Goal: Information Seeking & Learning: Learn about a topic

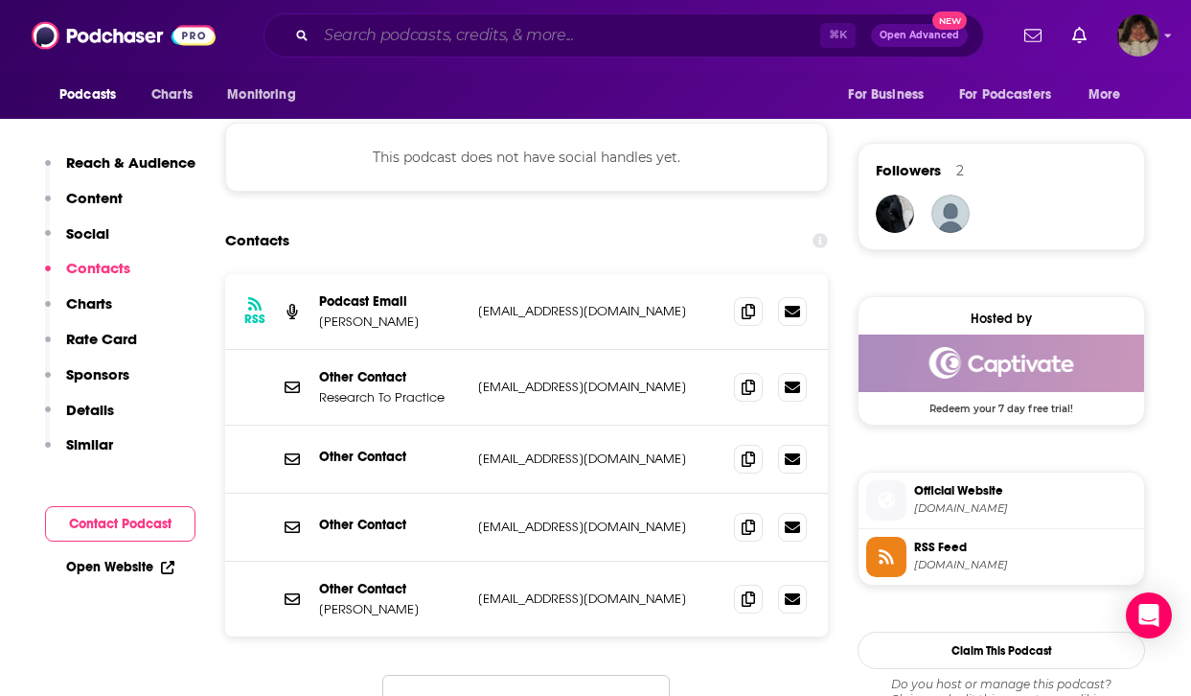
click at [539, 26] on input "Search podcasts, credits, & more..." at bounding box center [568, 35] width 504 height 31
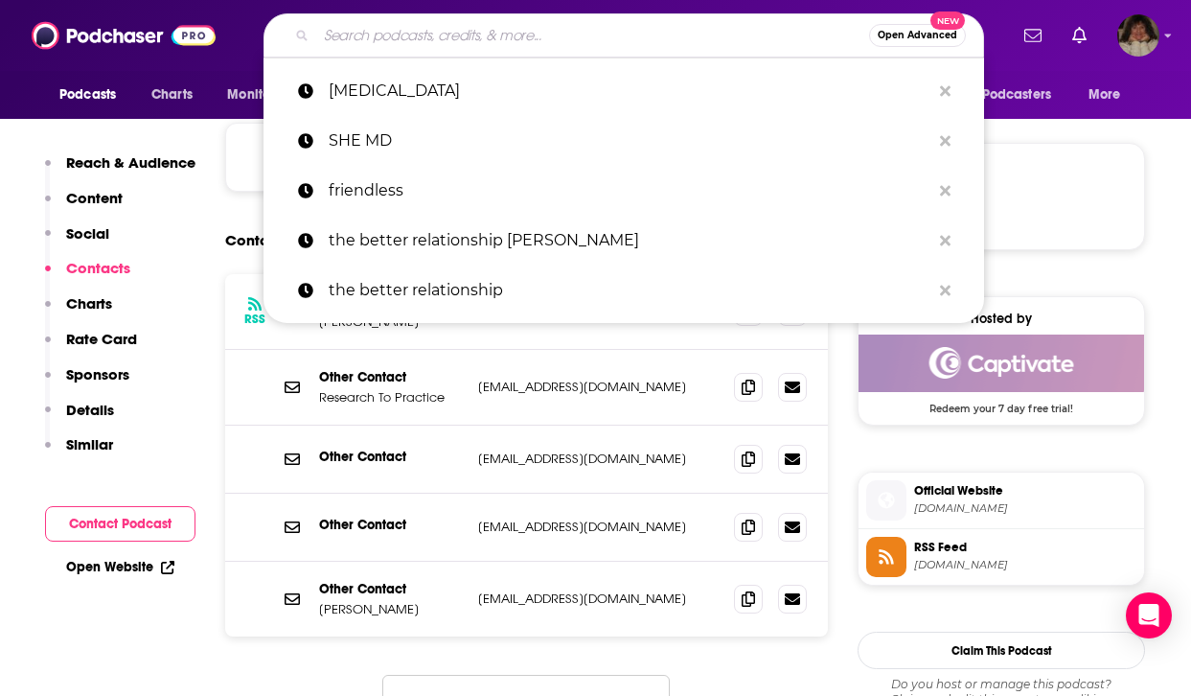
paste input "Science and the evolution of human awareness"
type input "Science and the evolution of human awareness"
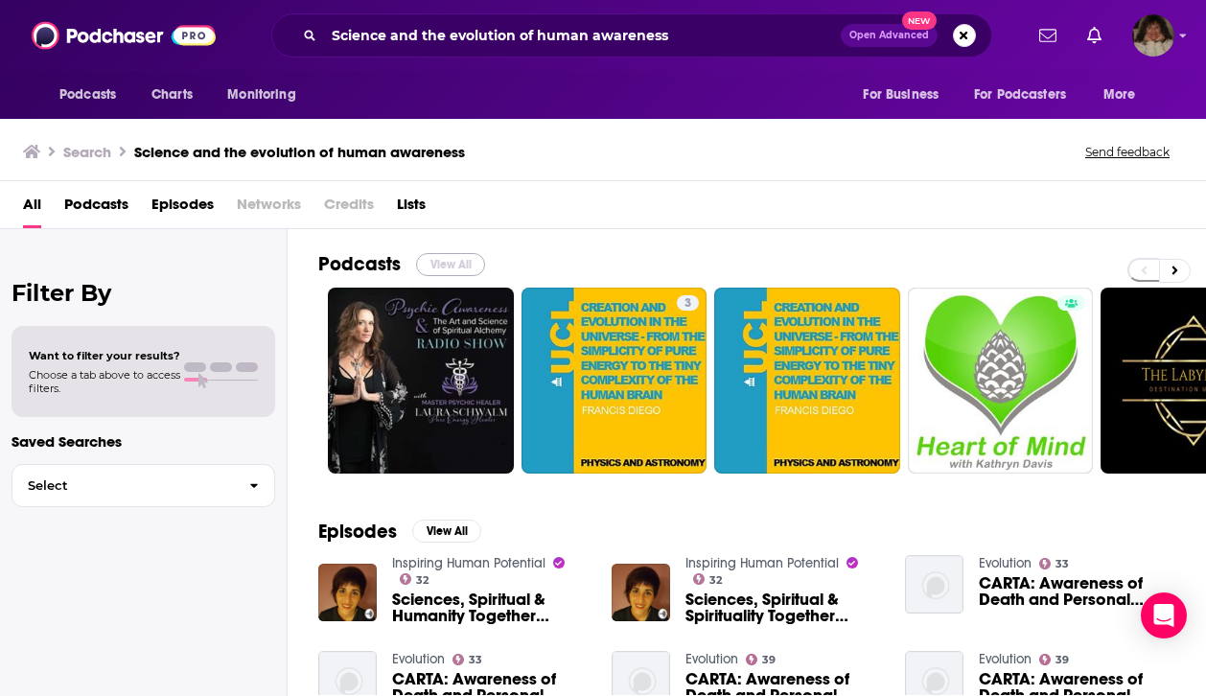
click at [443, 266] on button "View All" at bounding box center [450, 264] width 69 height 23
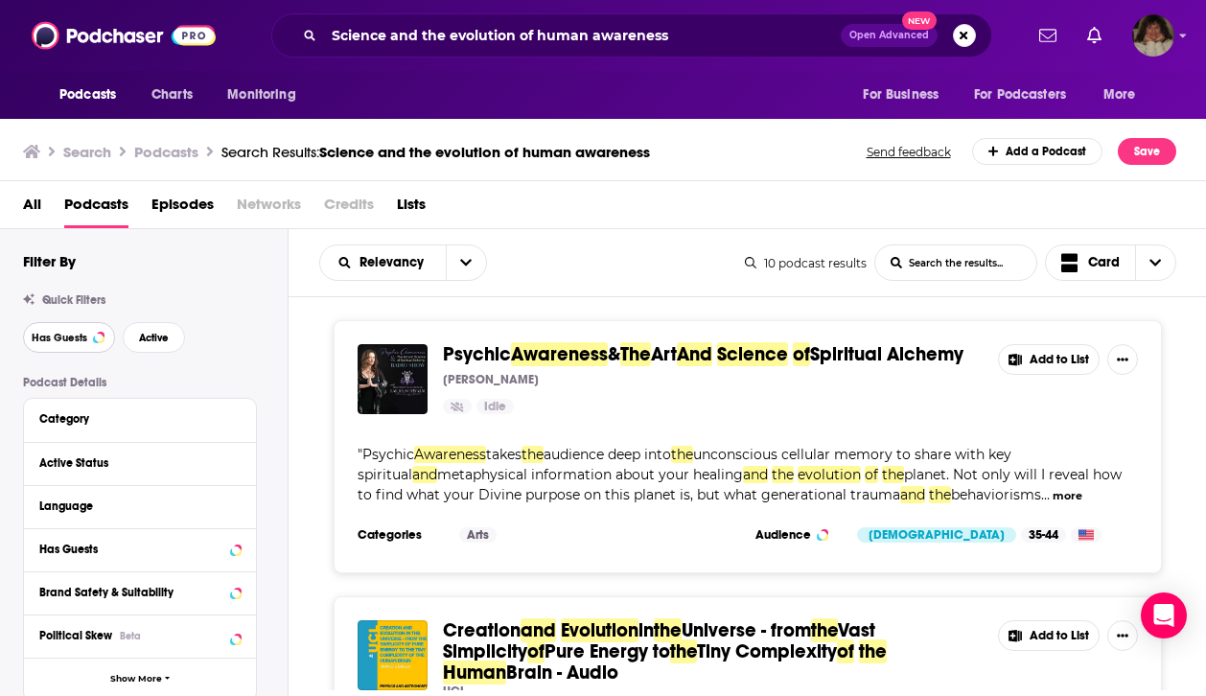
click at [68, 326] on button "Has Guests" at bounding box center [69, 337] width 92 height 31
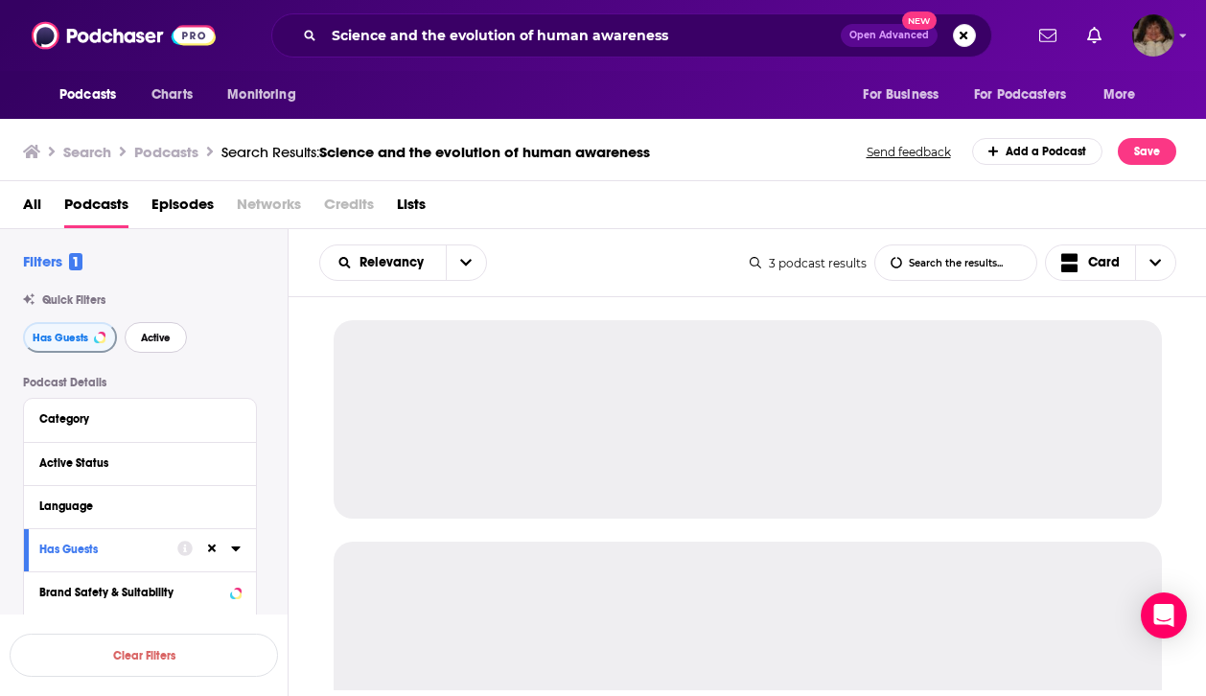
click at [173, 333] on button "Active" at bounding box center [156, 337] width 62 height 31
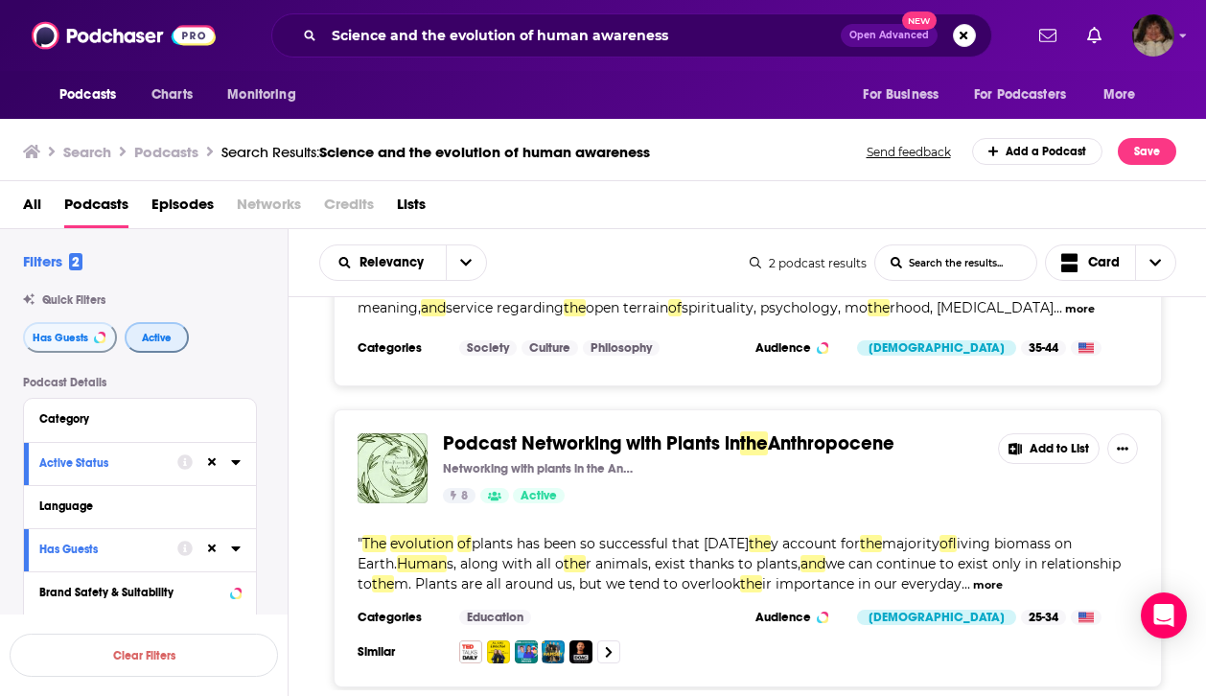
scroll to position [305, 0]
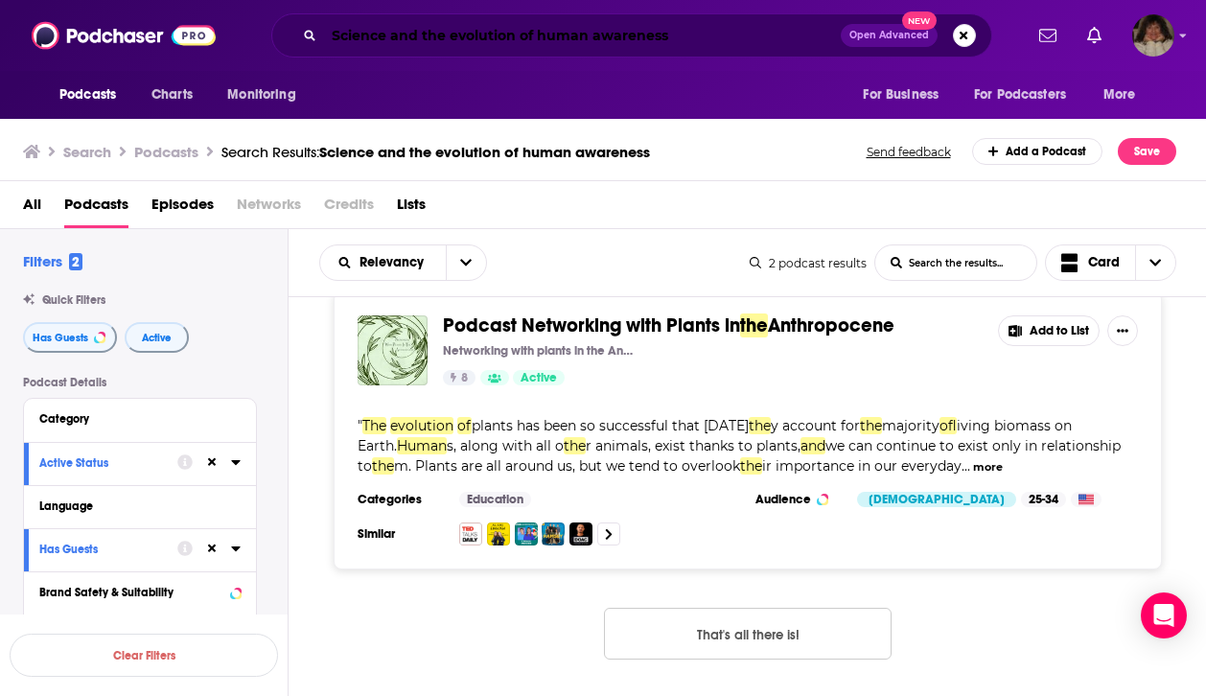
click at [683, 36] on input "Science and the evolution of human awareness" at bounding box center [582, 35] width 517 height 31
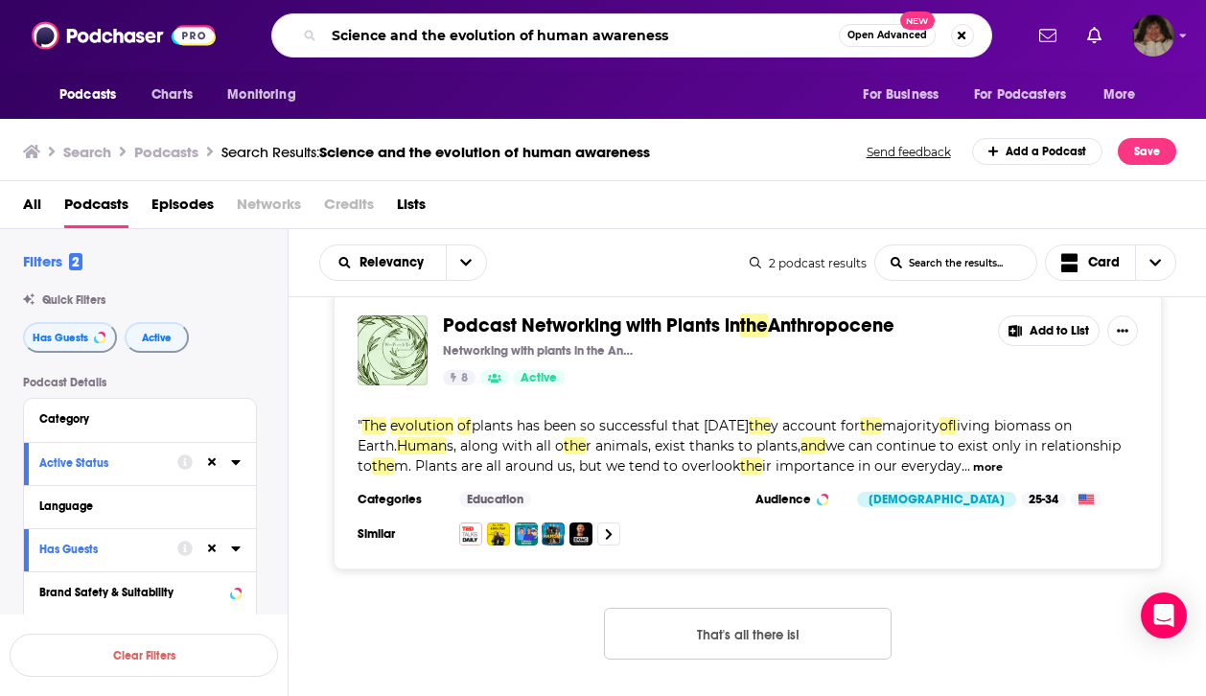
drag, startPoint x: 681, startPoint y: 34, endPoint x: 318, endPoint y: 20, distance: 363.5
click at [318, 20] on div "Science and the evolution of human awareness Open Advanced New" at bounding box center [631, 35] width 721 height 44
type input "current events"
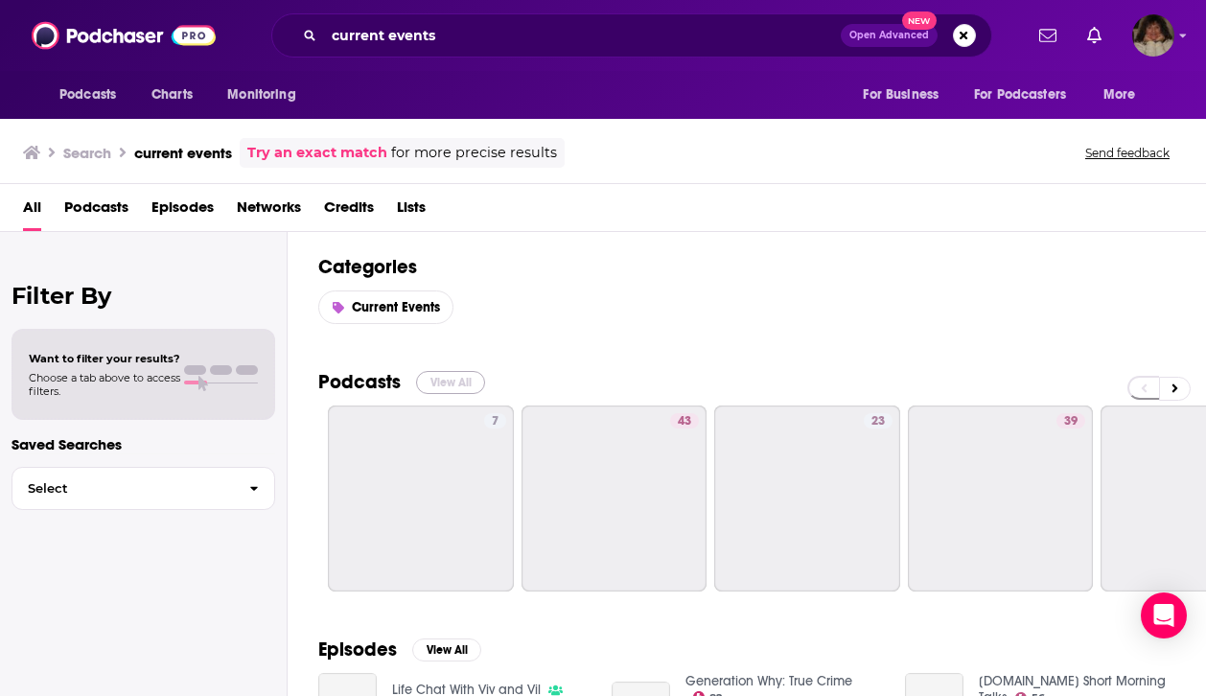
click at [458, 384] on button "View All" at bounding box center [450, 382] width 69 height 23
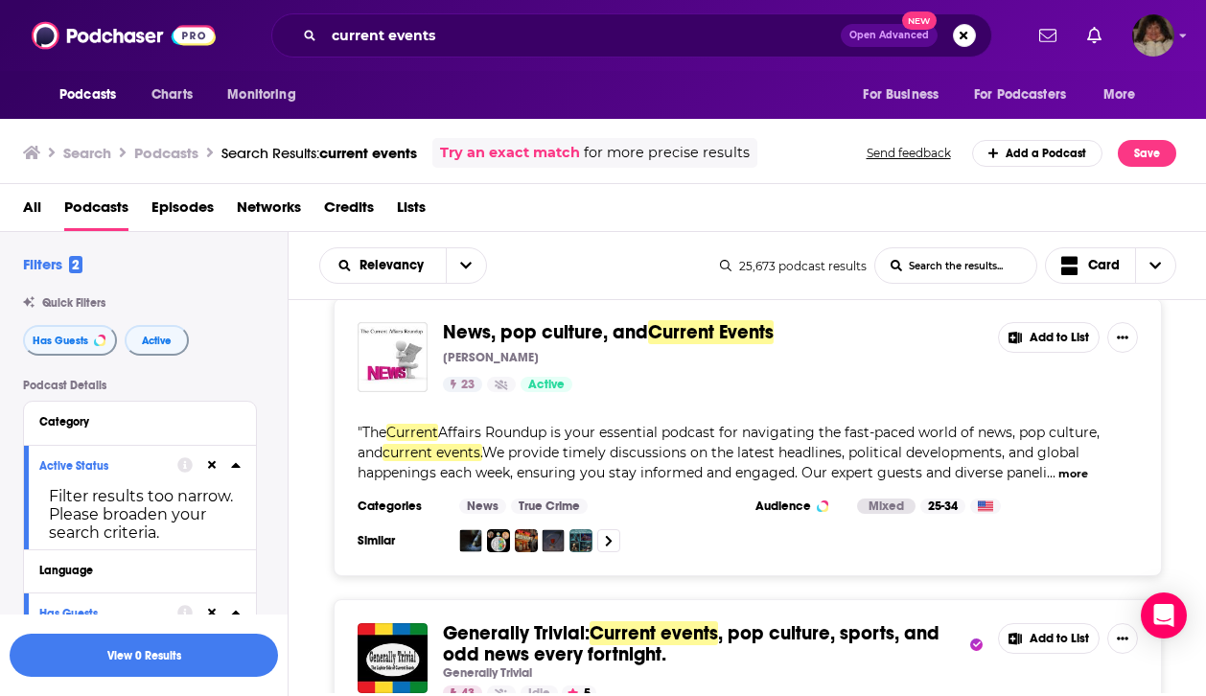
scroll to position [289, 0]
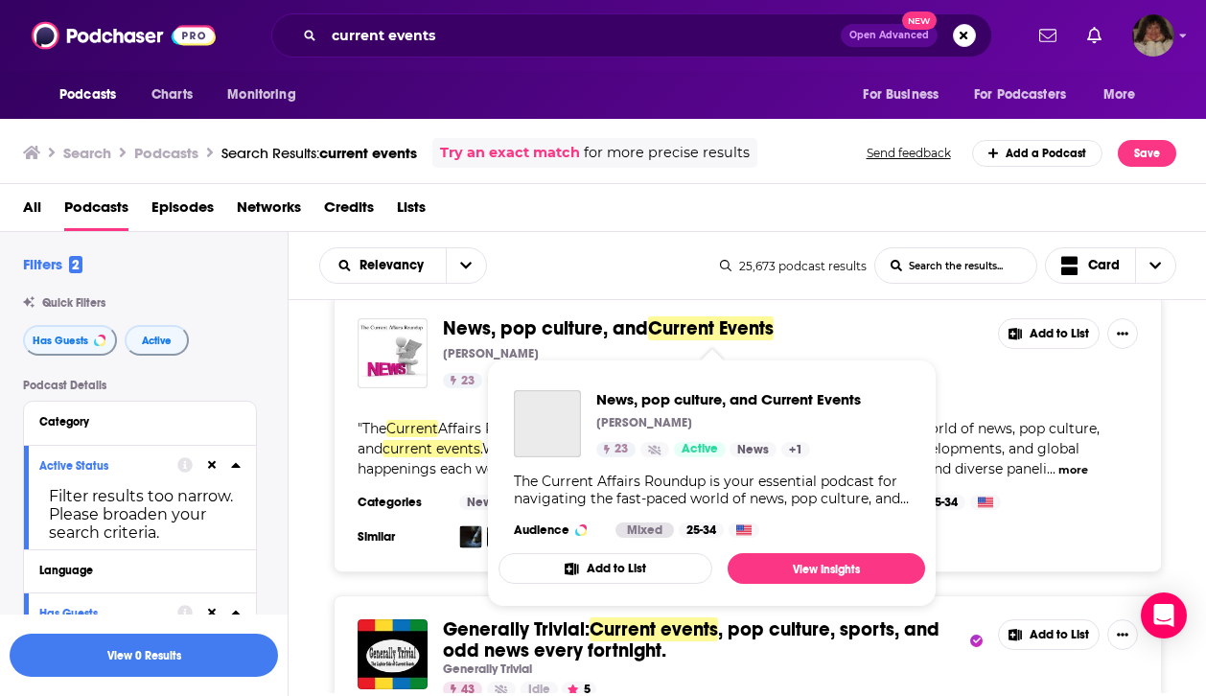
click at [605, 323] on span "News, pop culture, and" at bounding box center [545, 328] width 205 height 24
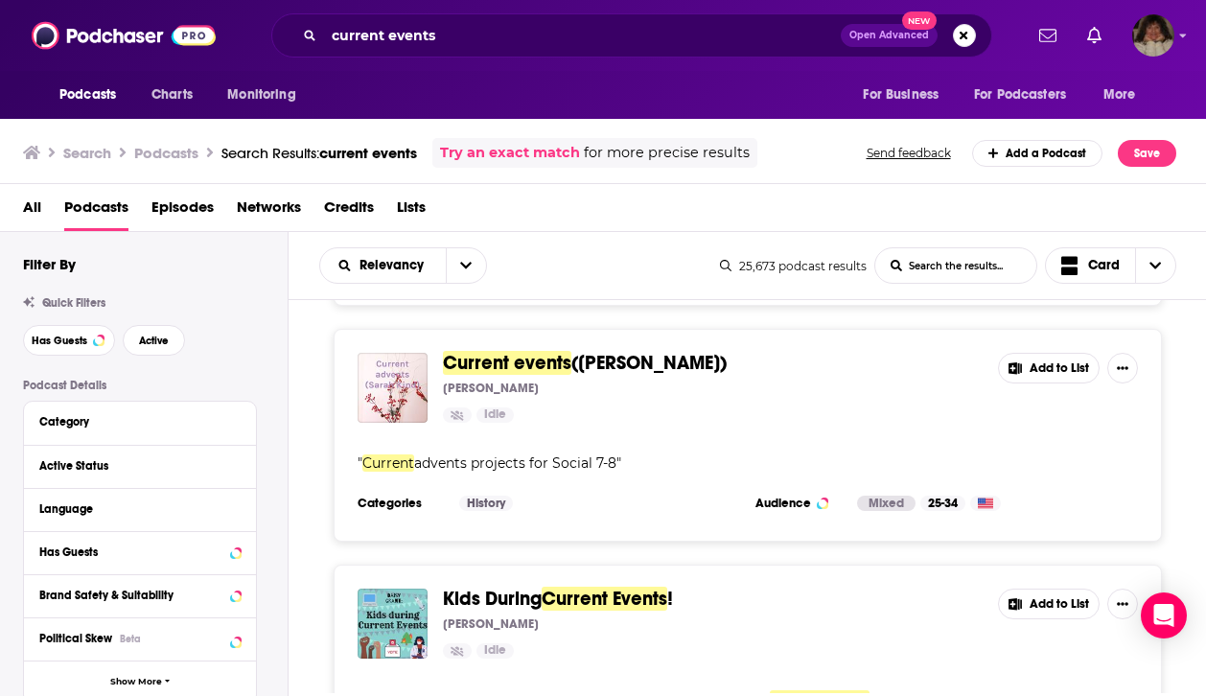
scroll to position [4894, 0]
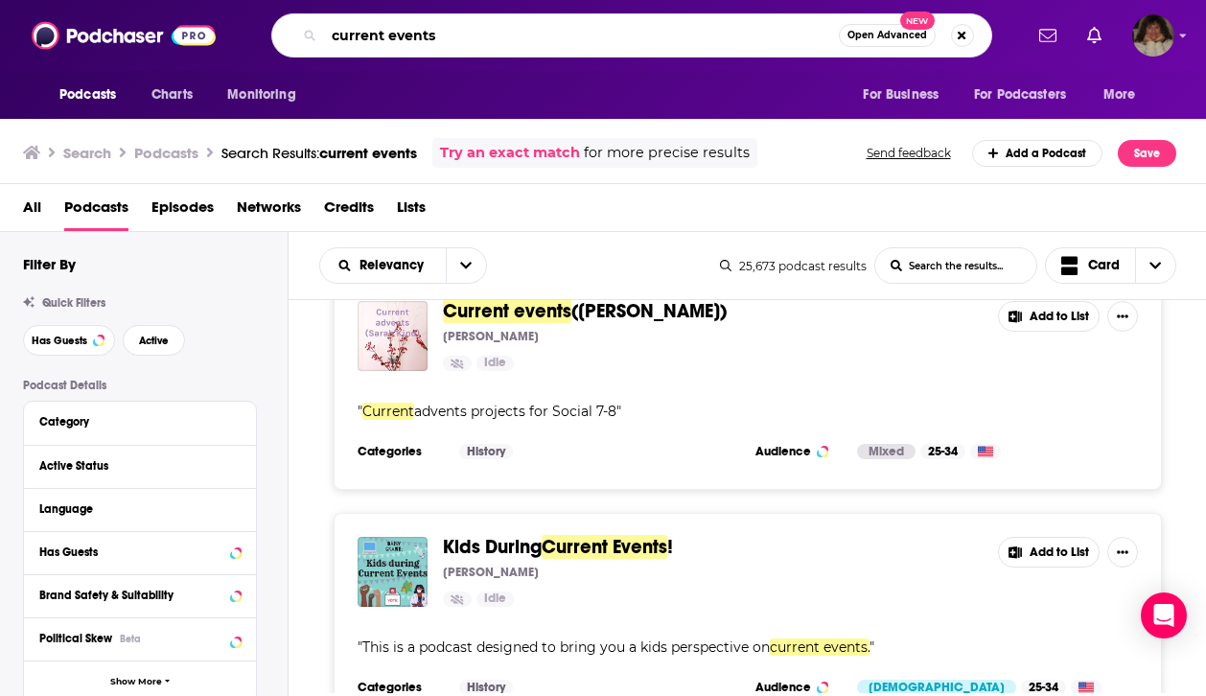
click at [539, 35] on input "current events" at bounding box center [581, 35] width 515 height 31
drag, startPoint x: 539, startPoint y: 35, endPoint x: 323, endPoint y: 11, distance: 217.1
click at [323, 11] on div "Podcasts Charts Monitoring current events Open Advanced New For Business For Po…" at bounding box center [603, 35] width 1206 height 71
type input "loneliness"
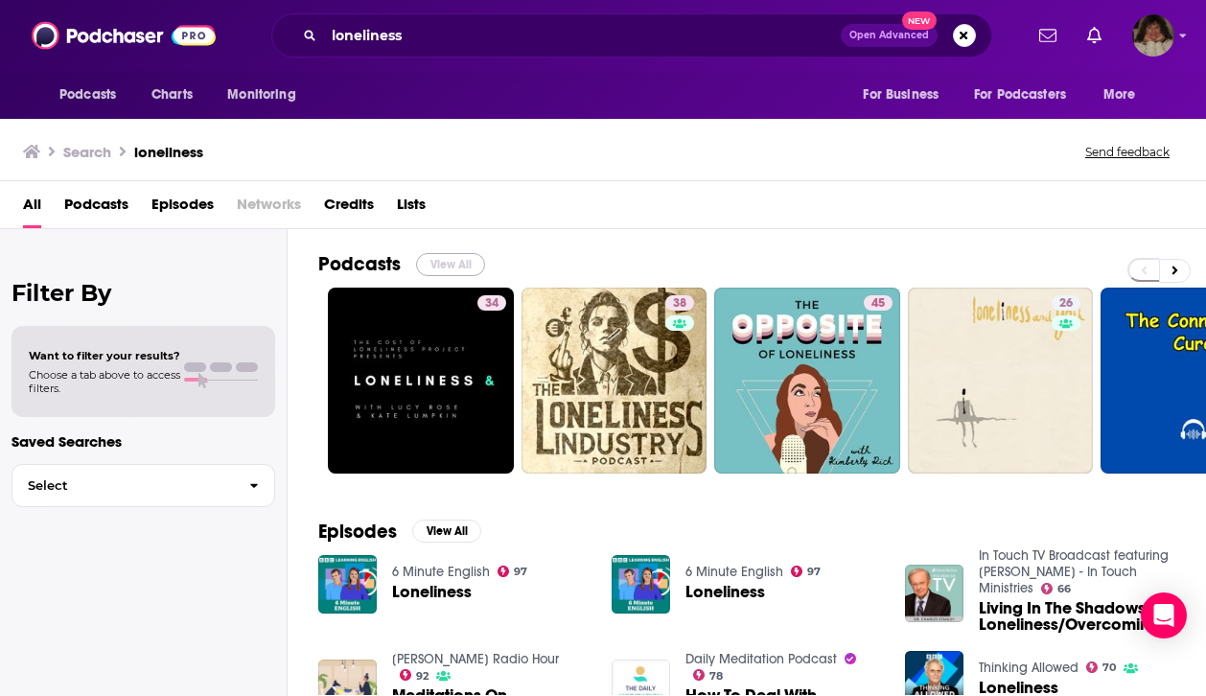
click at [444, 266] on button "View All" at bounding box center [450, 264] width 69 height 23
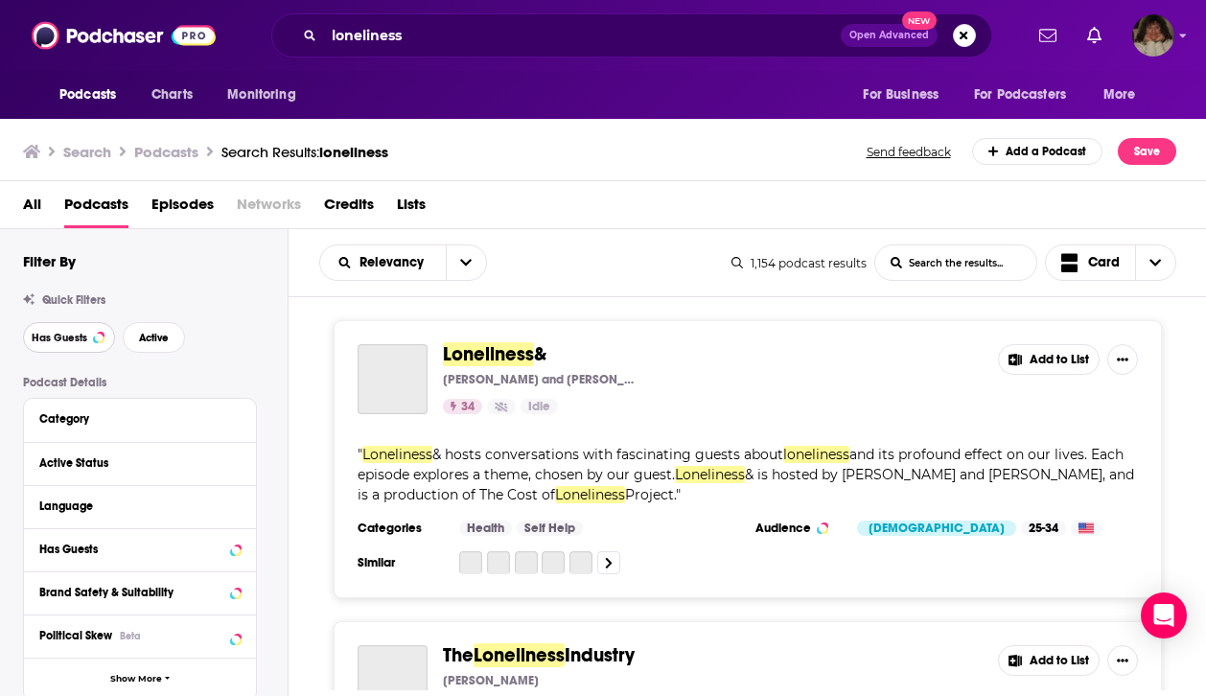
click at [65, 333] on span "Has Guests" at bounding box center [60, 338] width 56 height 11
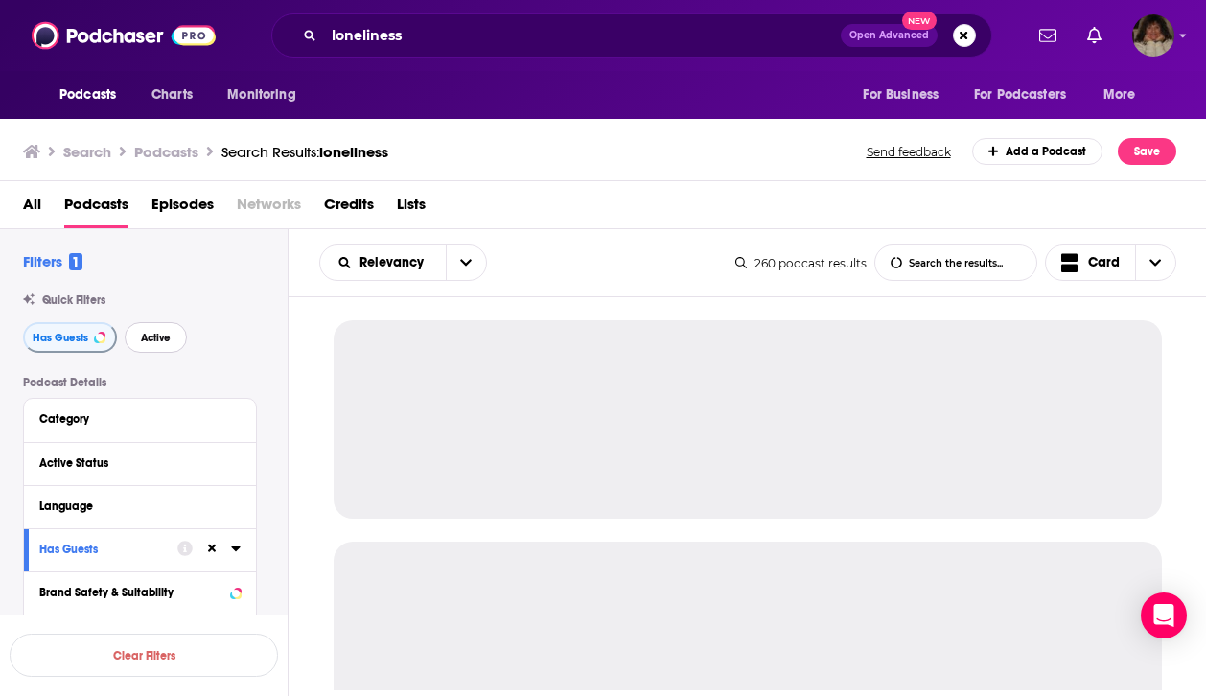
click at [147, 341] on span "Active" at bounding box center [156, 338] width 30 height 11
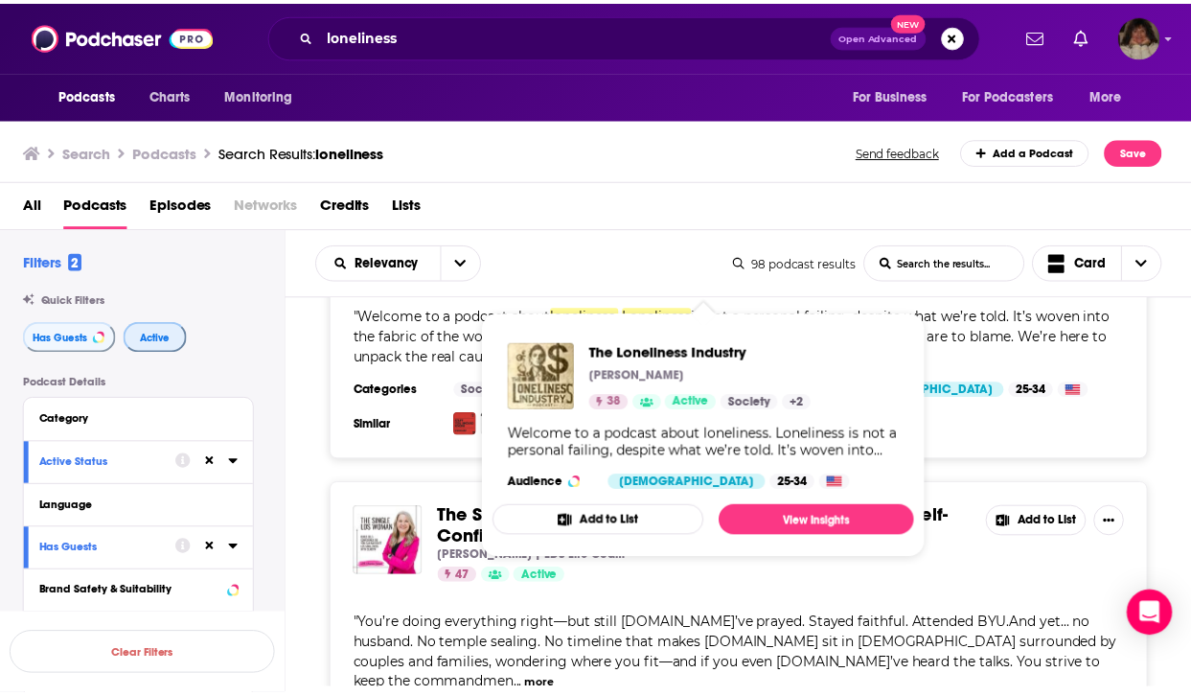
scroll to position [222, 0]
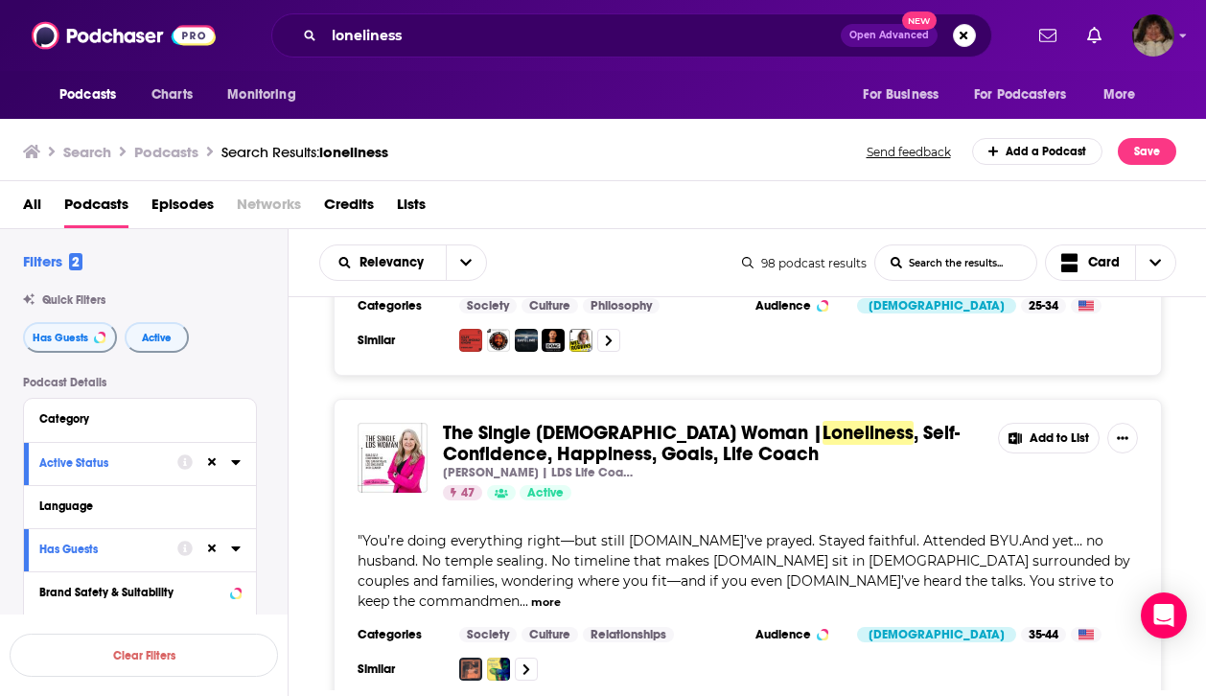
click at [446, 431] on span "The Single [DEMOGRAPHIC_DATA] Woman |" at bounding box center [633, 433] width 380 height 24
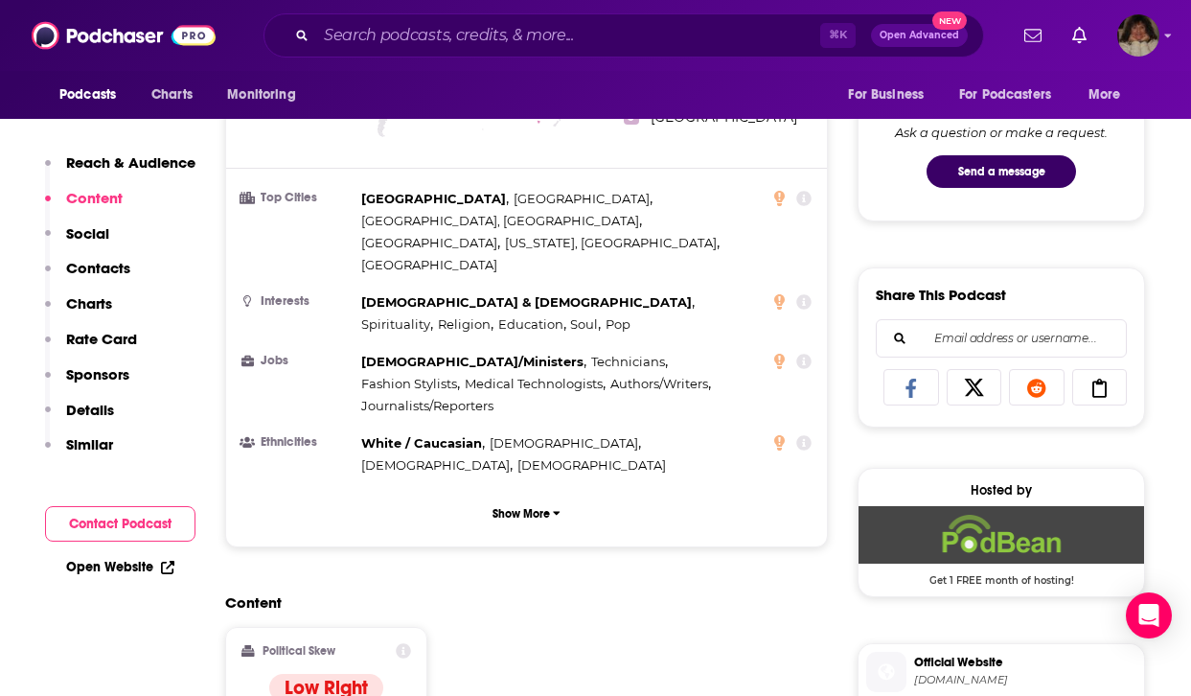
scroll to position [1353, 0]
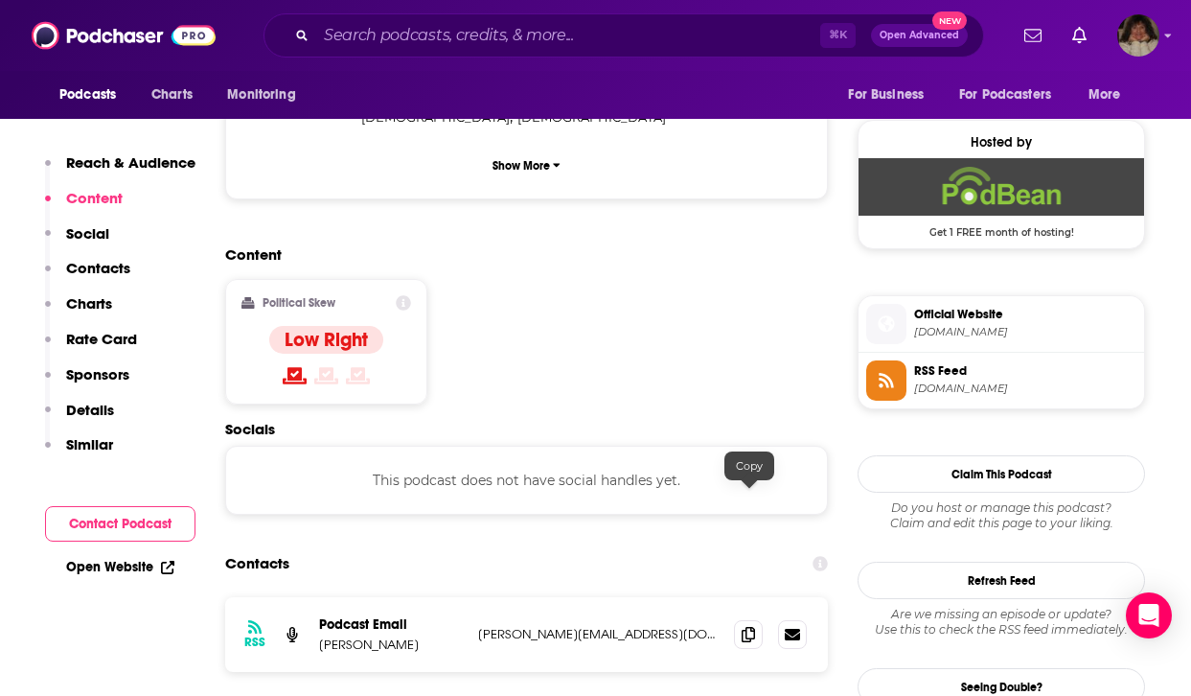
drag, startPoint x: 742, startPoint y: 499, endPoint x: 730, endPoint y: 543, distance: 45.6
click at [742, 620] on span at bounding box center [748, 634] width 29 height 29
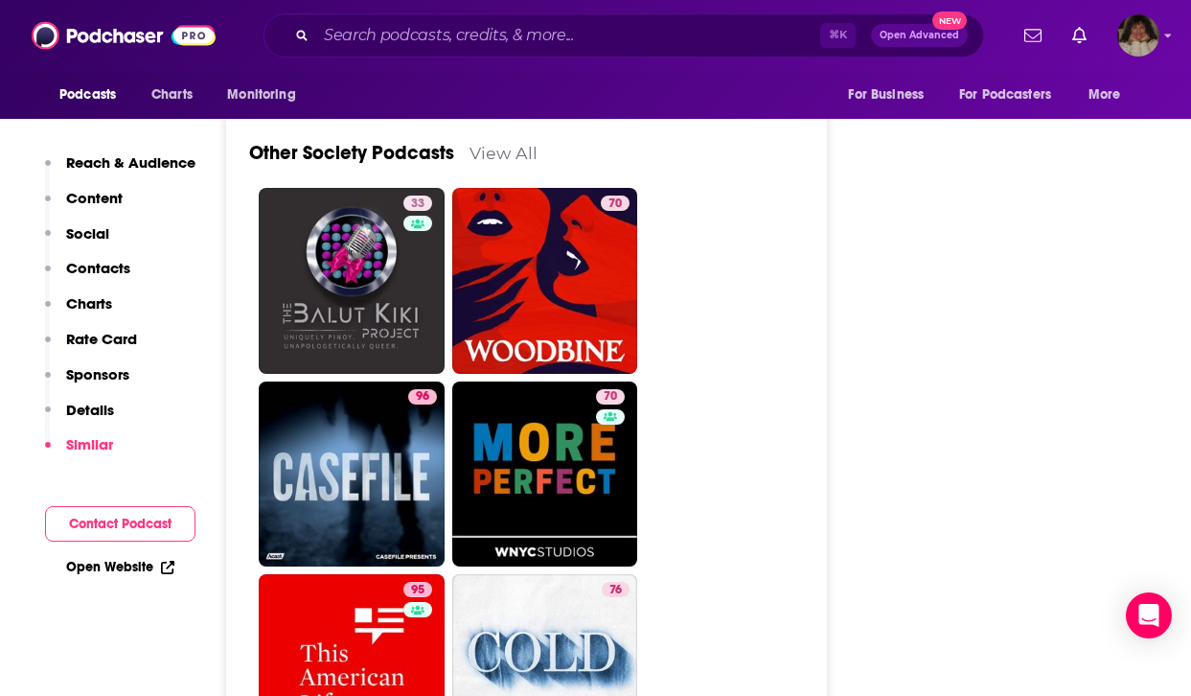
scroll to position [3766, 0]
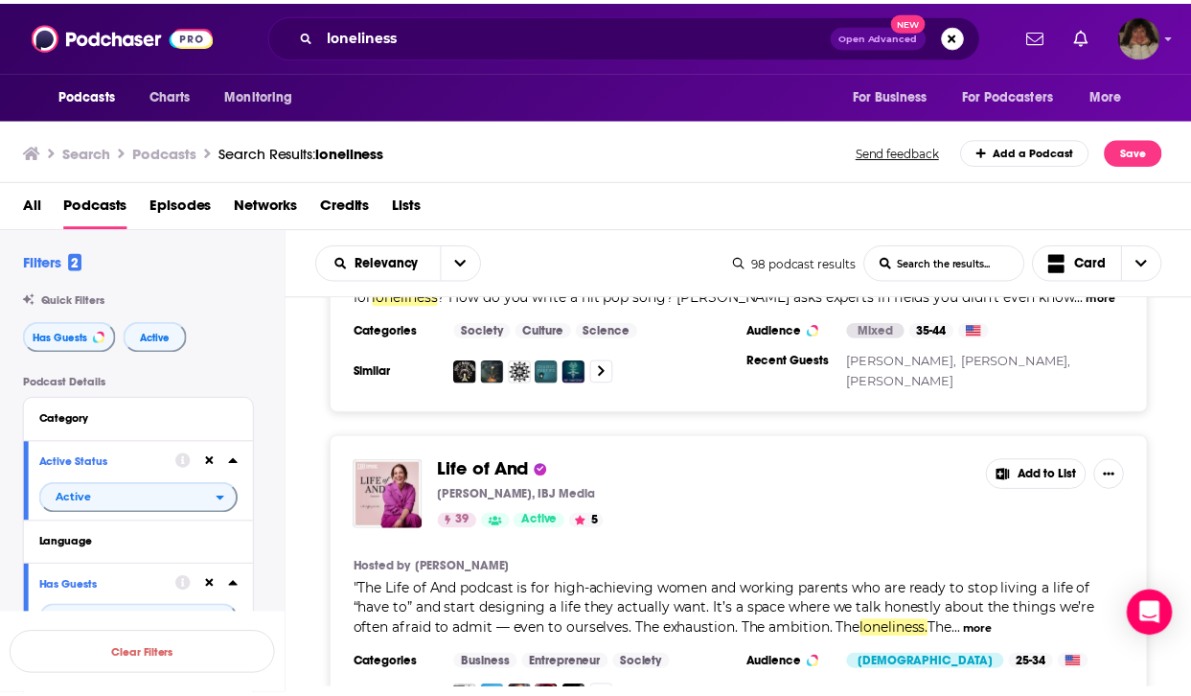
scroll to position [6374, 0]
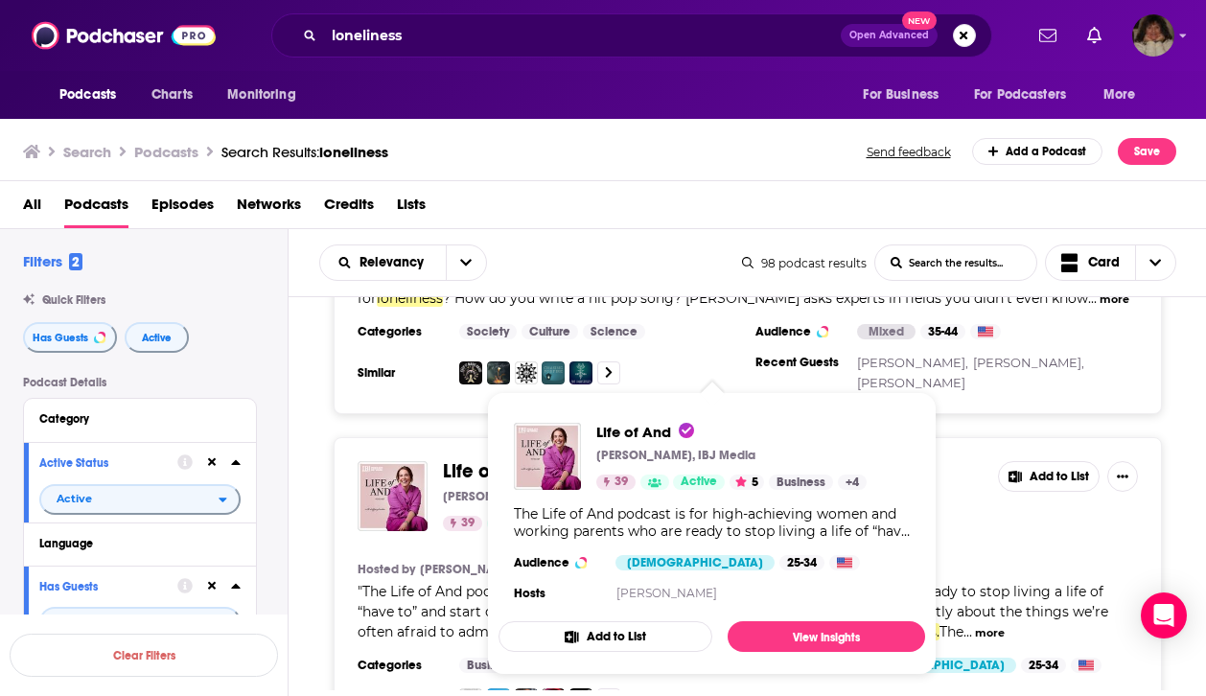
click at [490, 411] on span "Life of And [PERSON_NAME], IBJ Media 39 Active 5 Business + 4 The Life of And p…" at bounding box center [711, 533] width 449 height 306
click at [459, 459] on span "Life of And" at bounding box center [489, 471] width 93 height 24
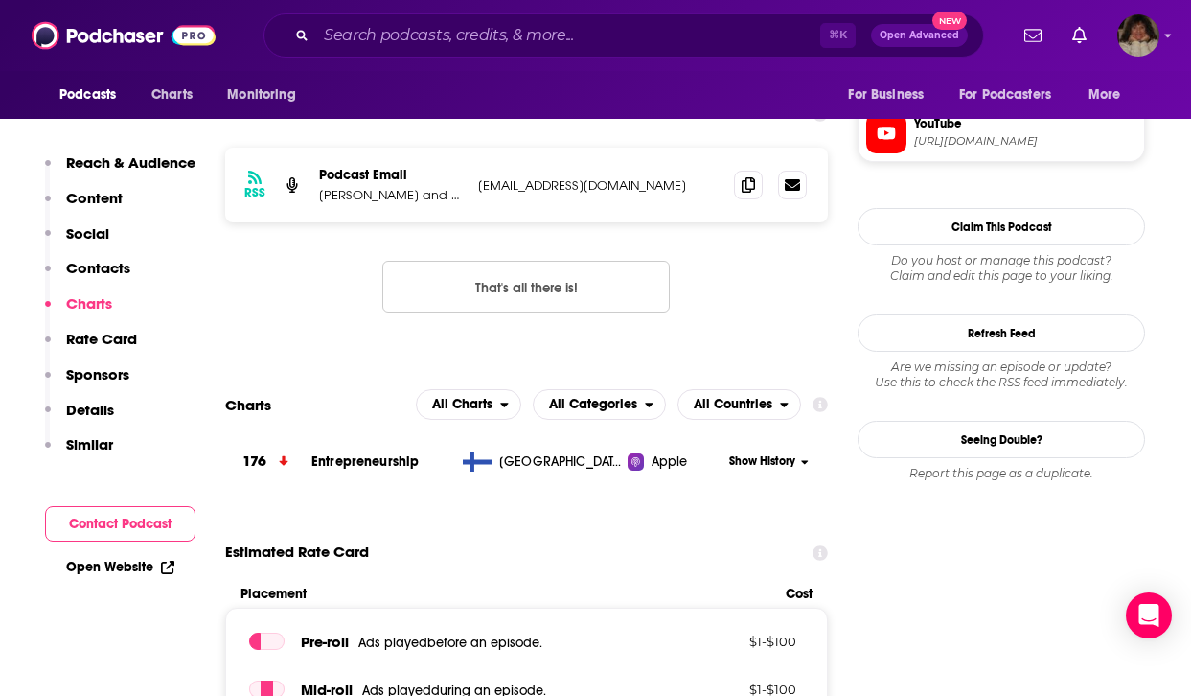
scroll to position [1714, 0]
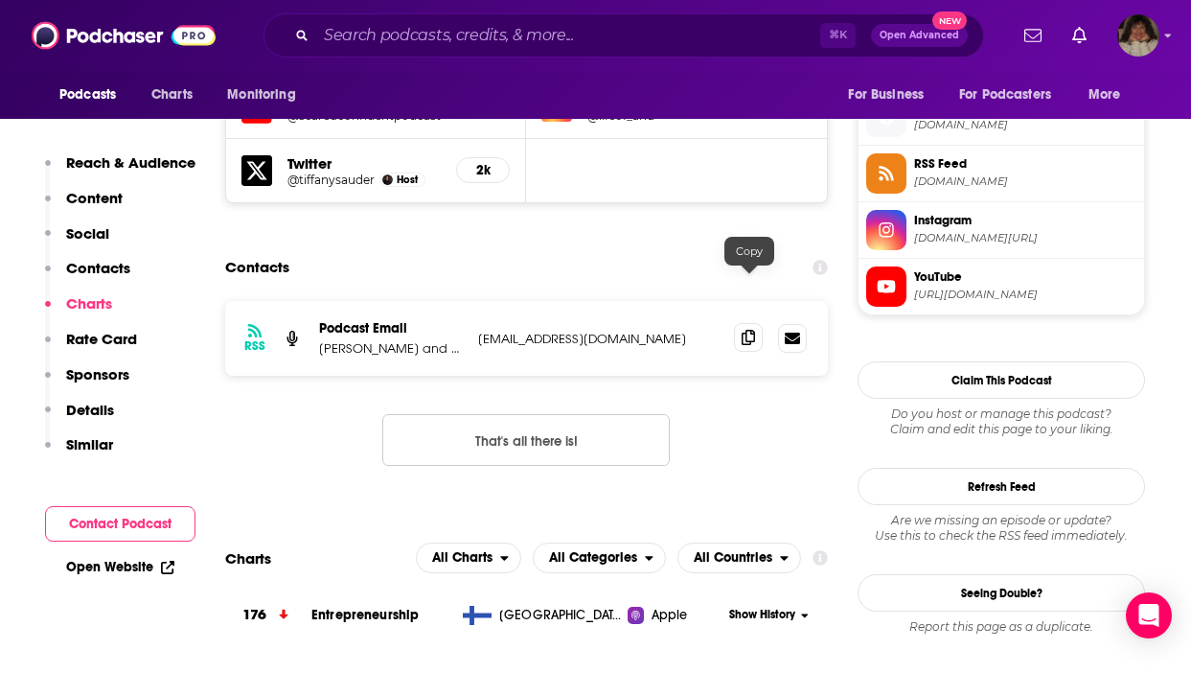
click at [749, 330] on icon at bounding box center [748, 337] width 13 height 15
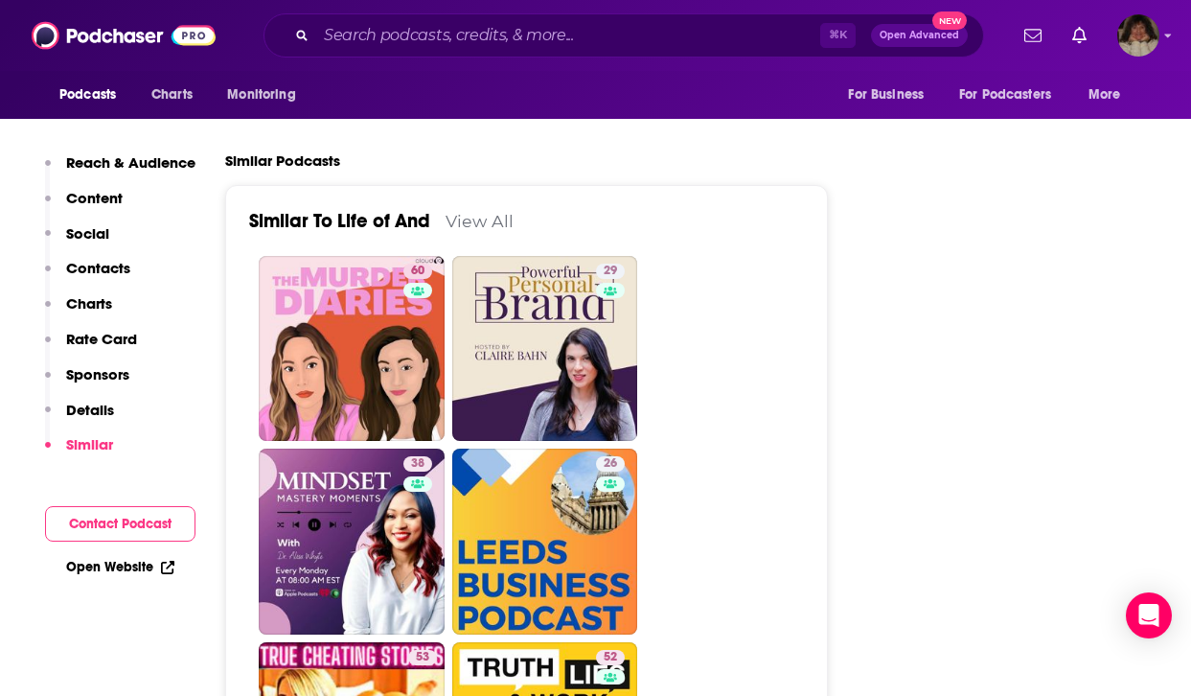
scroll to position [3175, 0]
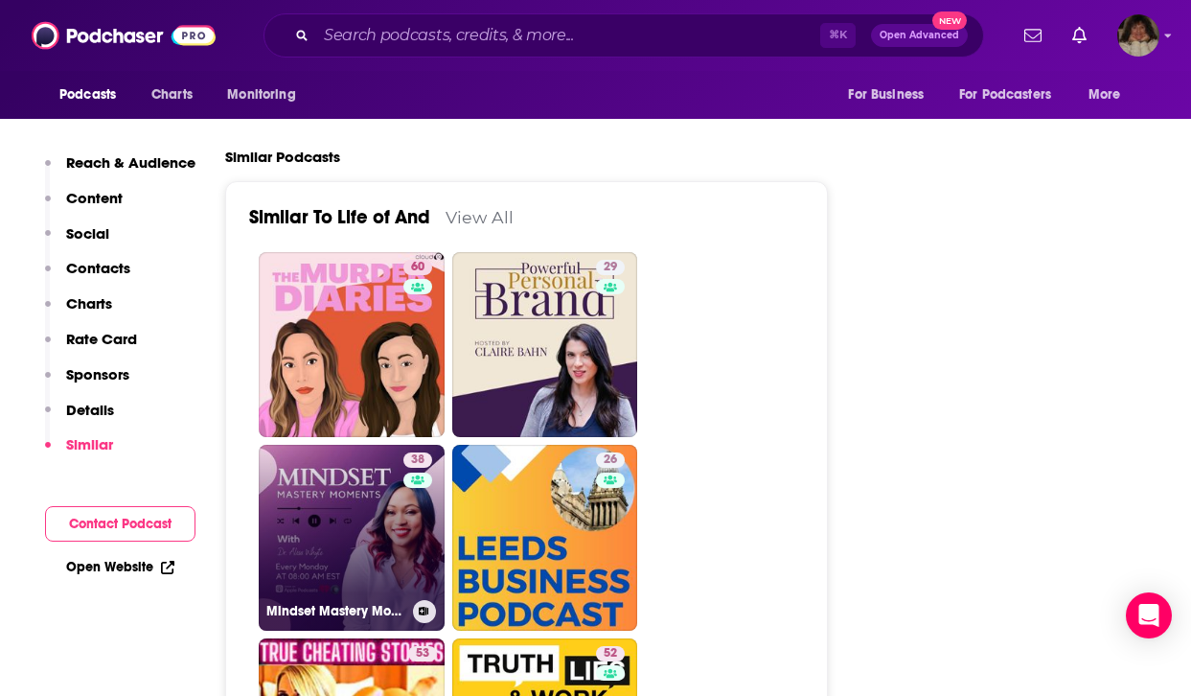
click at [328, 504] on link "38 Mindset Mastery Moments with [PERSON_NAME]" at bounding box center [352, 538] width 186 height 186
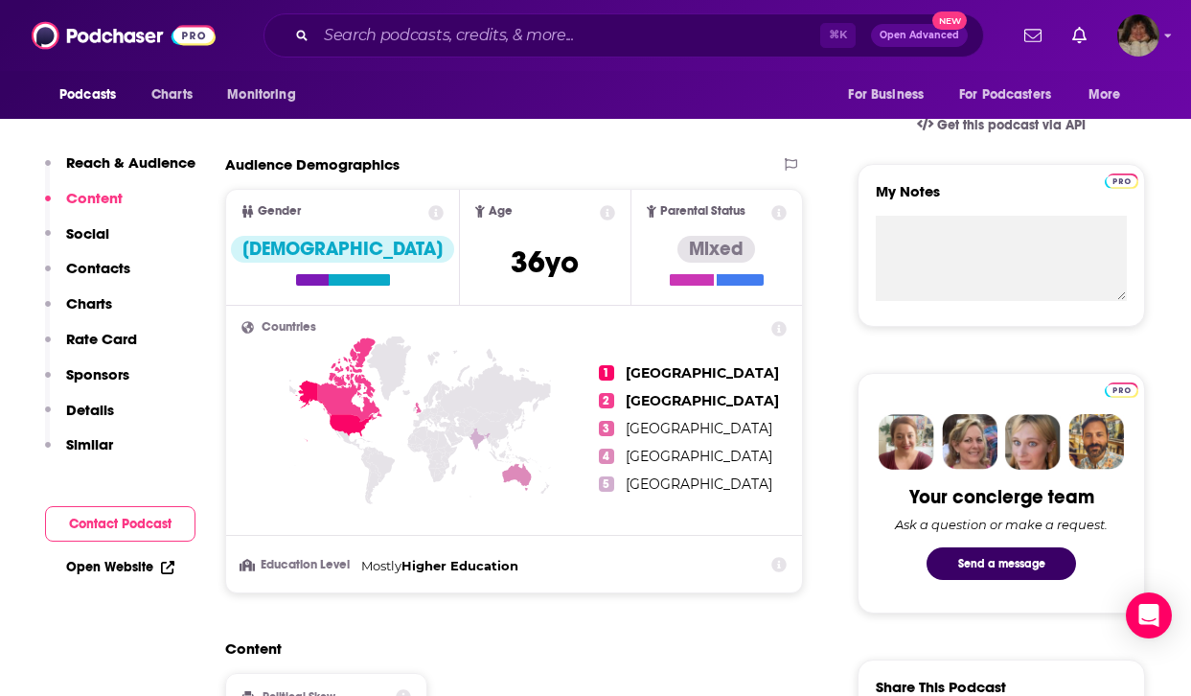
scroll to position [1168, 0]
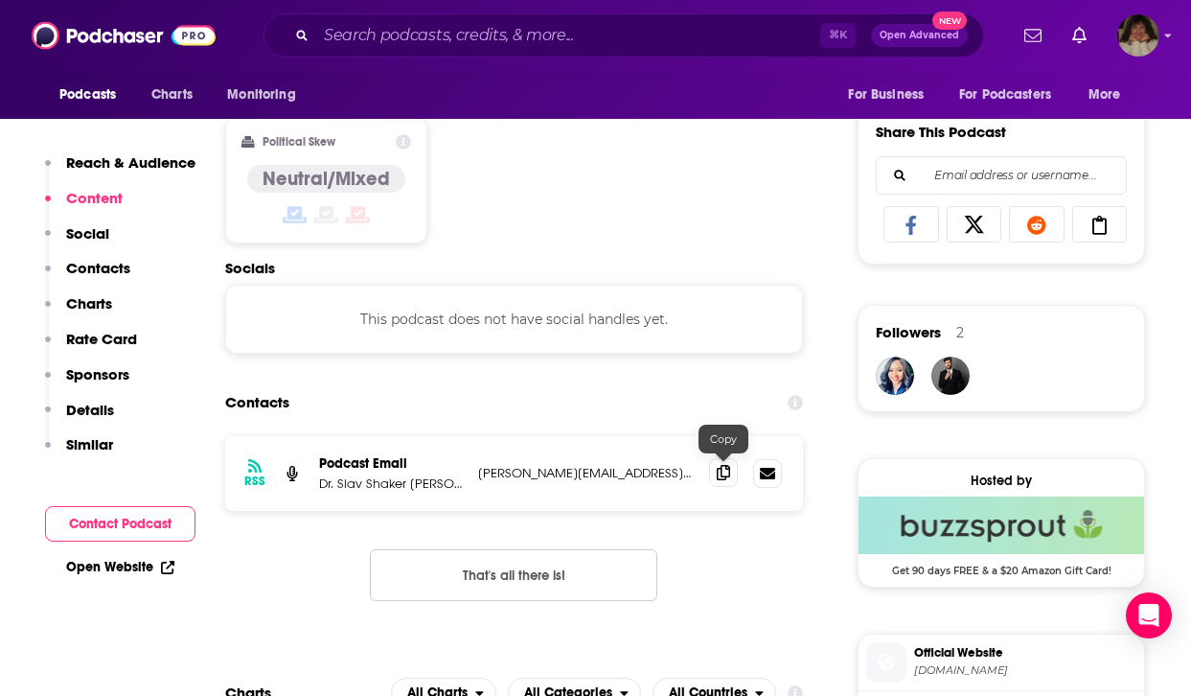
click at [721, 475] on icon at bounding box center [723, 472] width 13 height 15
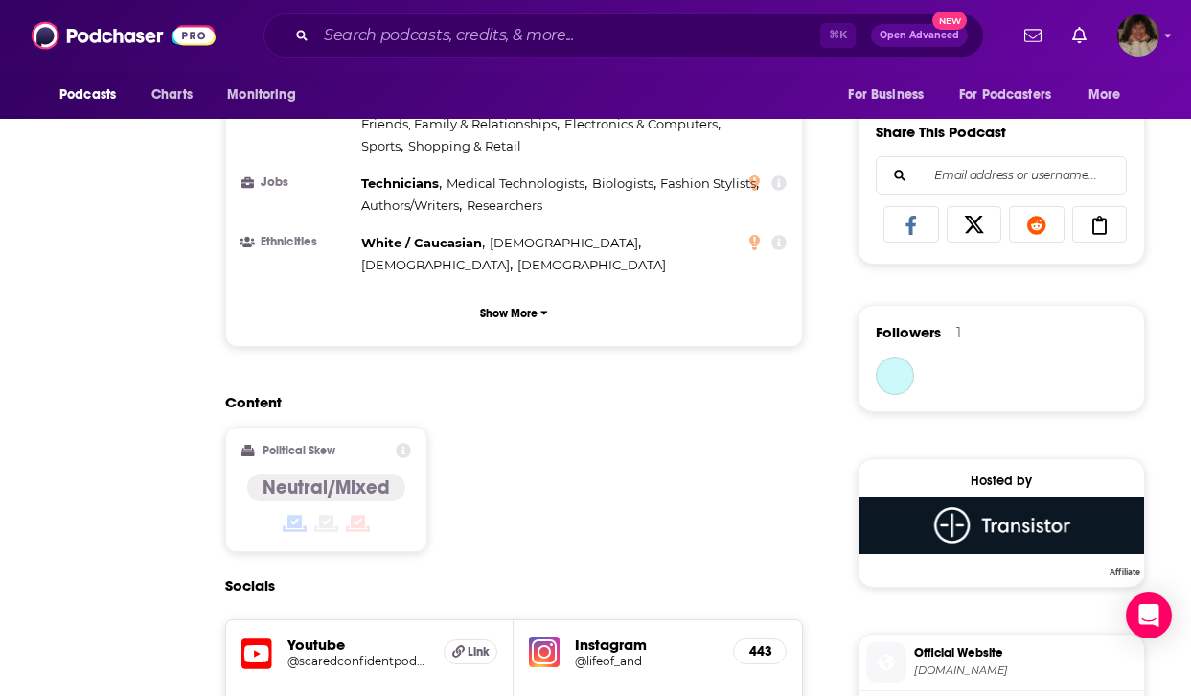
type input "[URL][DOMAIN_NAME]"
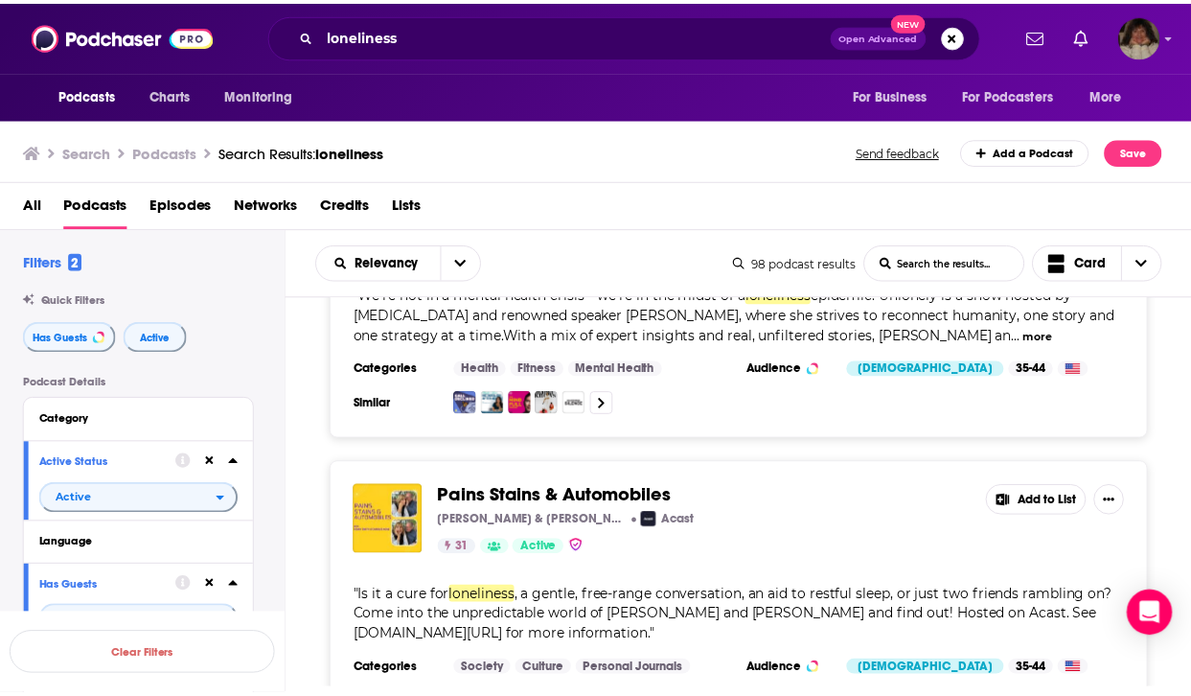
scroll to position [1924, 0]
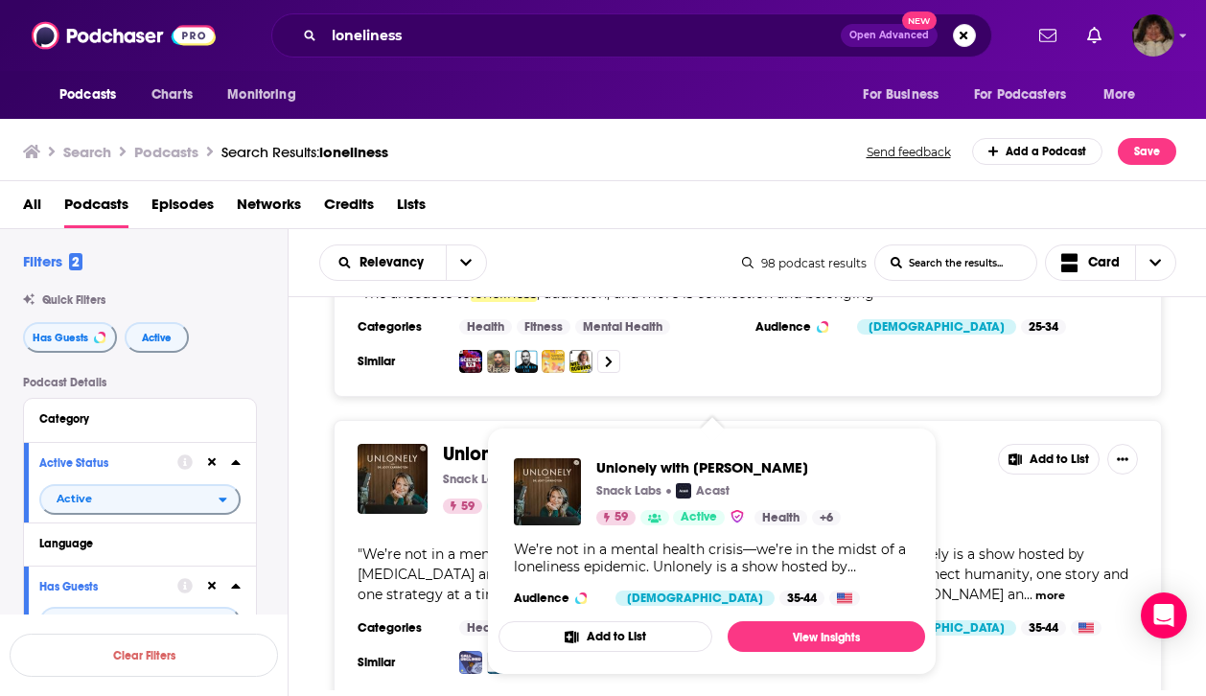
click at [637, 440] on span "Unlonely with [PERSON_NAME] Snack Labs Acast 59 Active Health + 6 Audience [DEM…" at bounding box center [711, 550] width 426 height 247
click at [469, 442] on span "Unlonely with [PERSON_NAME]" at bounding box center [574, 454] width 262 height 24
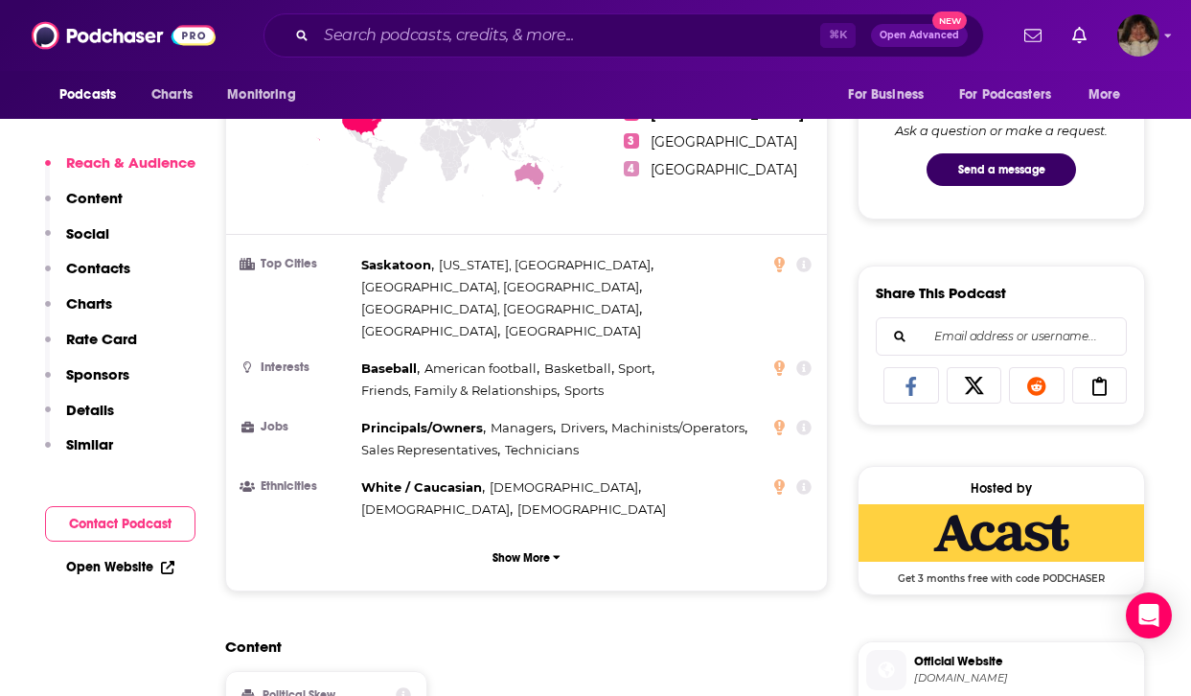
scroll to position [1375, 0]
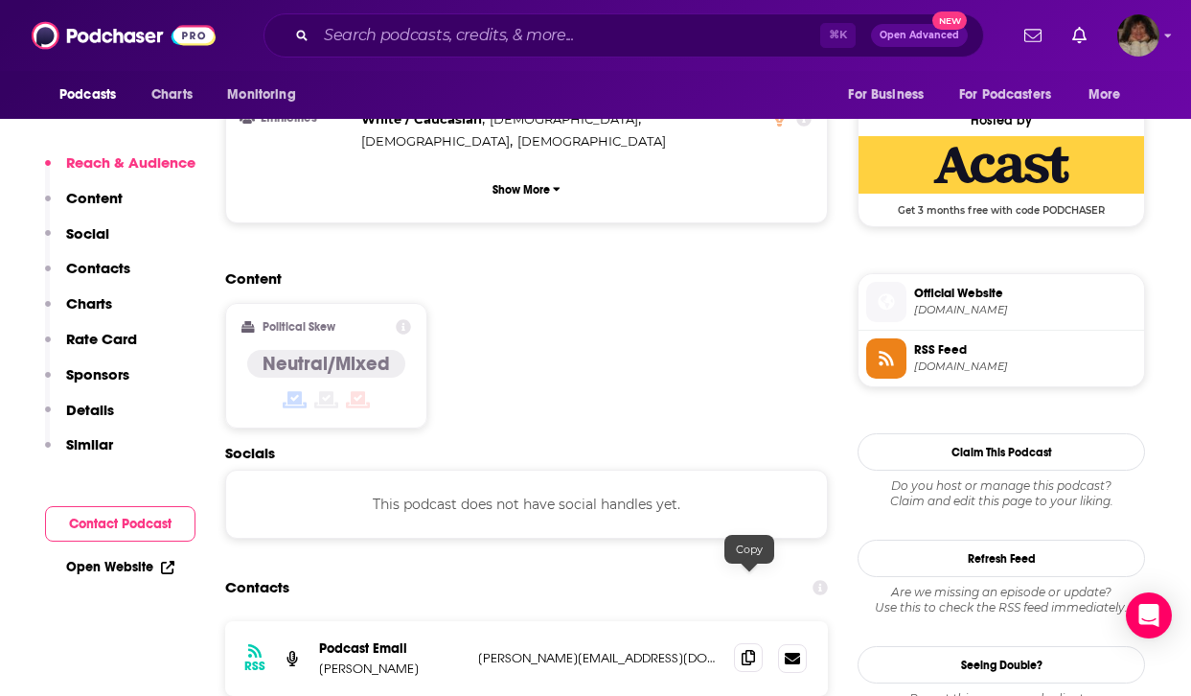
click at [755, 650] on icon at bounding box center [748, 657] width 13 height 15
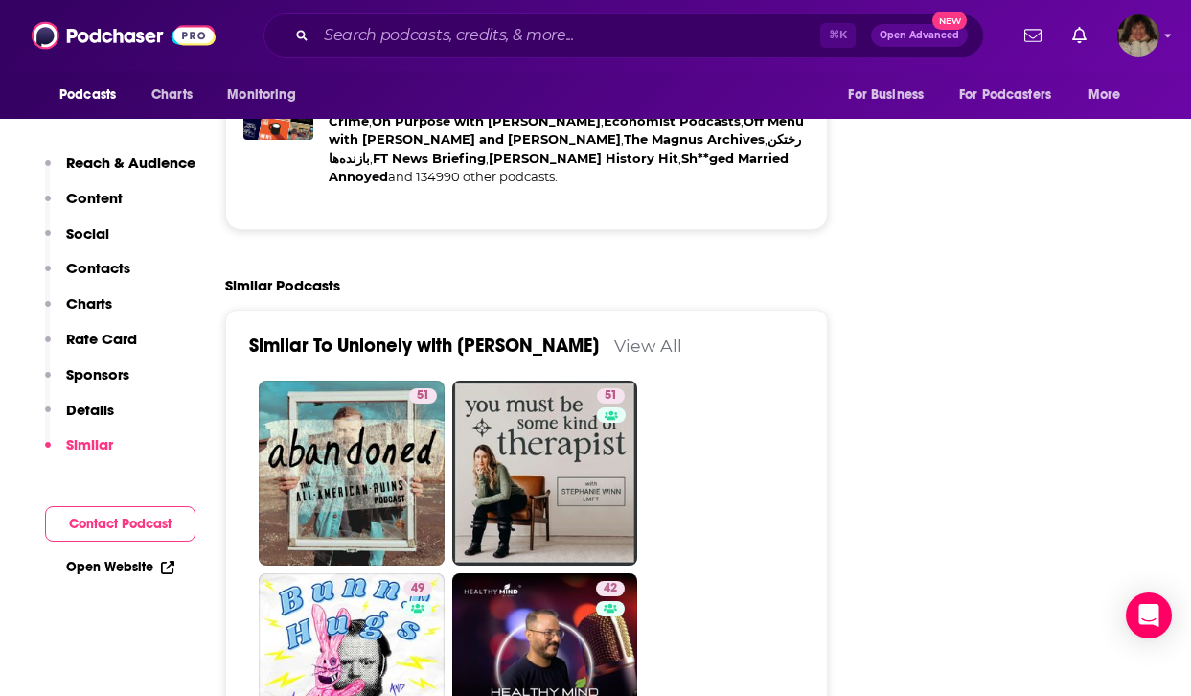
scroll to position [3685, 0]
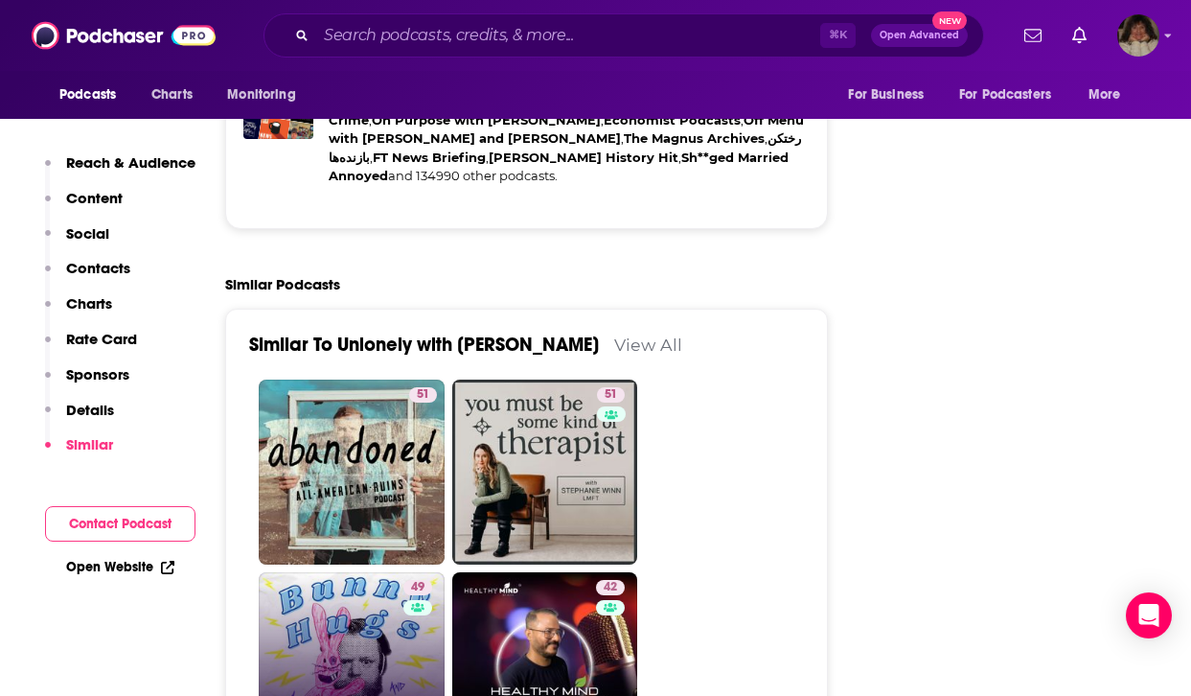
click at [356, 593] on link "49 Bunny Hugs and Mental Health" at bounding box center [352, 665] width 186 height 186
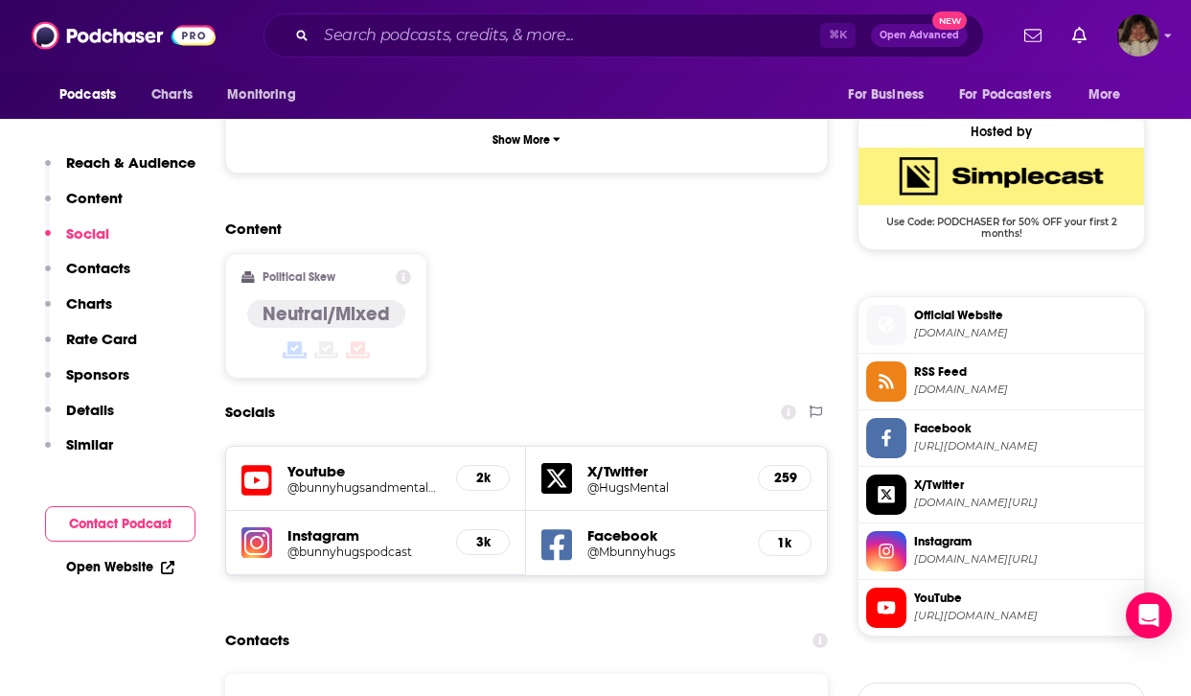
scroll to position [1525, 0]
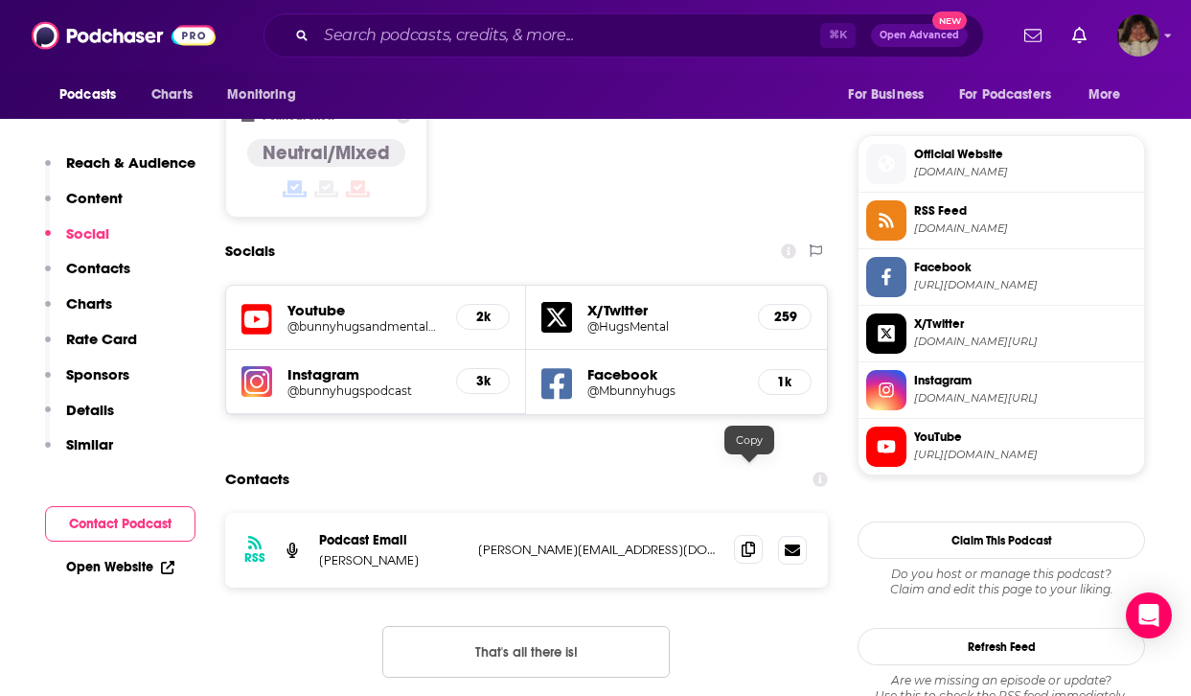
click at [745, 541] on icon at bounding box center [748, 548] width 13 height 15
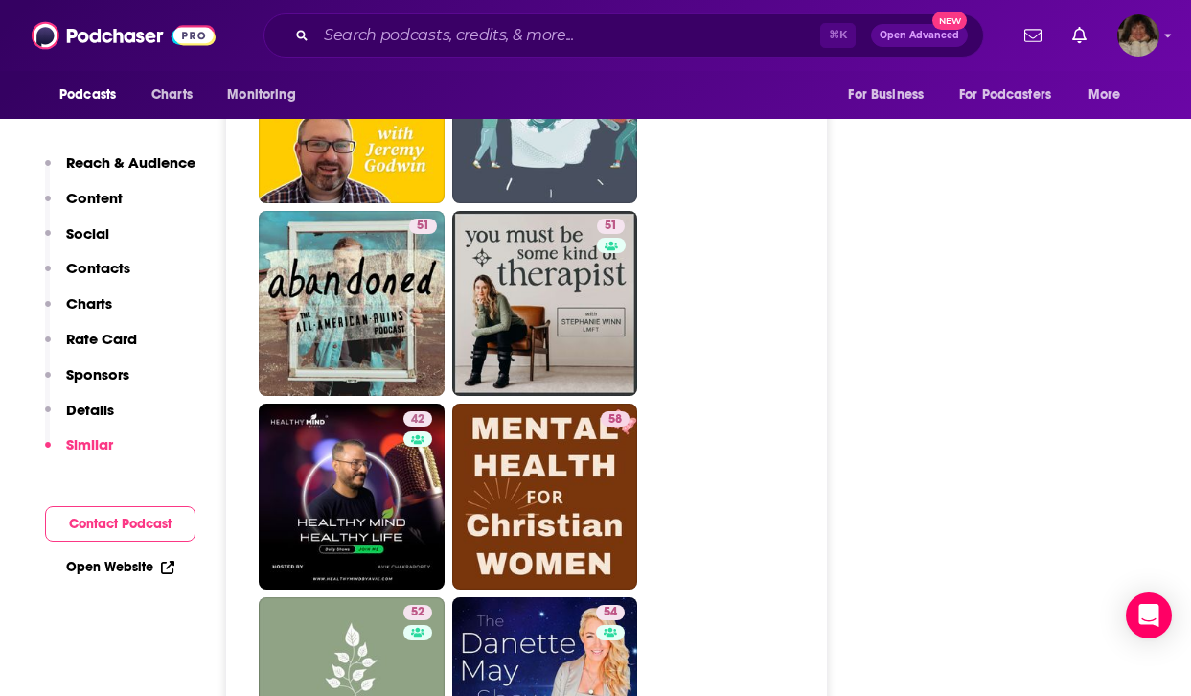
scroll to position [3777, 0]
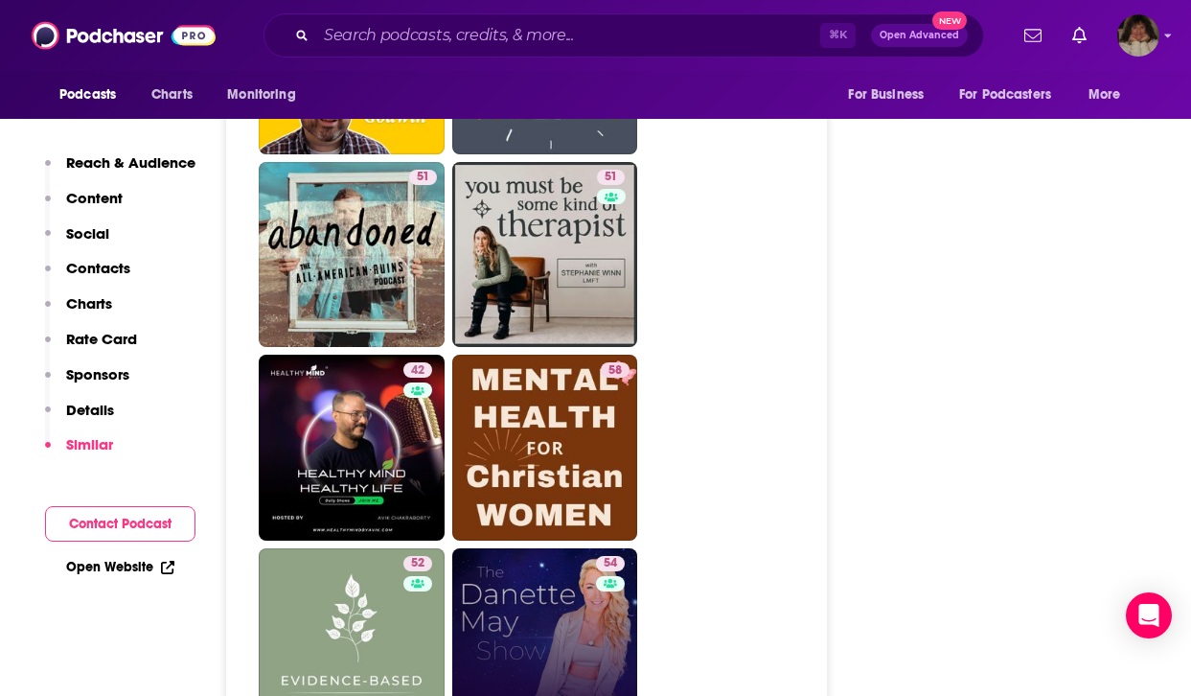
click at [541, 566] on link "54 The [PERSON_NAME] May Show" at bounding box center [545, 641] width 186 height 186
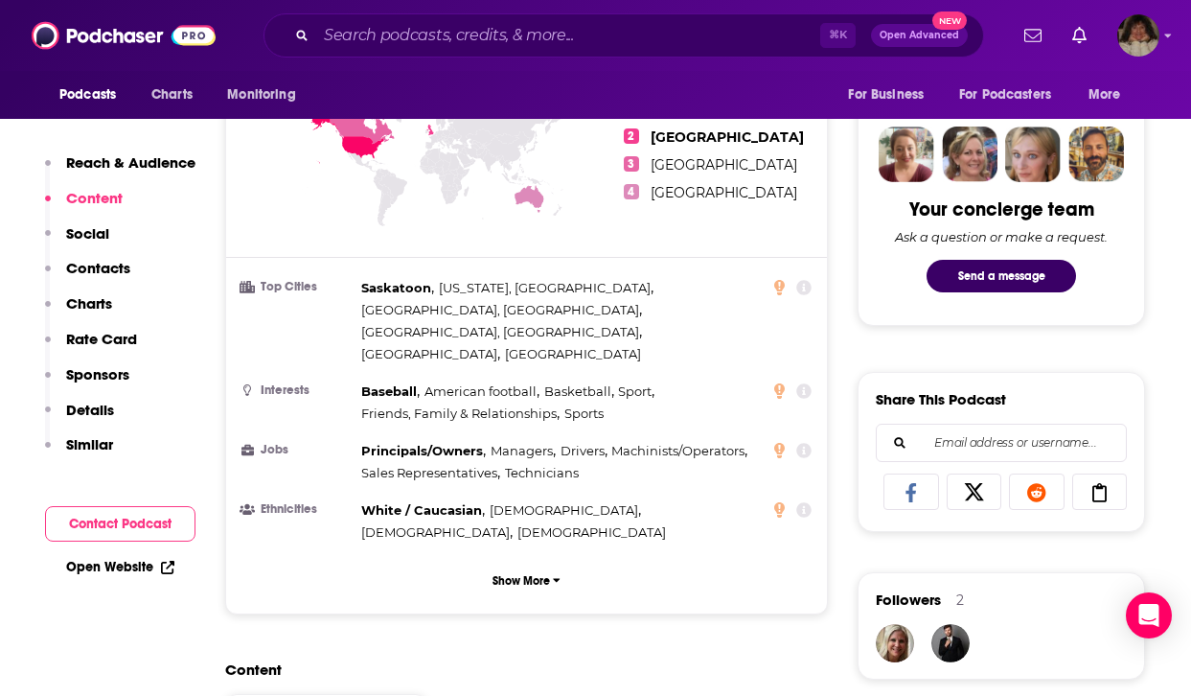
scroll to position [1481, 0]
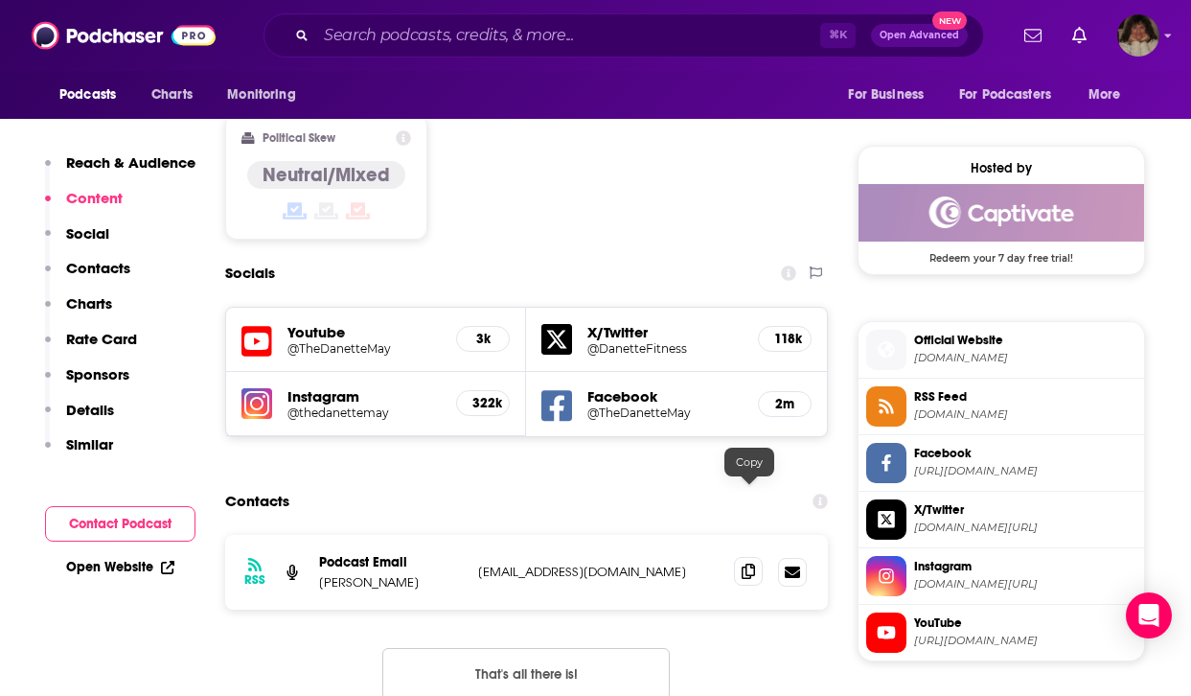
click at [756, 557] on span at bounding box center [748, 571] width 29 height 29
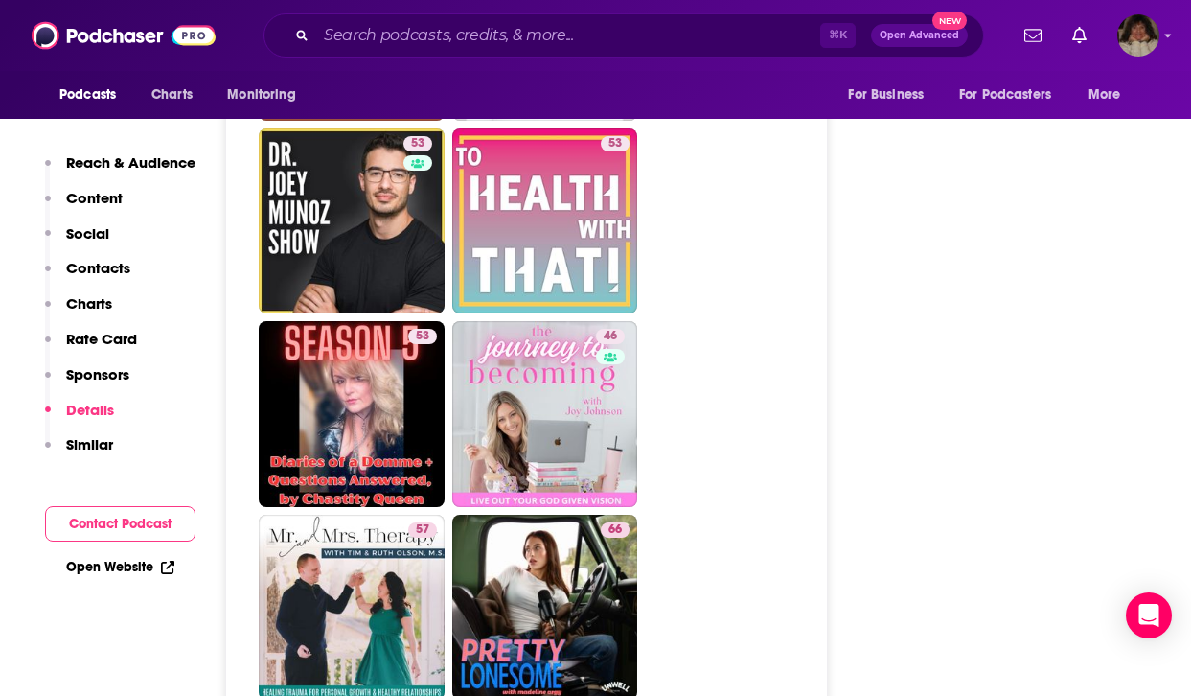
scroll to position [4697, 0]
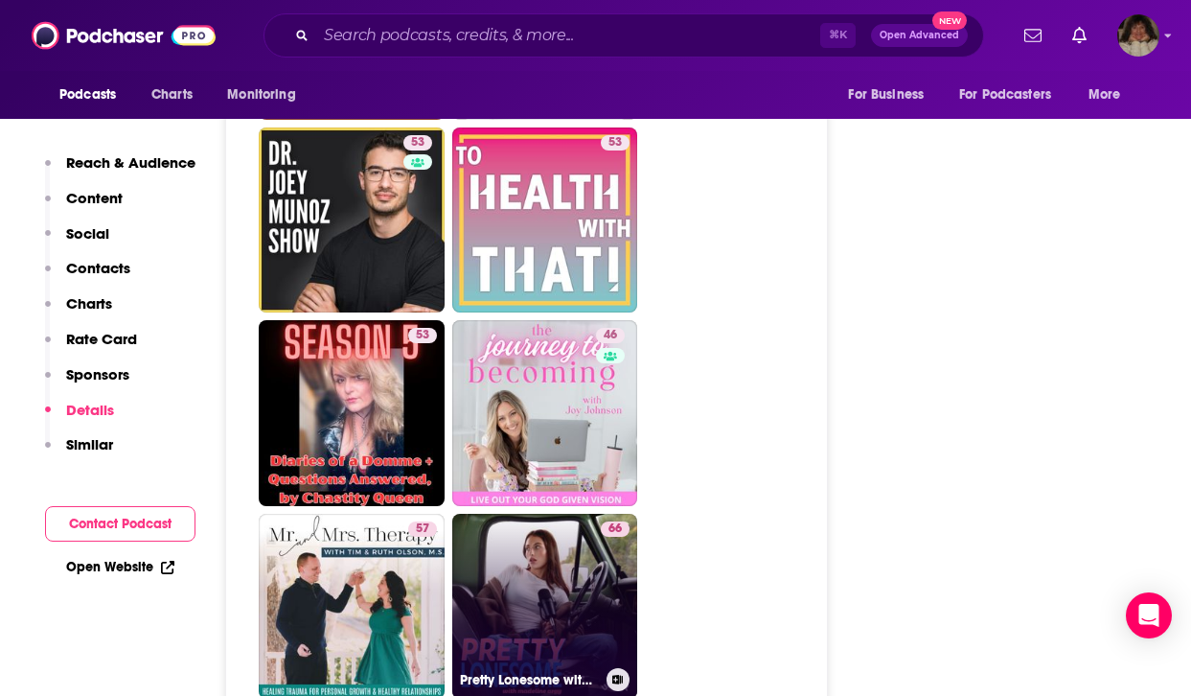
click at [562, 514] on link "66 Pretty Lonesome with [PERSON_NAME]" at bounding box center [545, 607] width 186 height 186
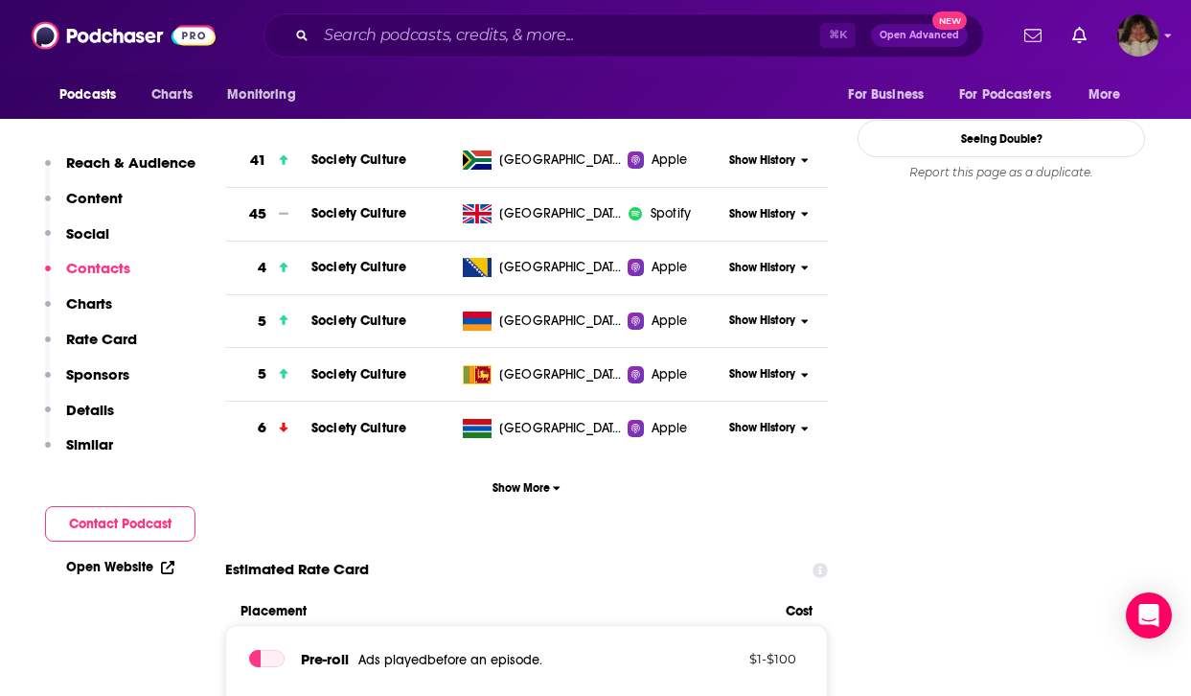
scroll to position [1483, 0]
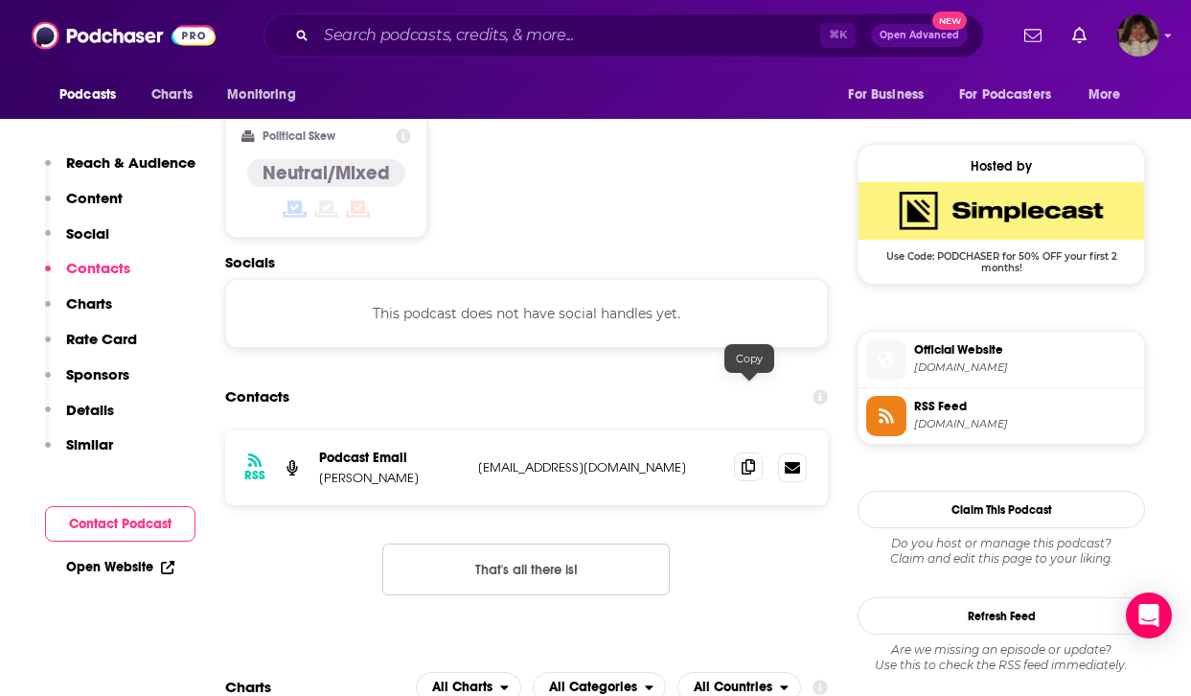
click at [748, 459] on icon at bounding box center [748, 466] width 13 height 15
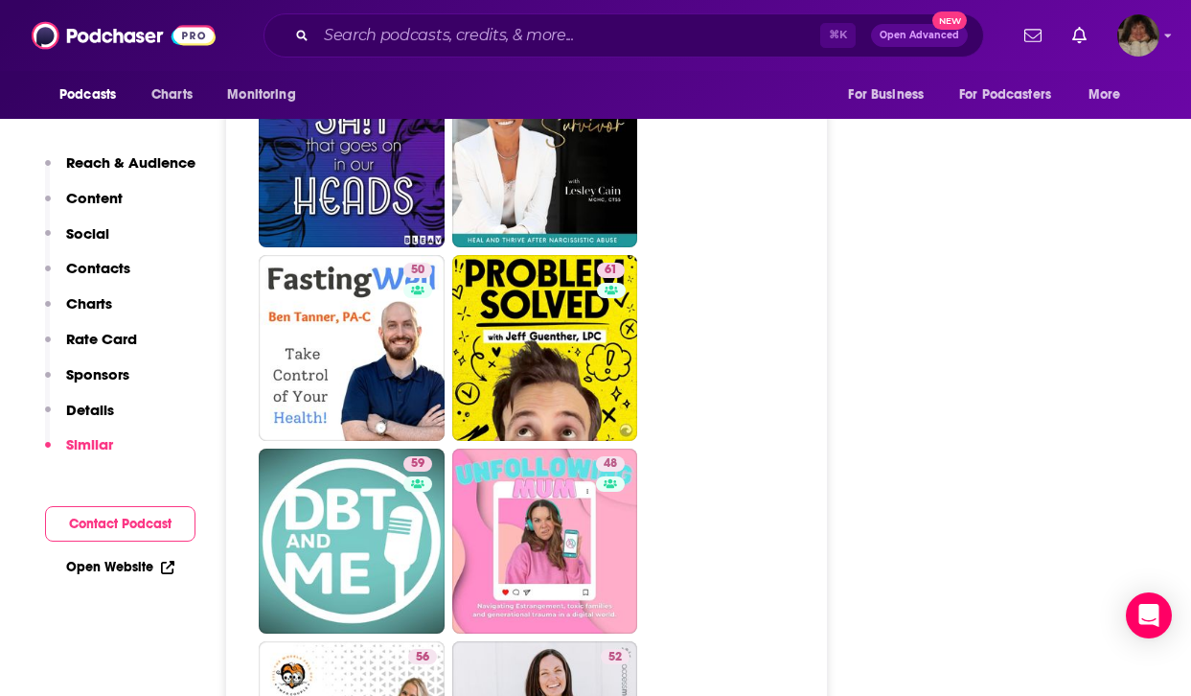
scroll to position [5880, 0]
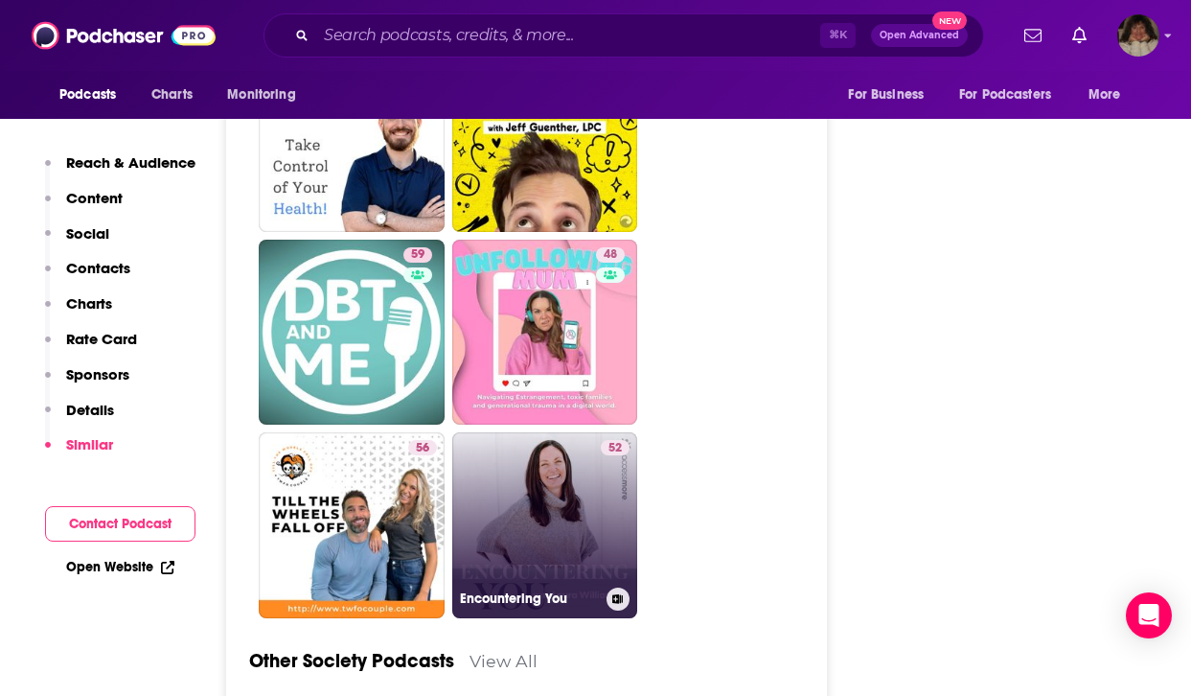
click at [561, 452] on link "52 Encountering You" at bounding box center [545, 525] width 186 height 186
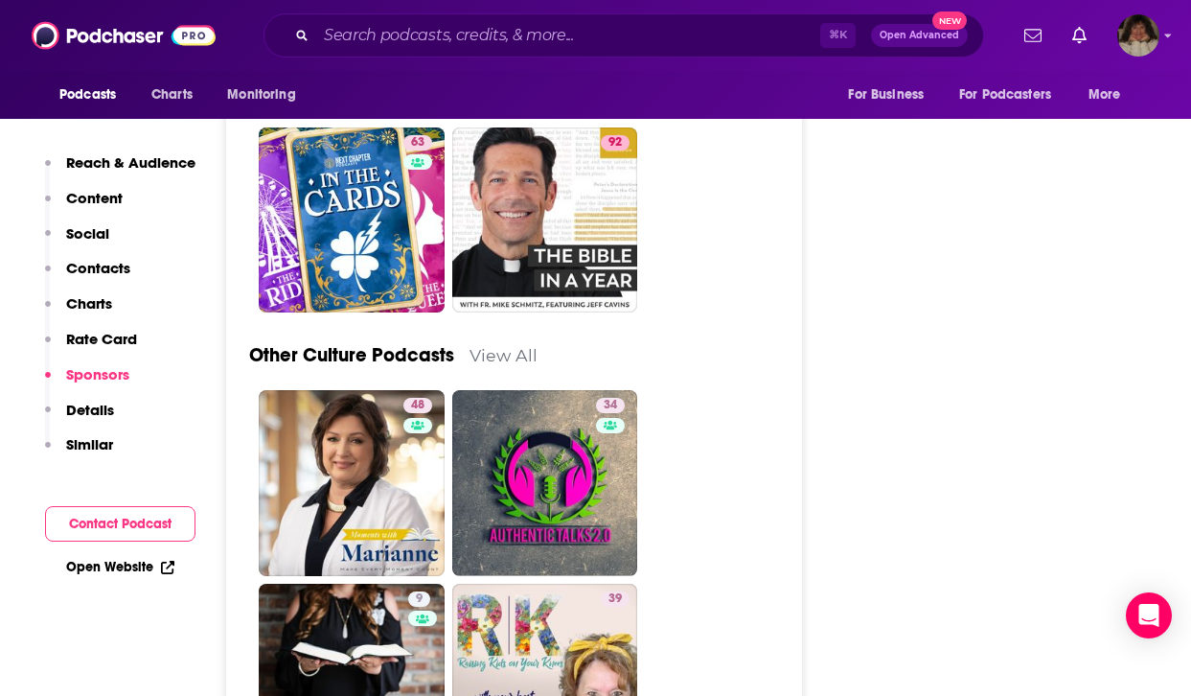
scroll to position [7693, 0]
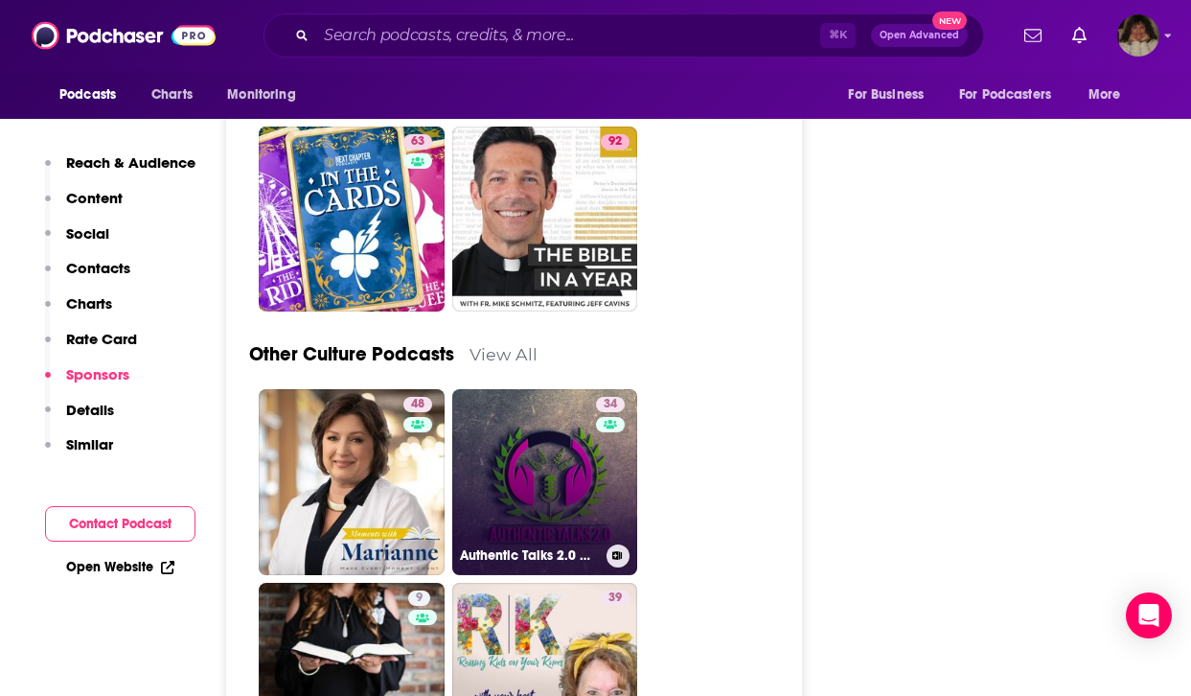
click at [533, 430] on link "34 Authentic Talks 2.0 with [PERSON_NAME]" at bounding box center [545, 482] width 186 height 186
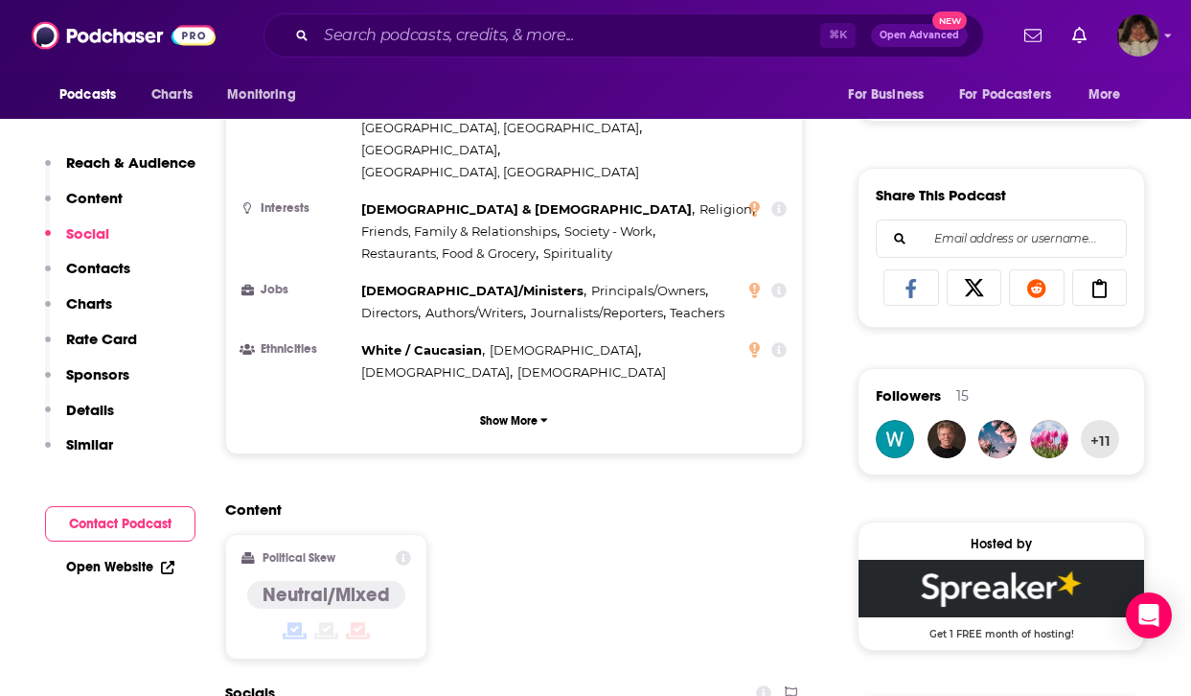
scroll to position [1345, 0]
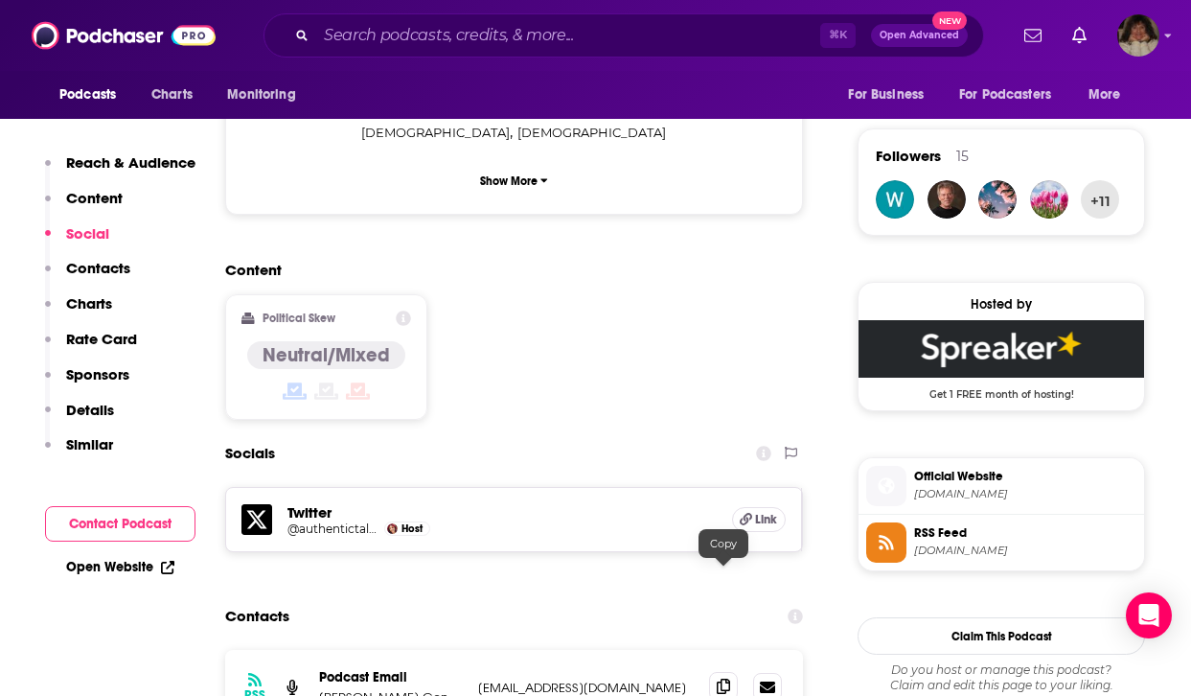
click at [725, 679] on icon at bounding box center [723, 686] width 13 height 15
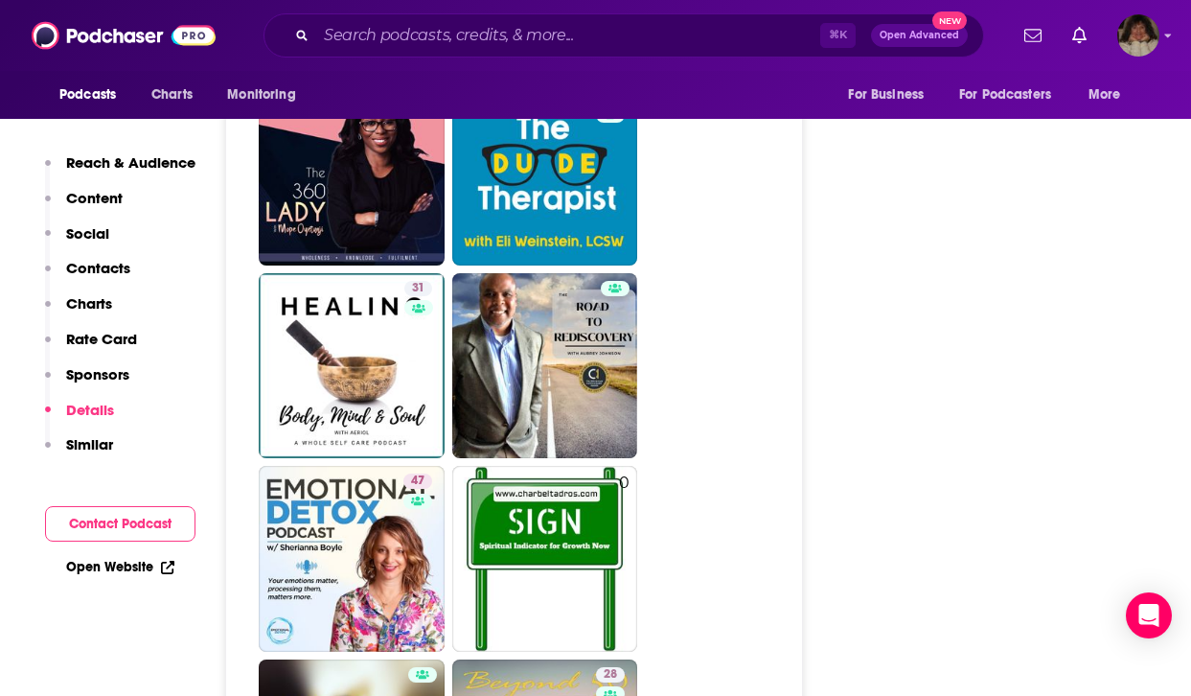
scroll to position [4403, 0]
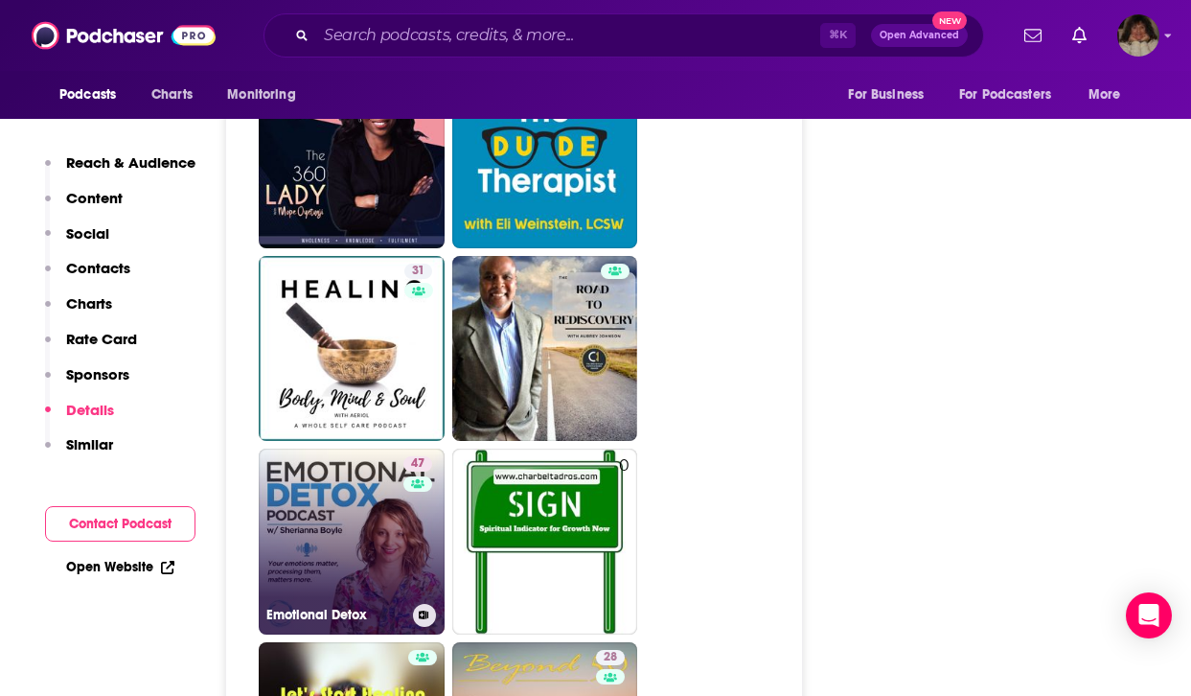
click at [377, 501] on link "47 Emotional Detox" at bounding box center [352, 542] width 186 height 186
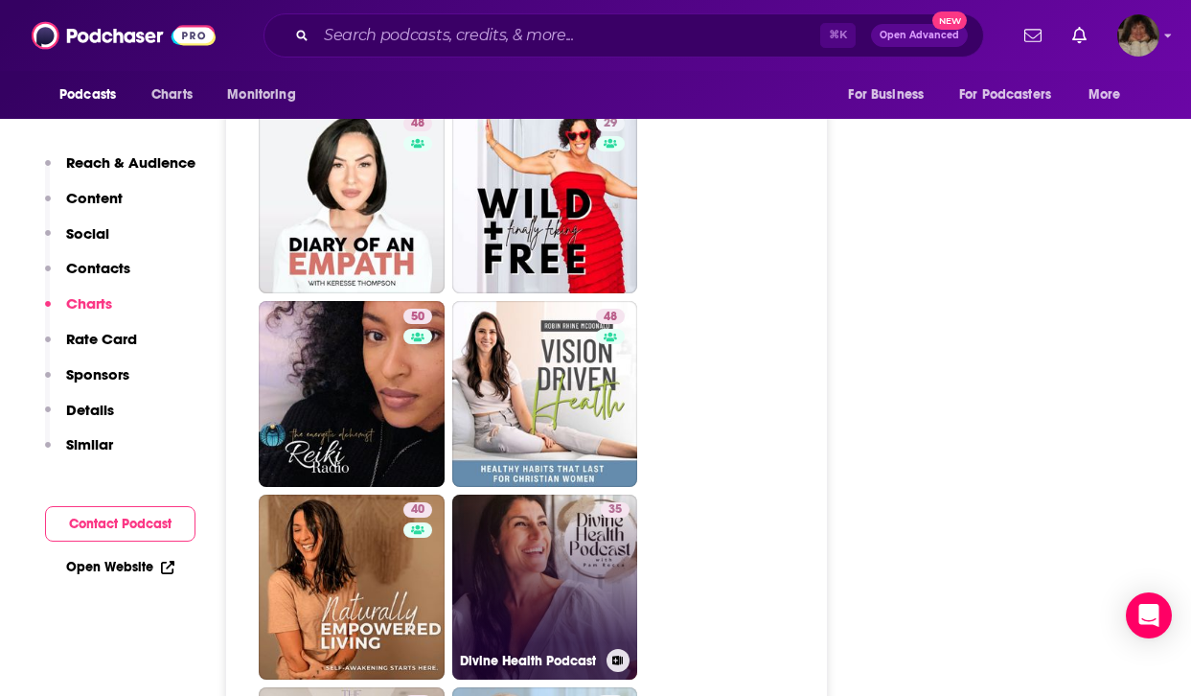
scroll to position [4207, 0]
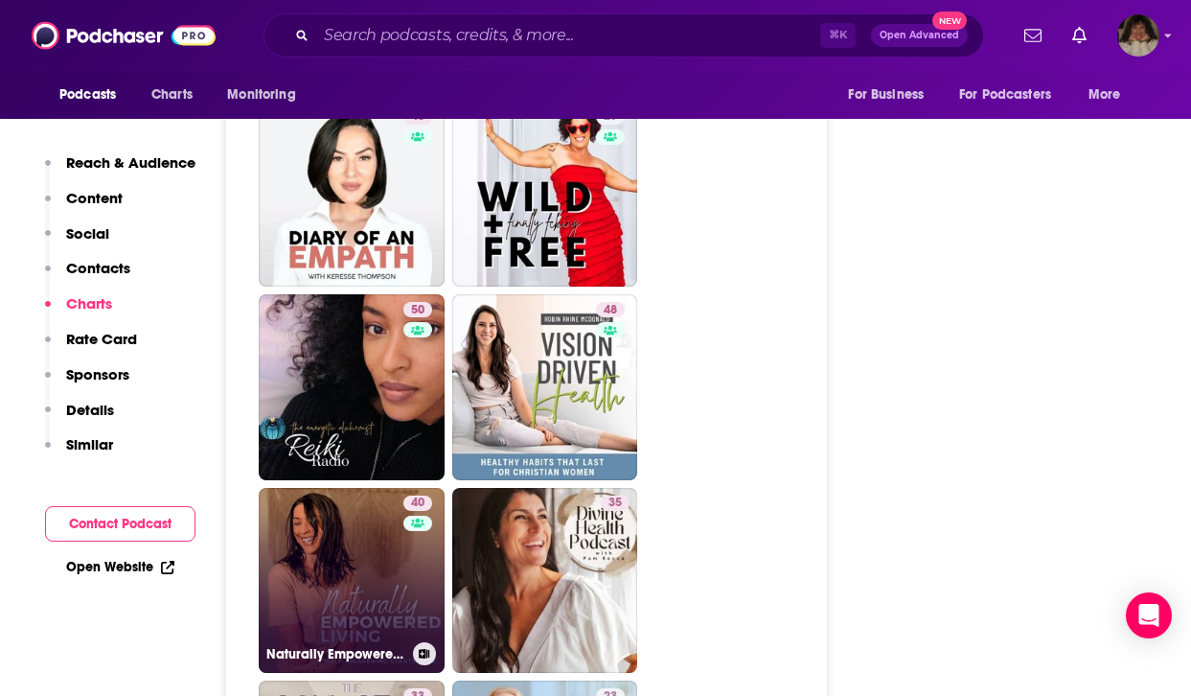
click at [359, 509] on link "40 Naturally Empowered Living | Root Cause Therapy, Energetic Alignment, Instin…" at bounding box center [352, 581] width 186 height 186
type input "[URL][DOMAIN_NAME]"
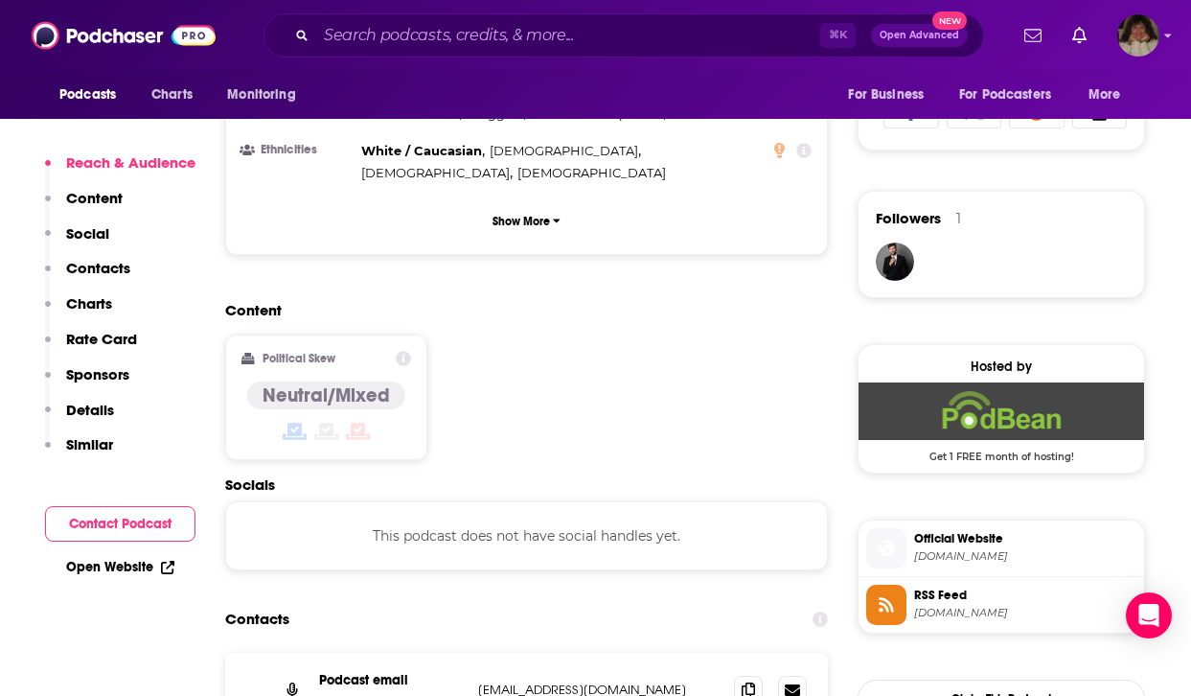
scroll to position [1313, 0]
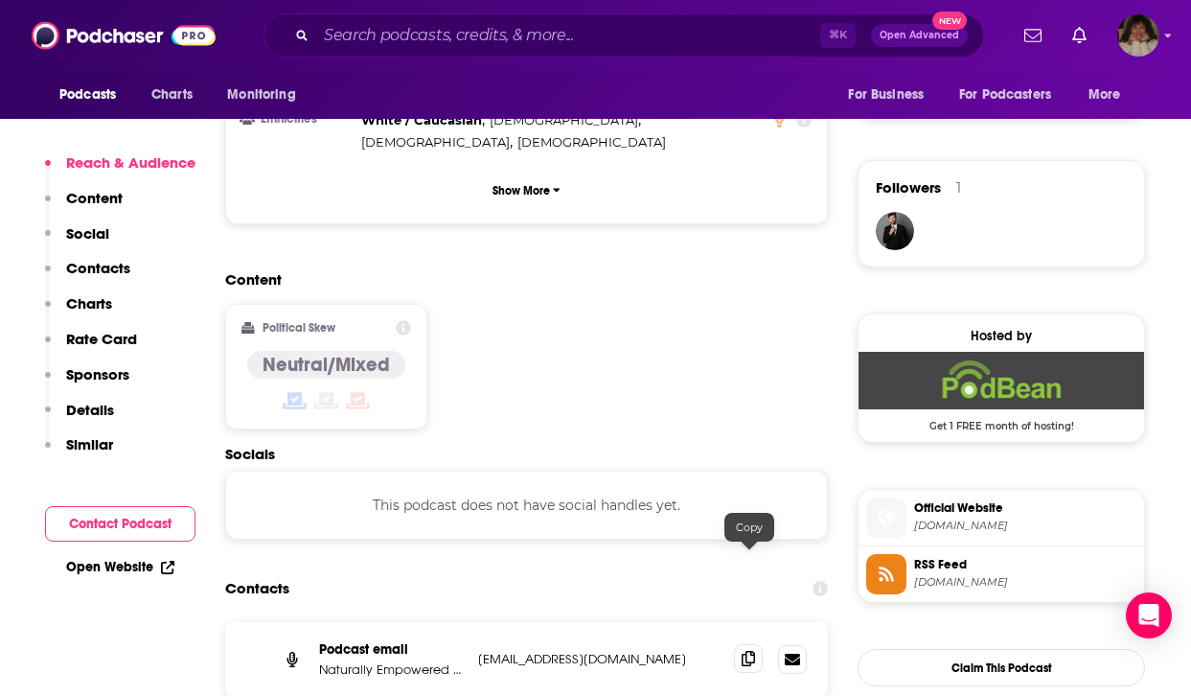
click at [755, 651] on icon at bounding box center [748, 658] width 13 height 15
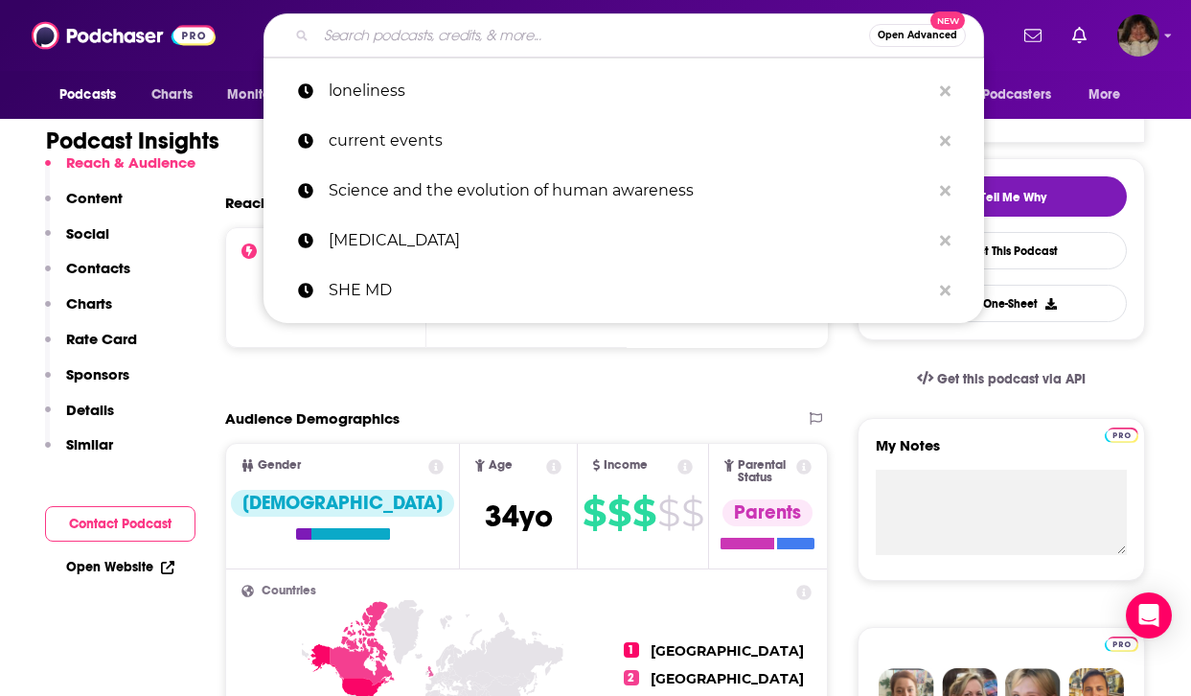
click at [451, 34] on input "Search podcasts, credits, & more..." at bounding box center [592, 35] width 553 height 31
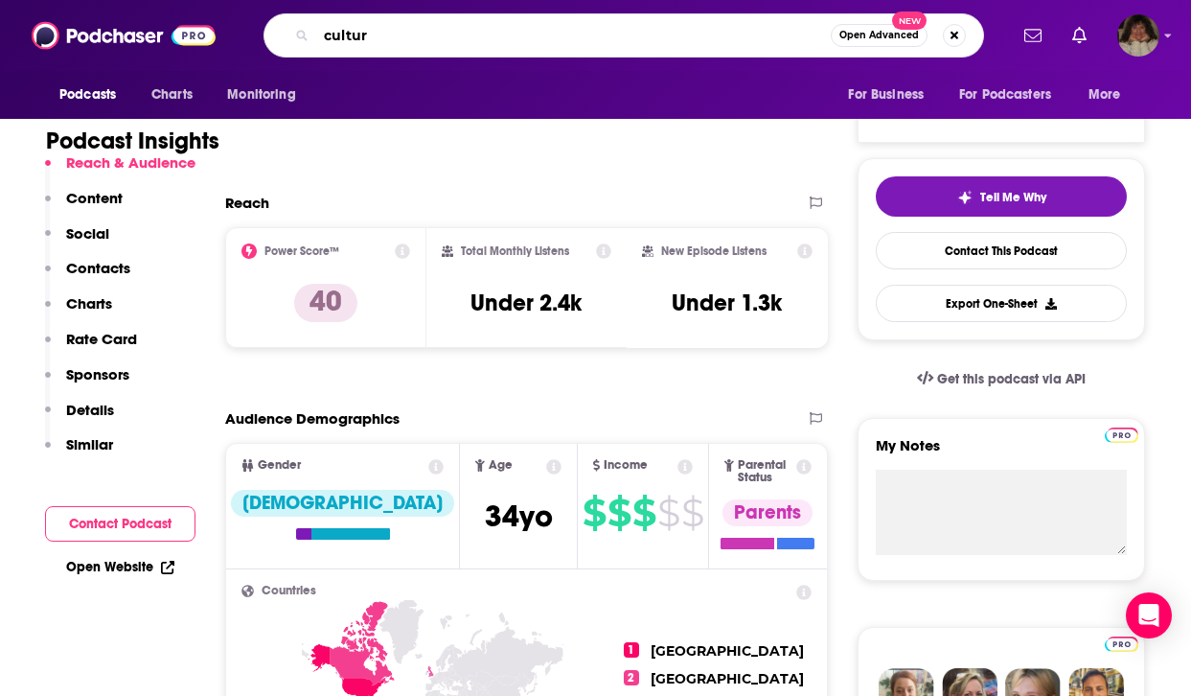
type input "culture"
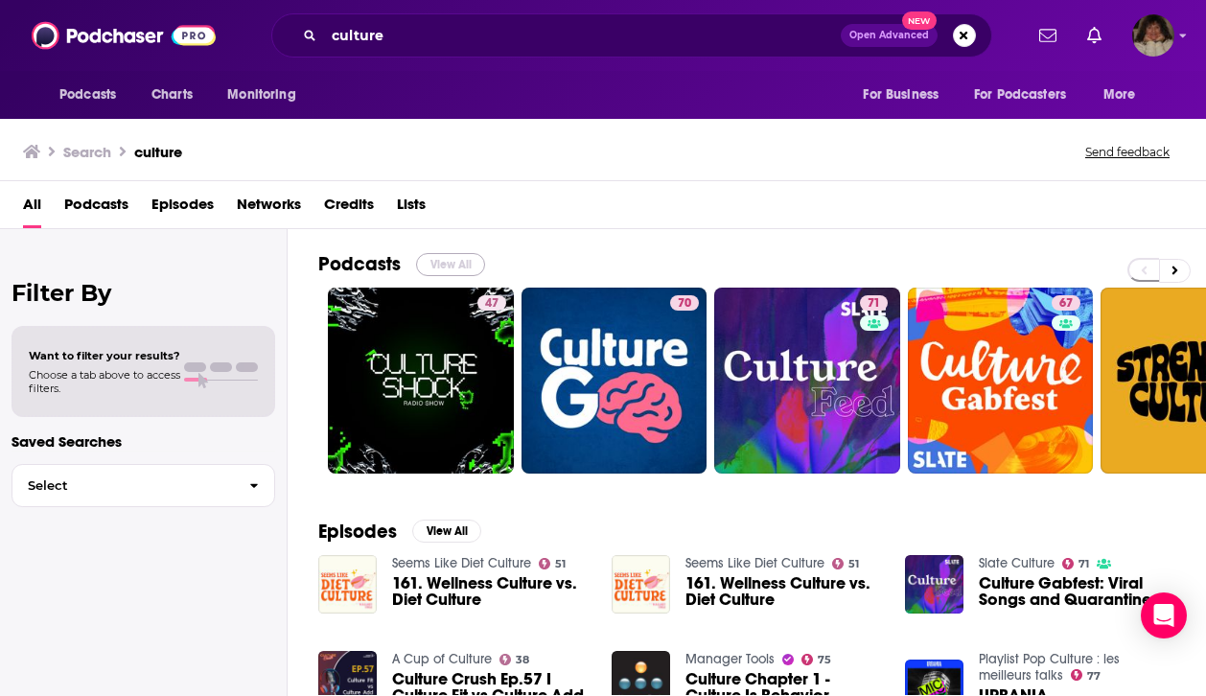
click at [468, 260] on button "View All" at bounding box center [450, 264] width 69 height 23
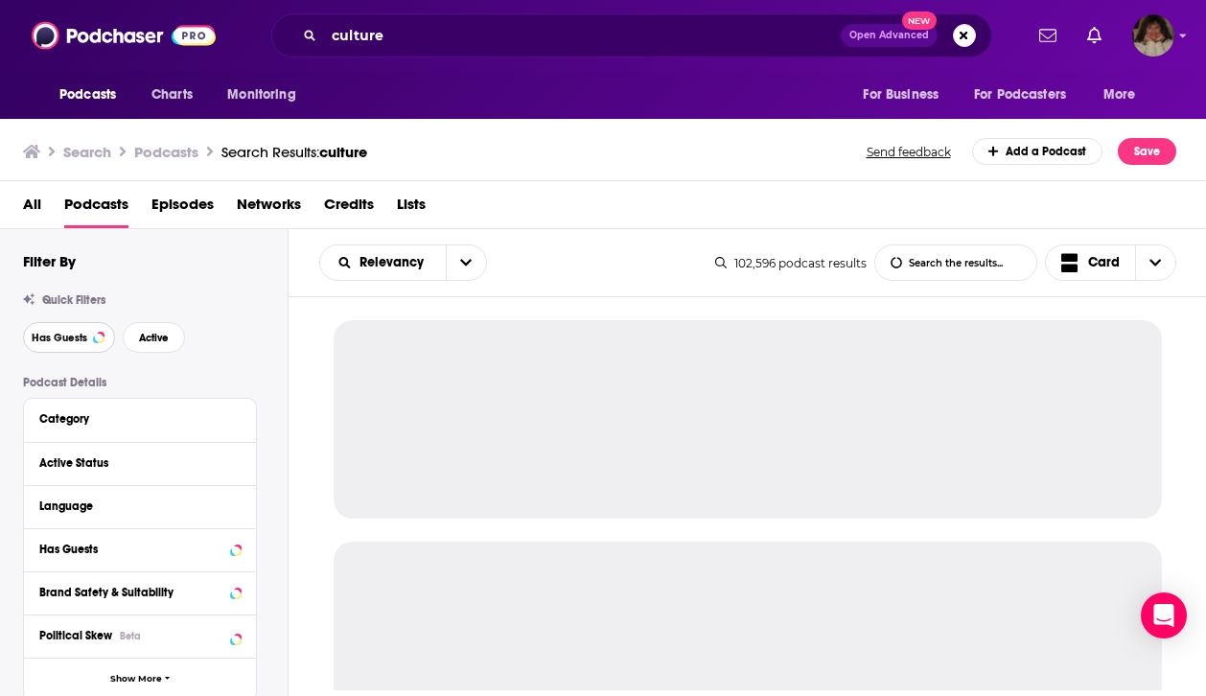
click at [58, 343] on span "Has Guests" at bounding box center [60, 338] width 56 height 11
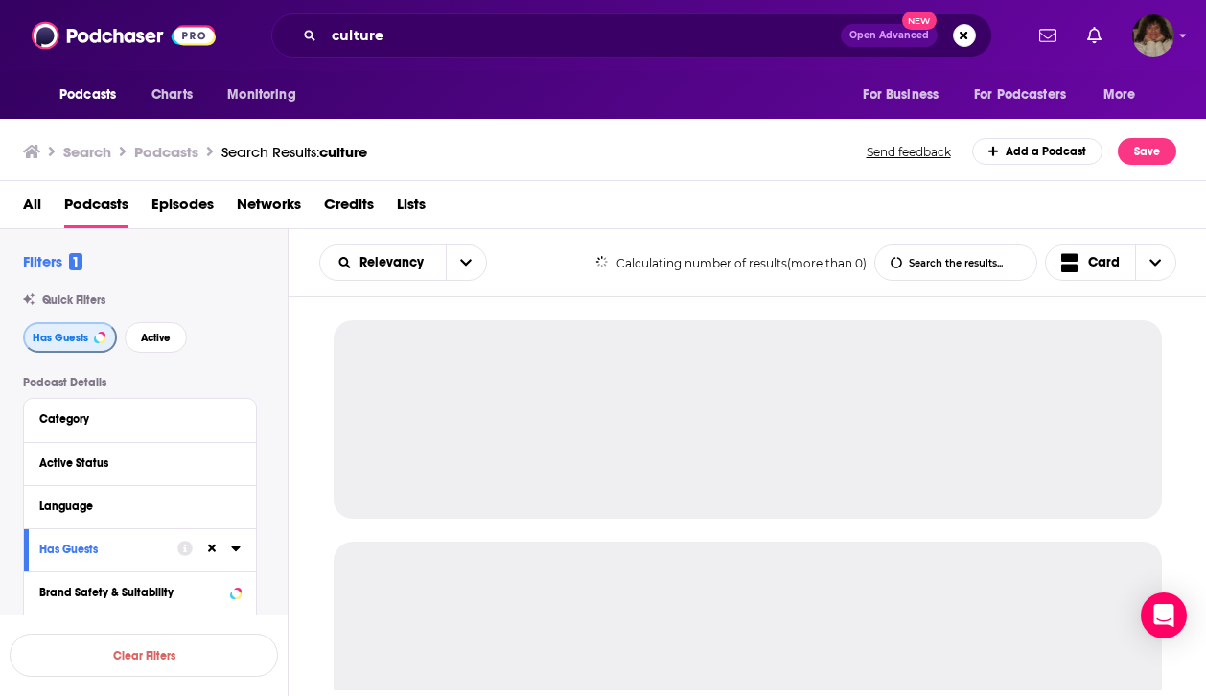
click at [58, 339] on span "Has Guests" at bounding box center [61, 338] width 56 height 11
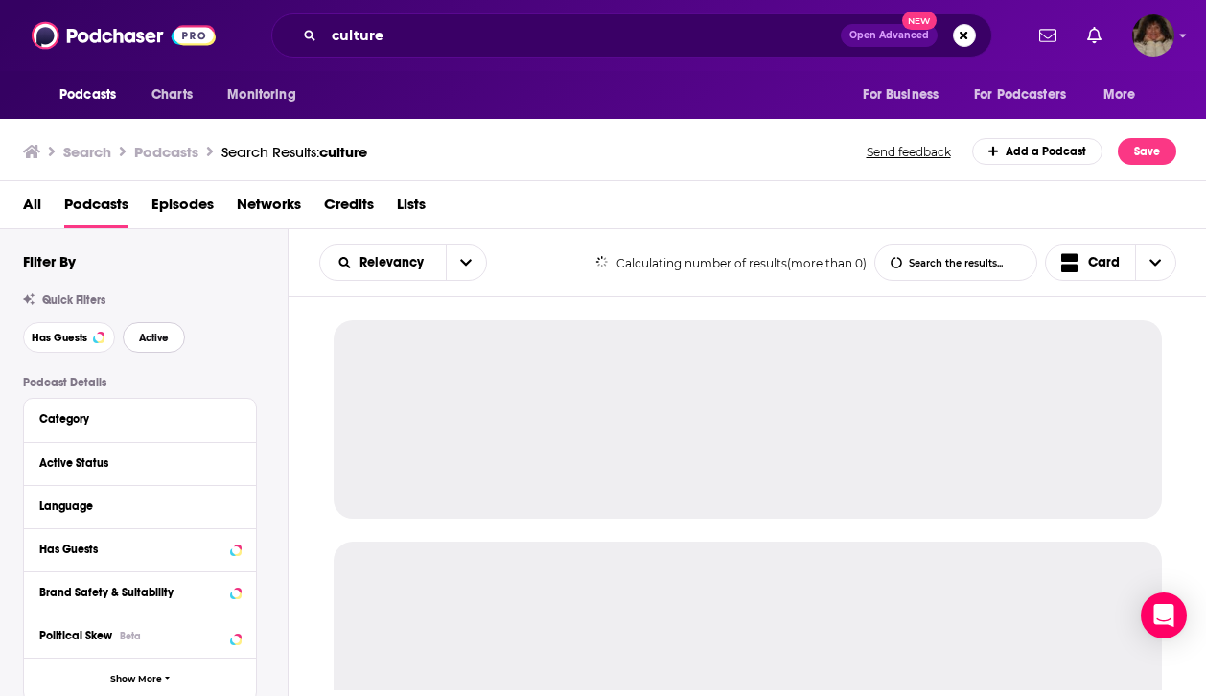
click at [165, 344] on button "Active" at bounding box center [154, 337] width 62 height 31
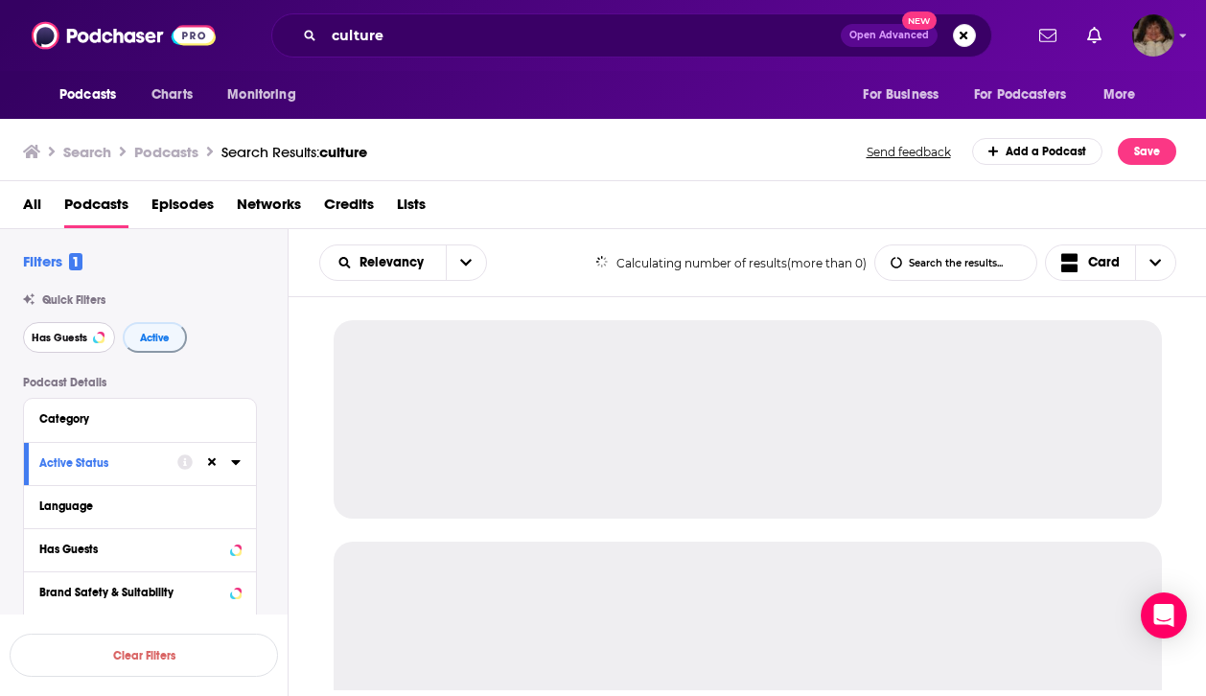
click at [54, 333] on span "Has Guests" at bounding box center [60, 338] width 56 height 11
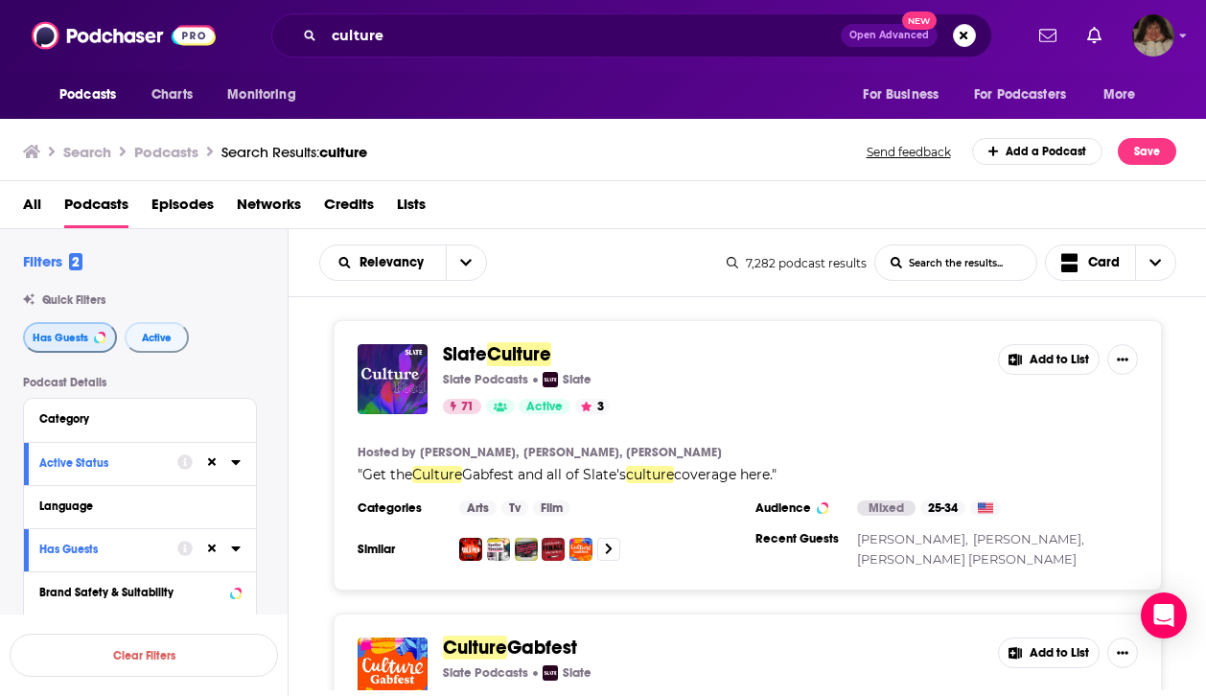
scroll to position [4, 0]
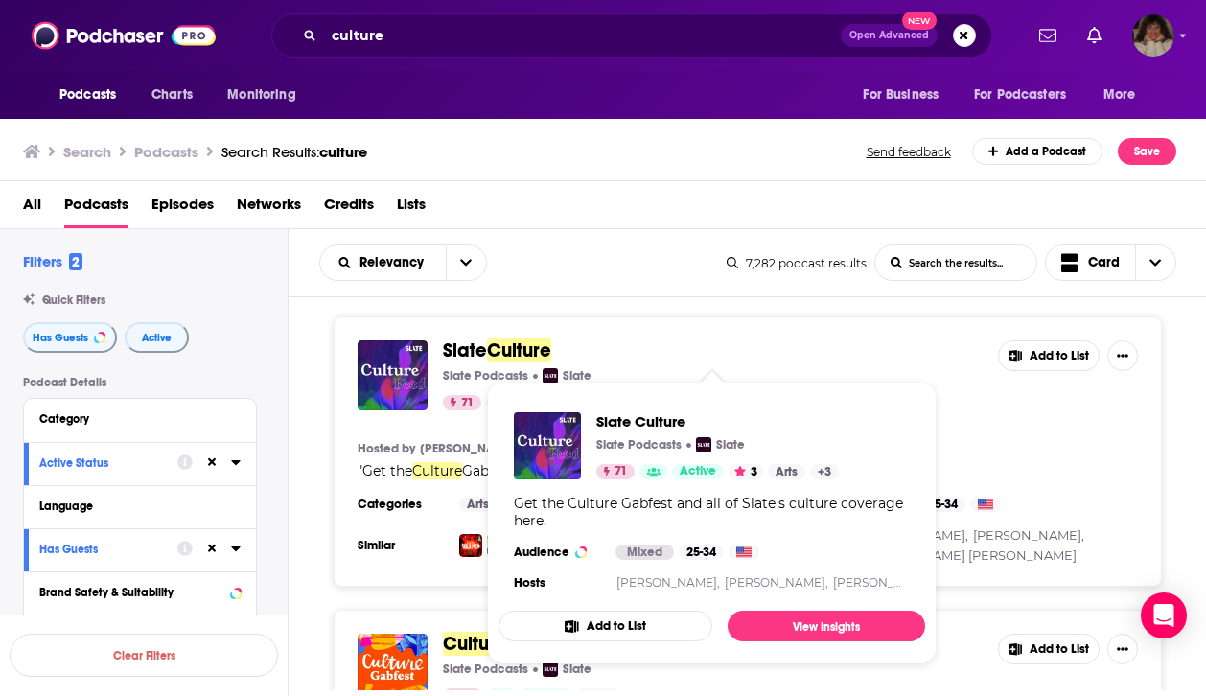
click at [516, 341] on span "Culture" at bounding box center [519, 350] width 64 height 24
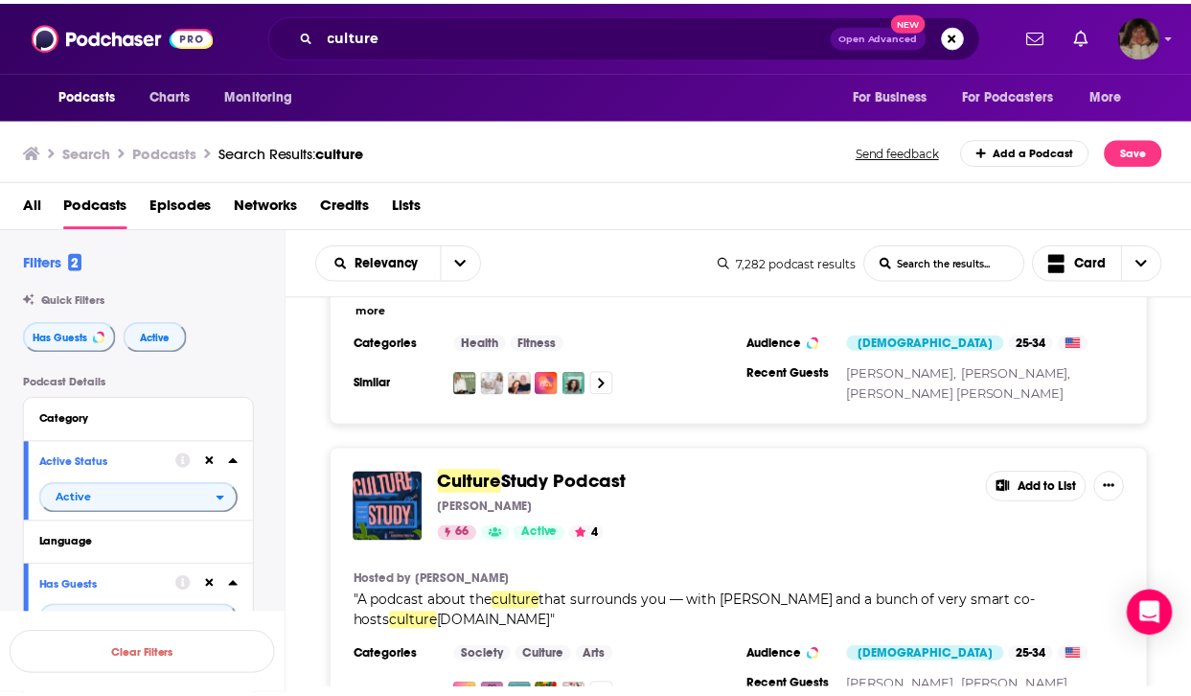
scroll to position [1265, 0]
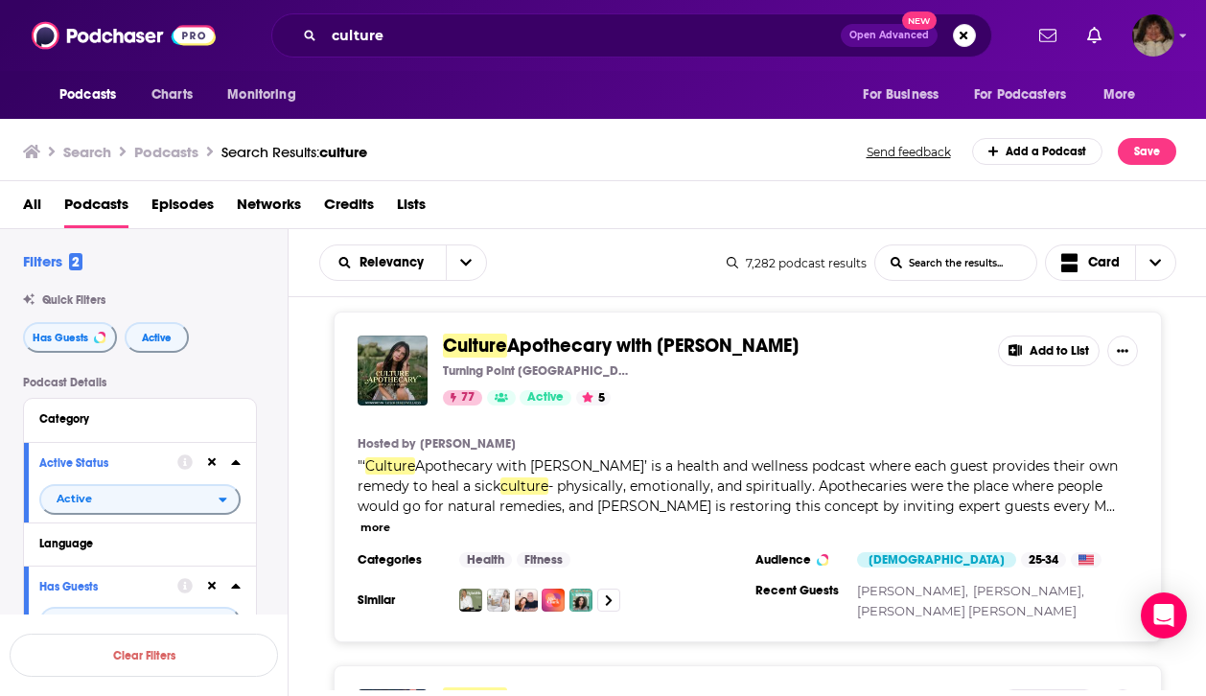
click at [524, 687] on span "Study Podcast" at bounding box center [570, 699] width 127 height 24
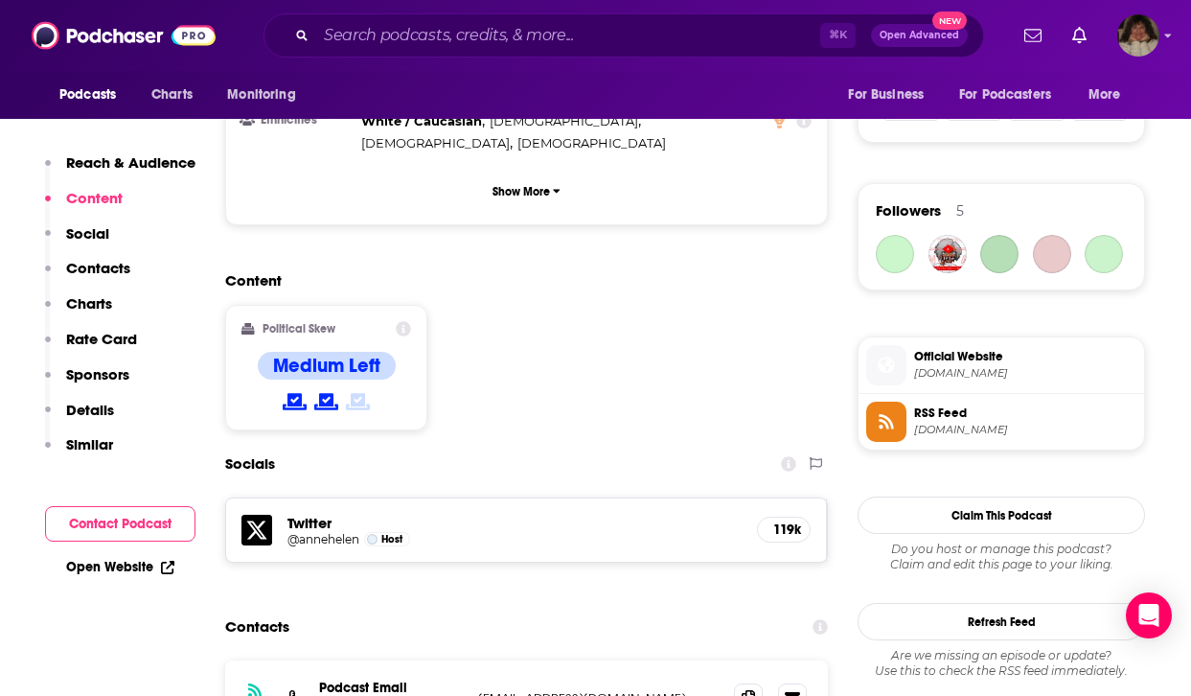
scroll to position [1337, 0]
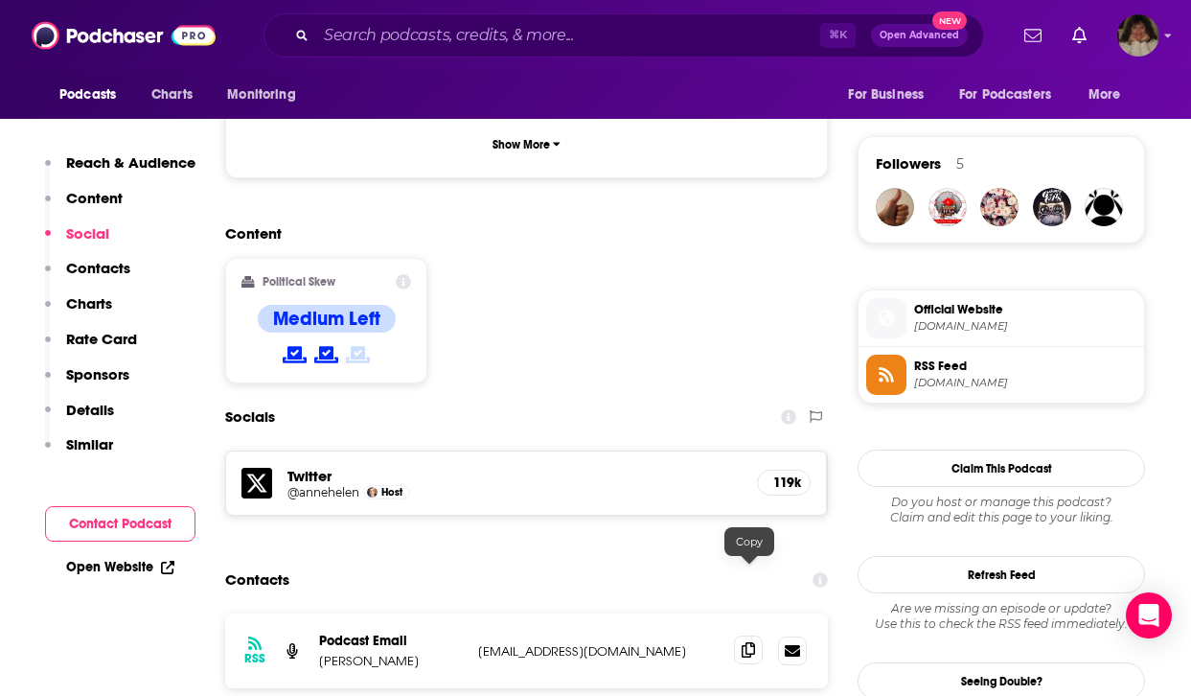
click at [751, 642] on icon at bounding box center [748, 649] width 13 height 15
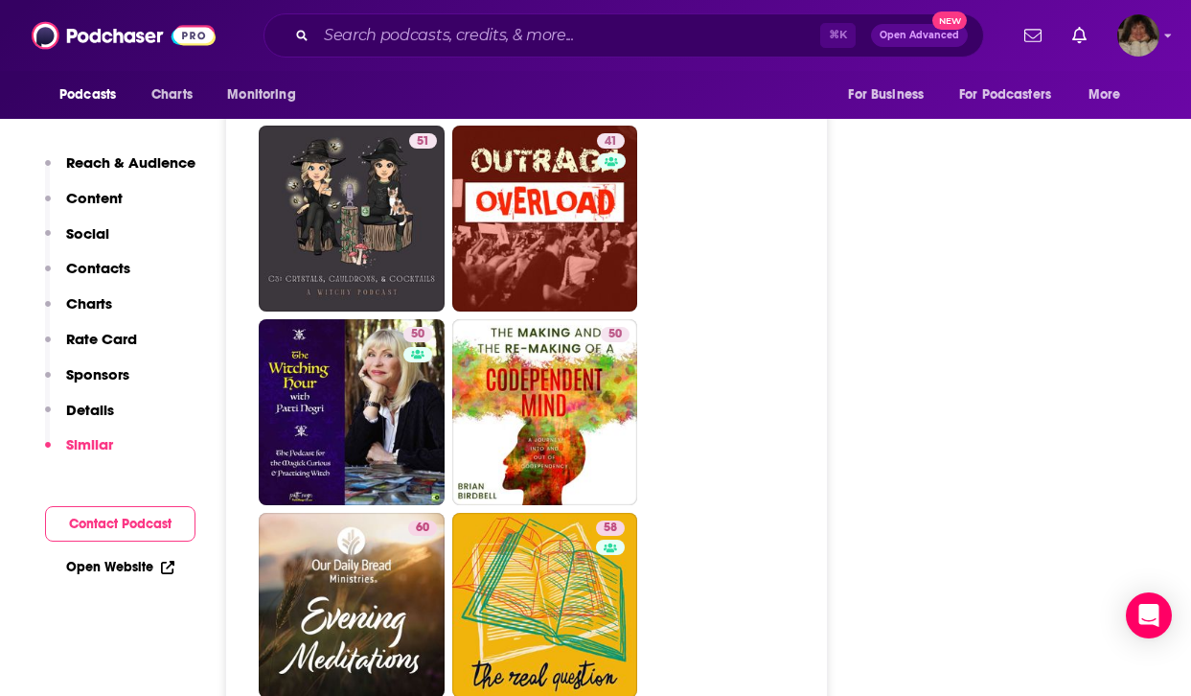
scroll to position [5214, 0]
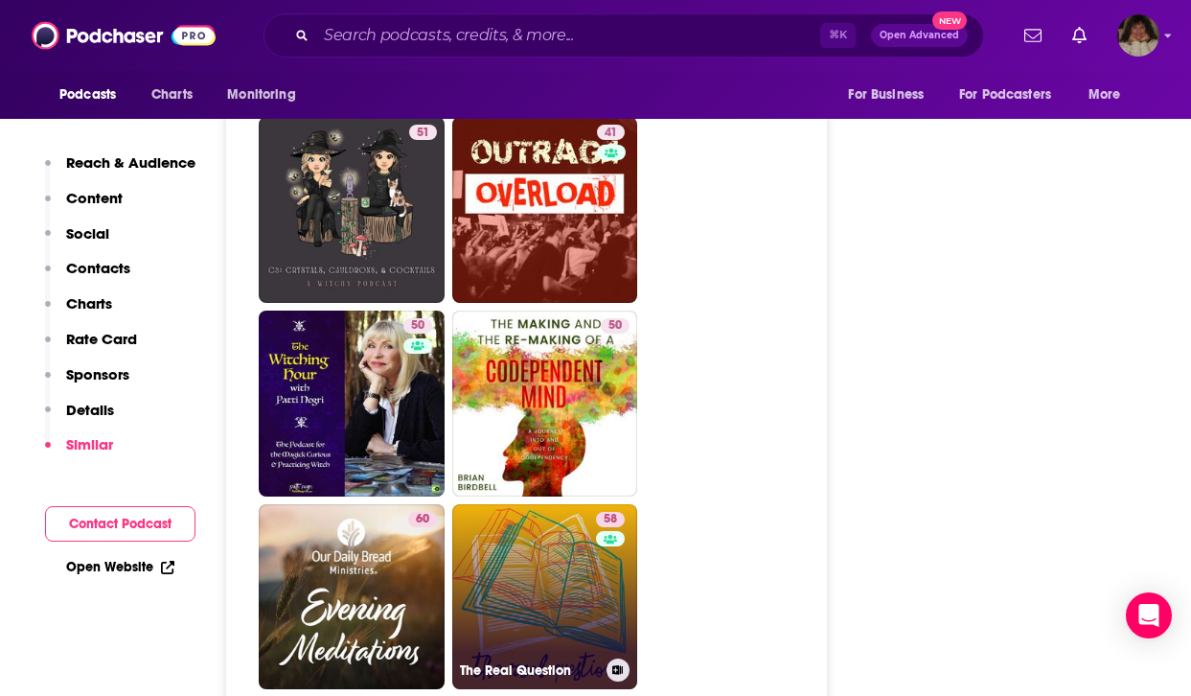
click at [547, 557] on link "58 The Real Question" at bounding box center [545, 597] width 186 height 186
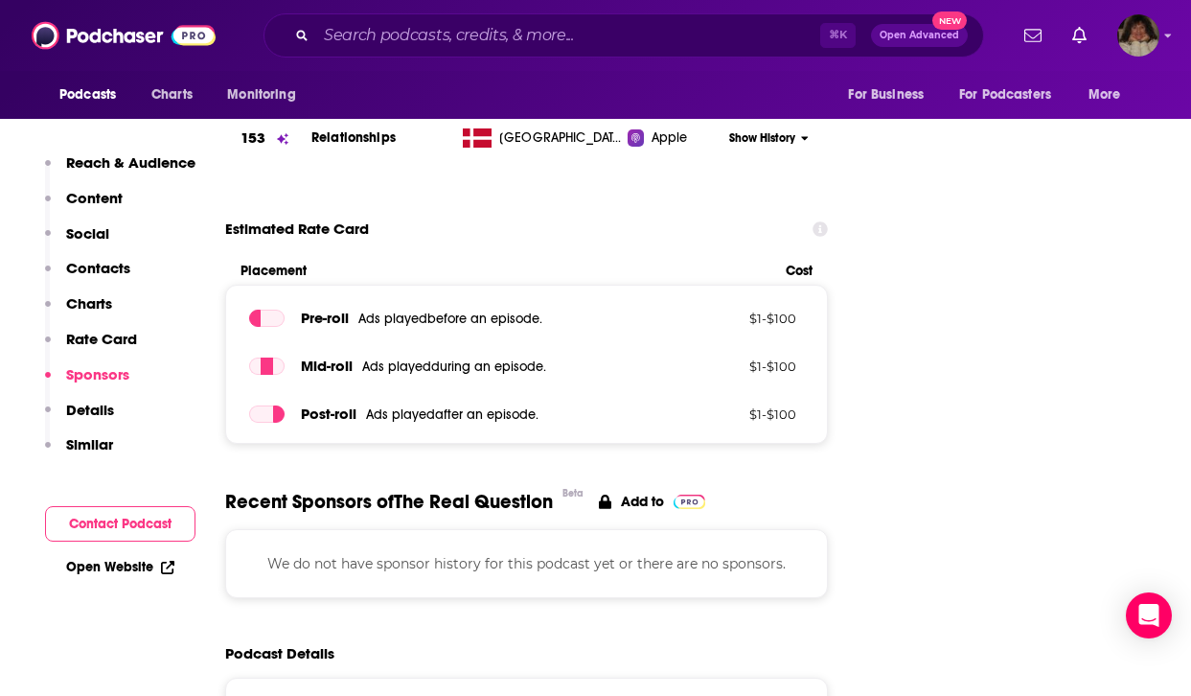
scroll to position [2963, 0]
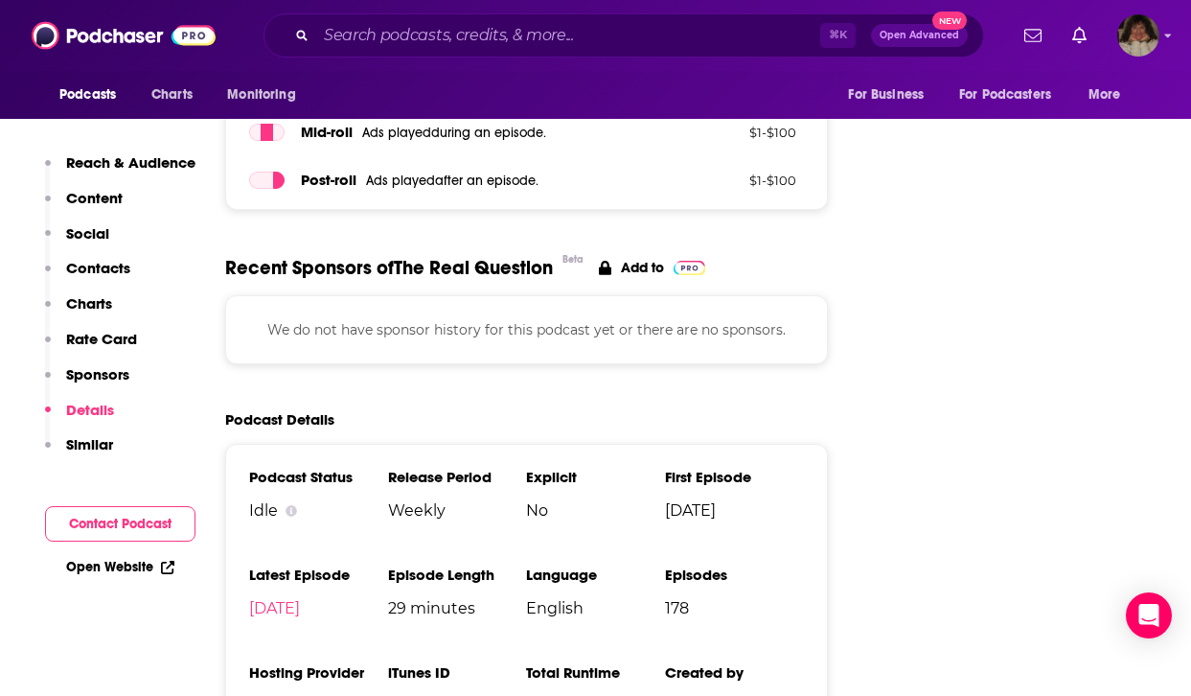
type input "[URL][DOMAIN_NAME]"
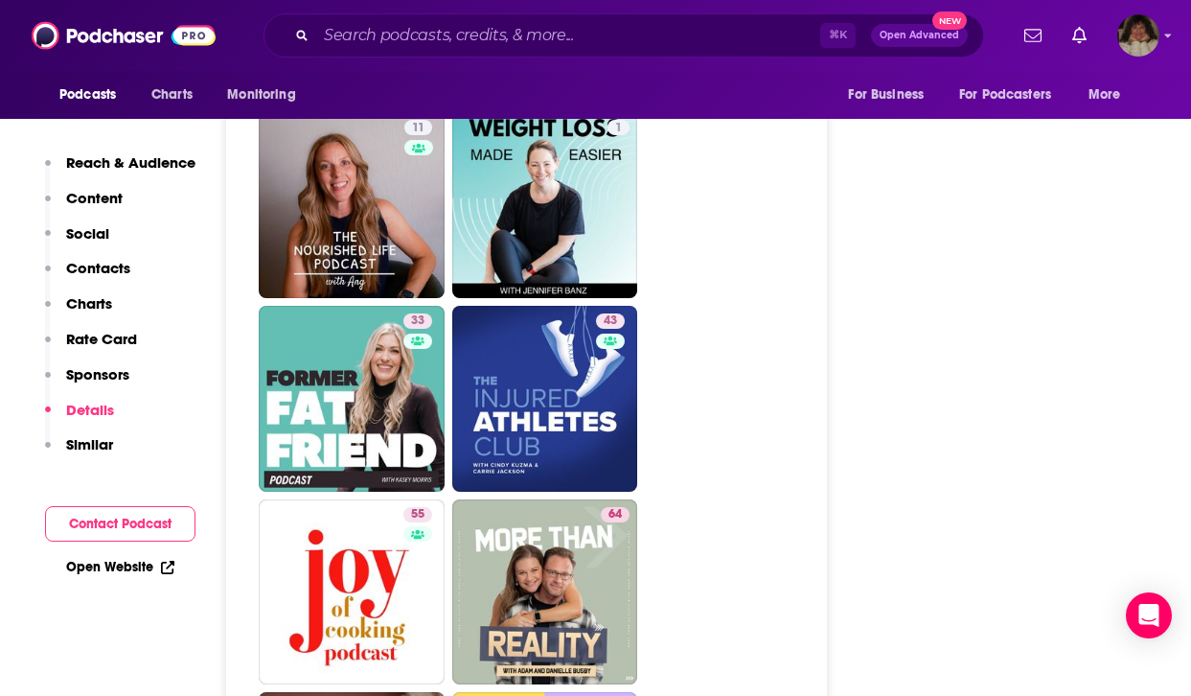
scroll to position [4375, 0]
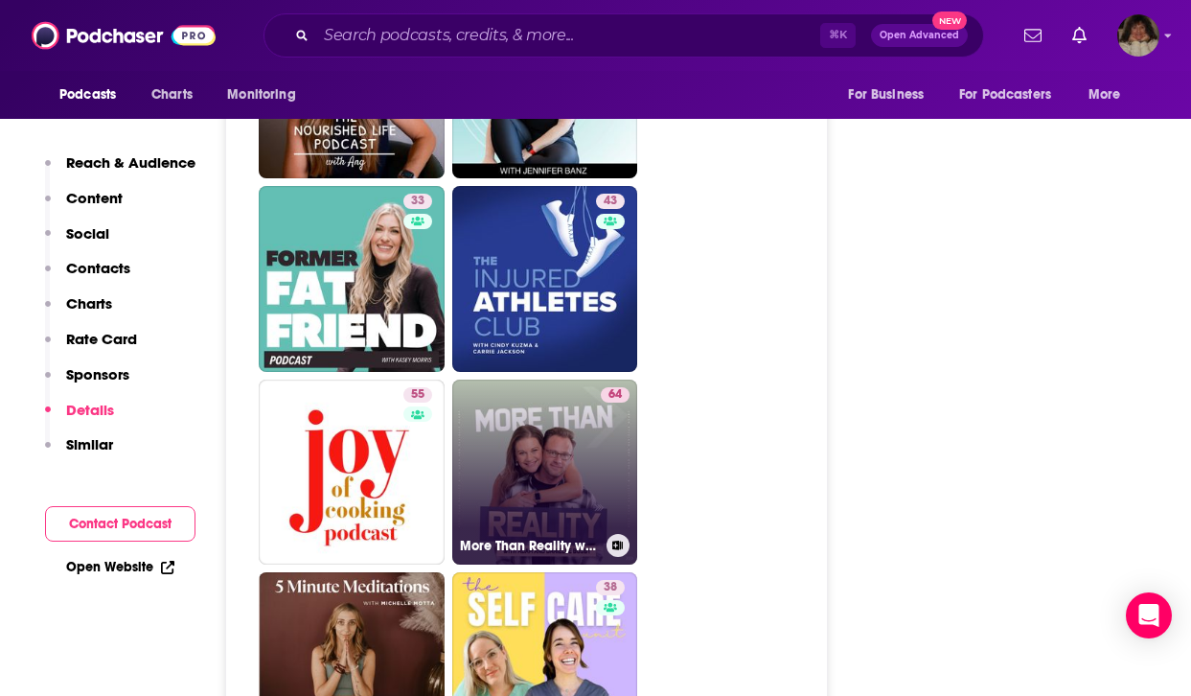
click at [567, 392] on link "64 More Than Reality with [PERSON_NAME] and [PERSON_NAME]" at bounding box center [545, 473] width 186 height 186
type input "[URL][DOMAIN_NAME][PERSON_NAME]"
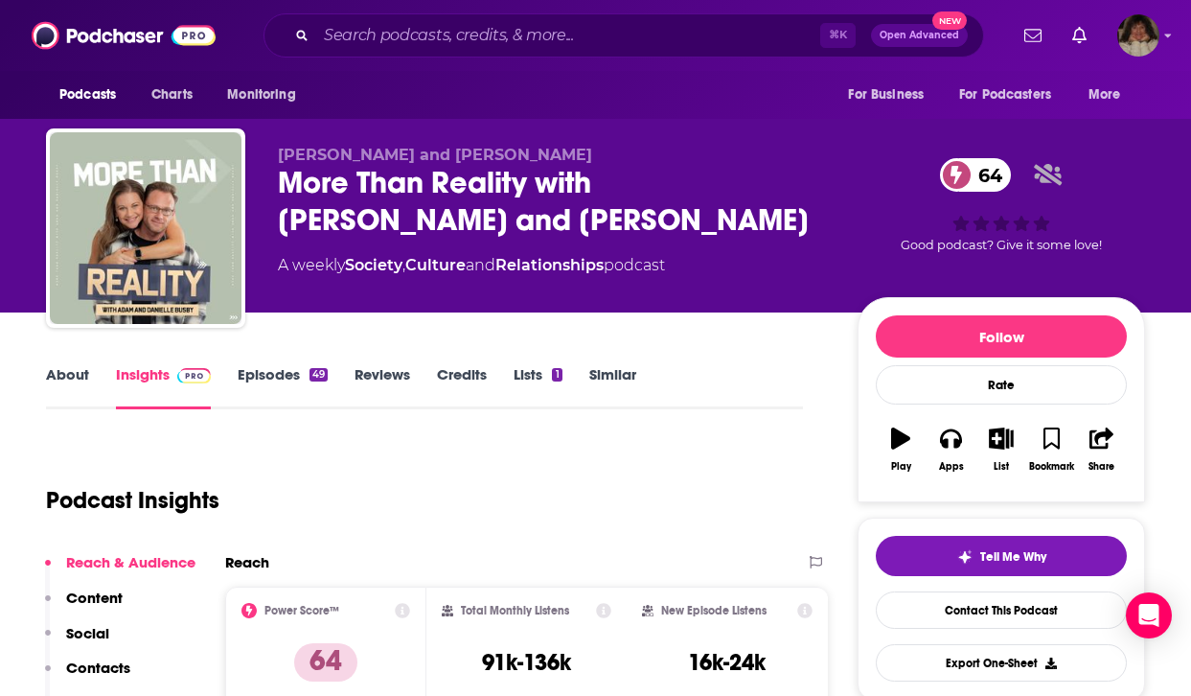
click at [64, 377] on link "About" at bounding box center [67, 387] width 43 height 44
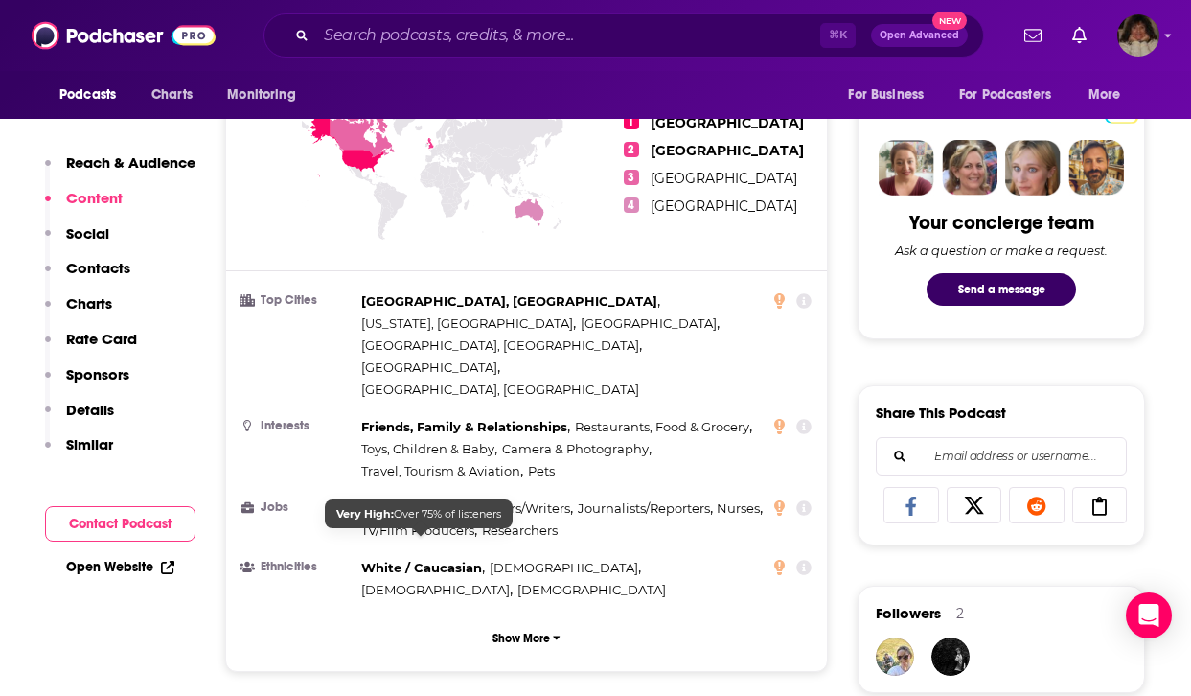
scroll to position [1399, 0]
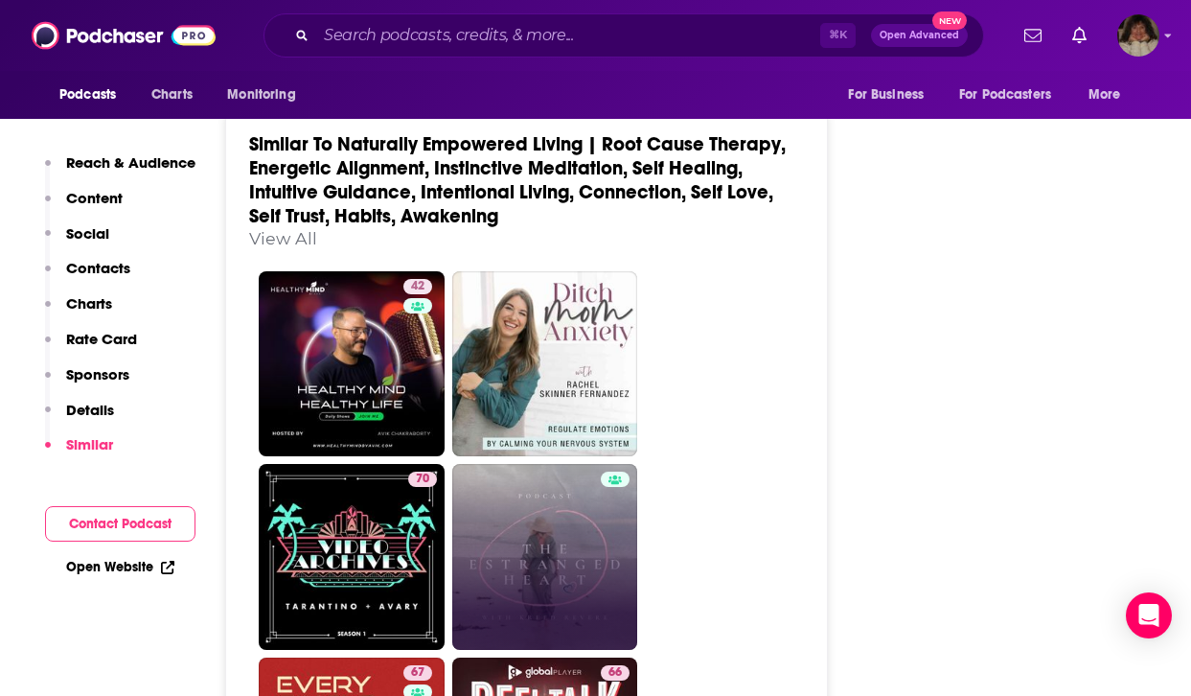
scroll to position [3597, 0]
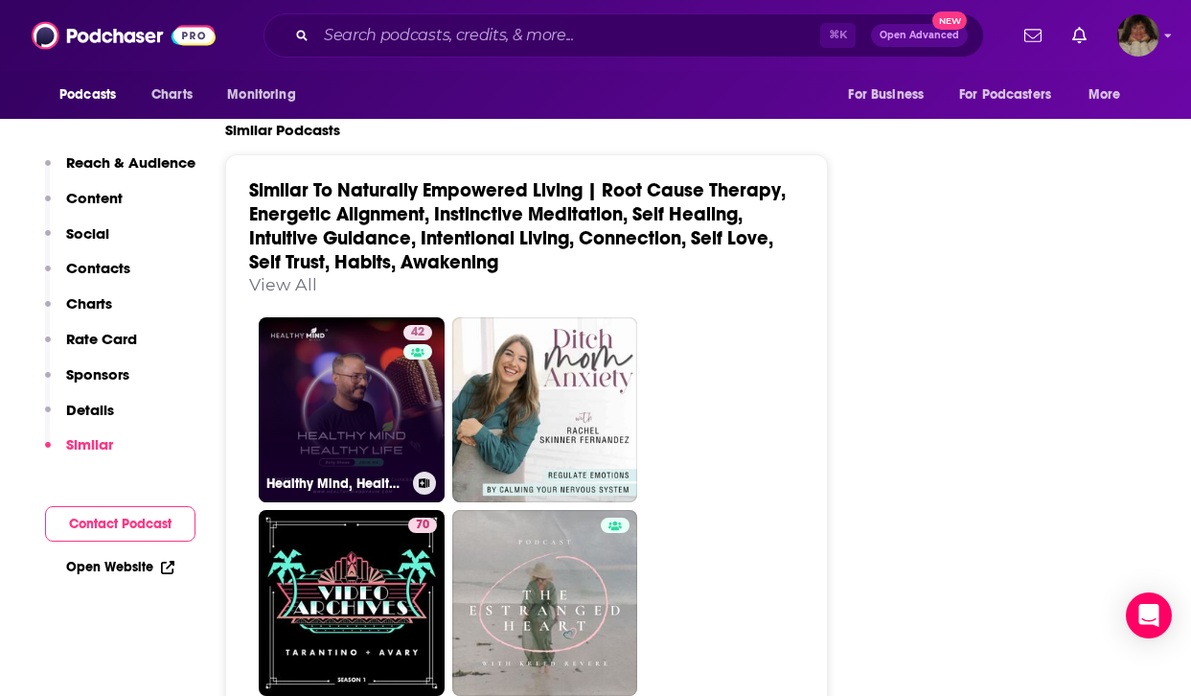
click at [382, 317] on link "42 Healthy Mind, Healthy Life" at bounding box center [352, 410] width 186 height 186
type input "[URL][DOMAIN_NAME]"
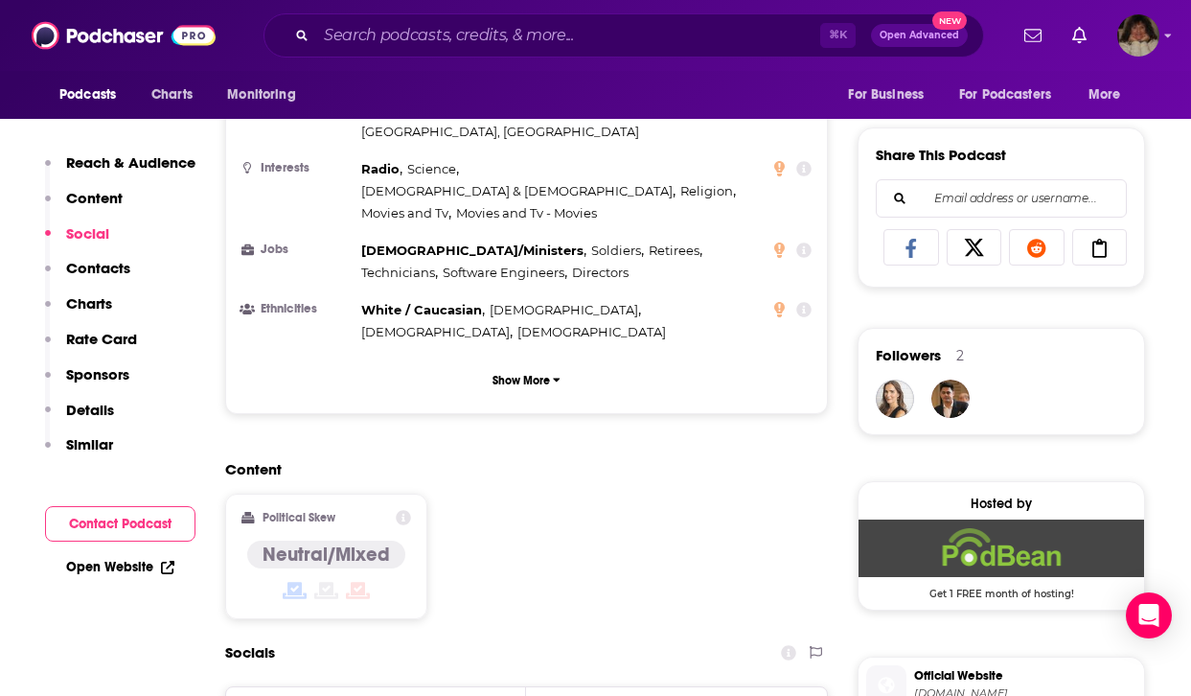
scroll to position [1459, 0]
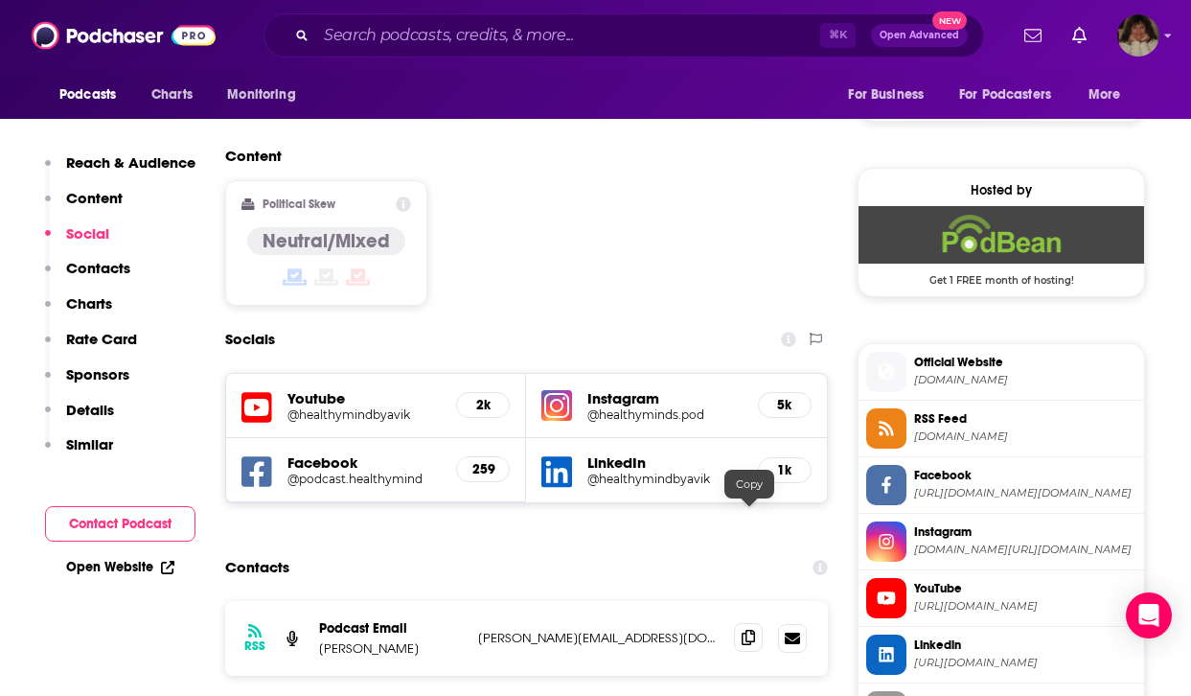
click at [749, 630] on icon at bounding box center [748, 637] width 13 height 15
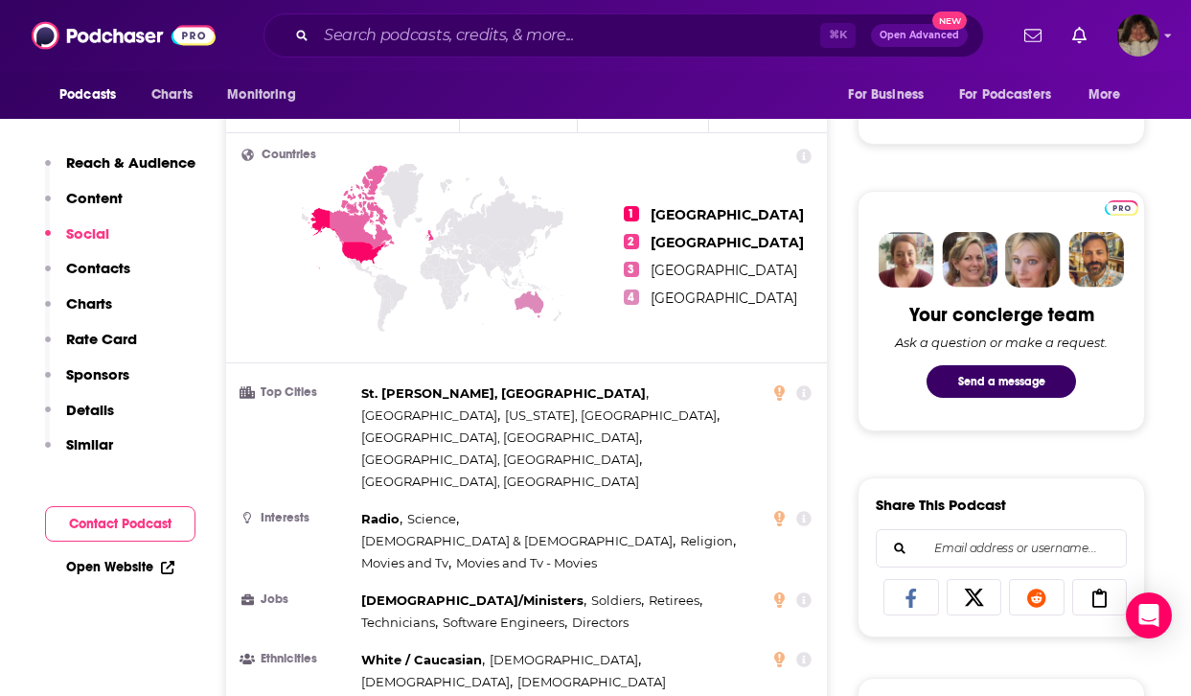
scroll to position [0, 0]
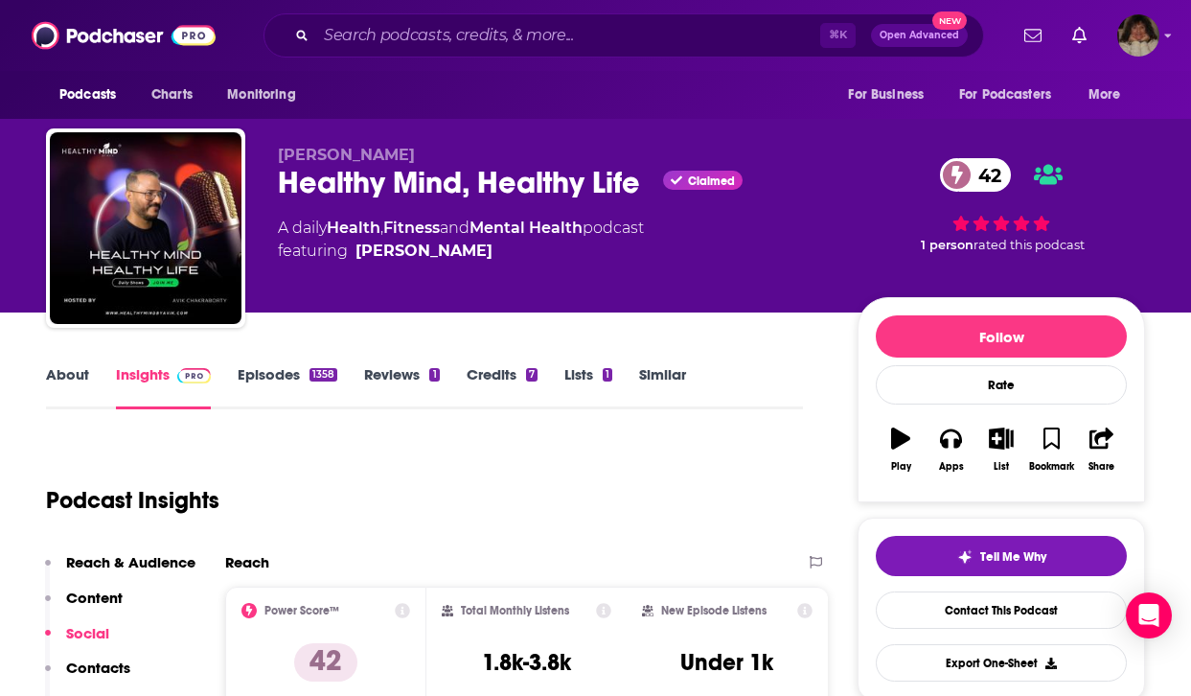
click at [71, 372] on link "About" at bounding box center [67, 387] width 43 height 44
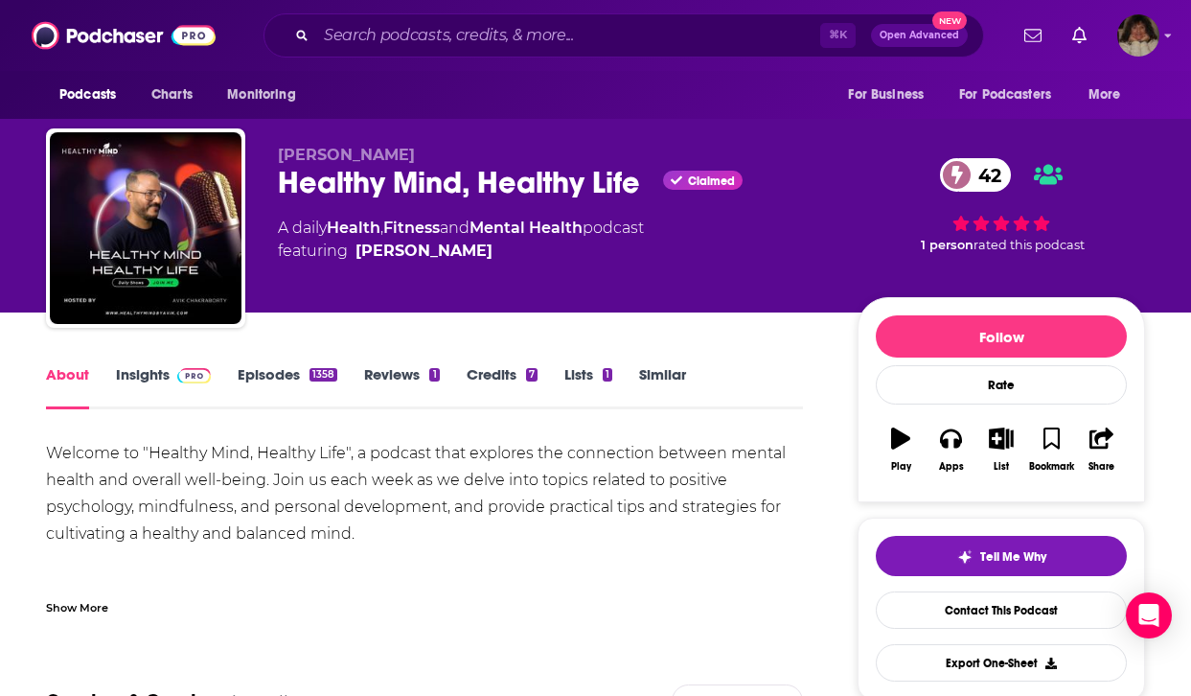
click at [131, 371] on link "Insights" at bounding box center [163, 387] width 95 height 44
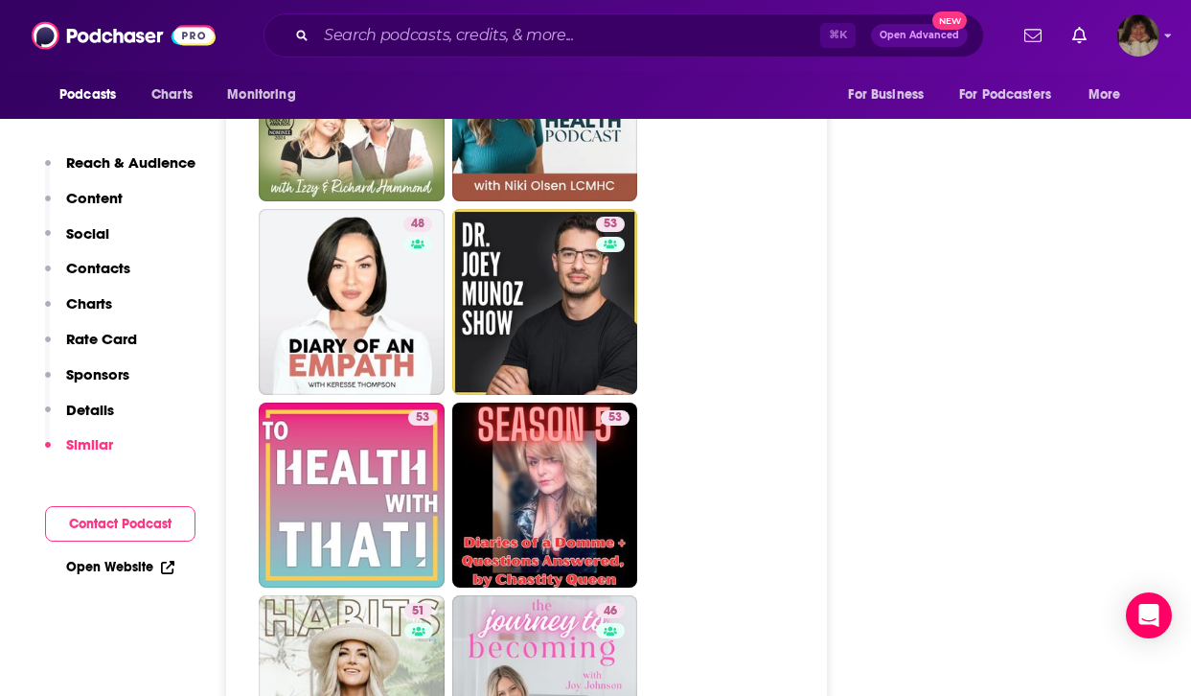
scroll to position [4490, 0]
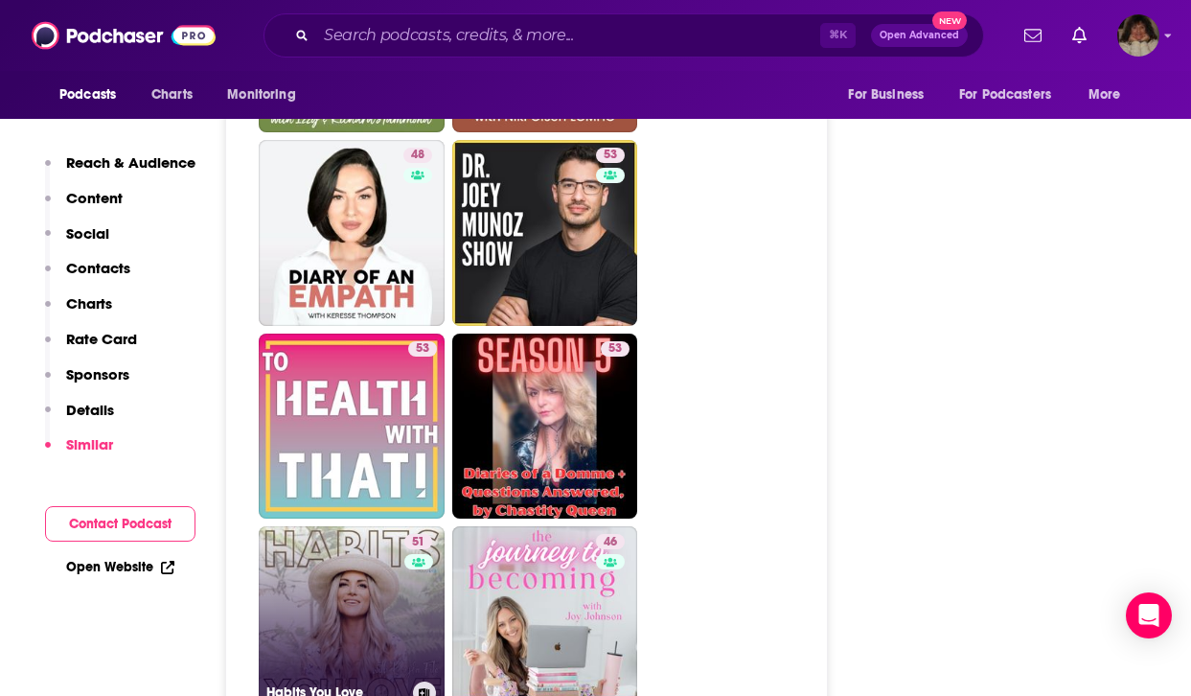
click at [343, 539] on link "51 Habits You Love" at bounding box center [352, 619] width 186 height 186
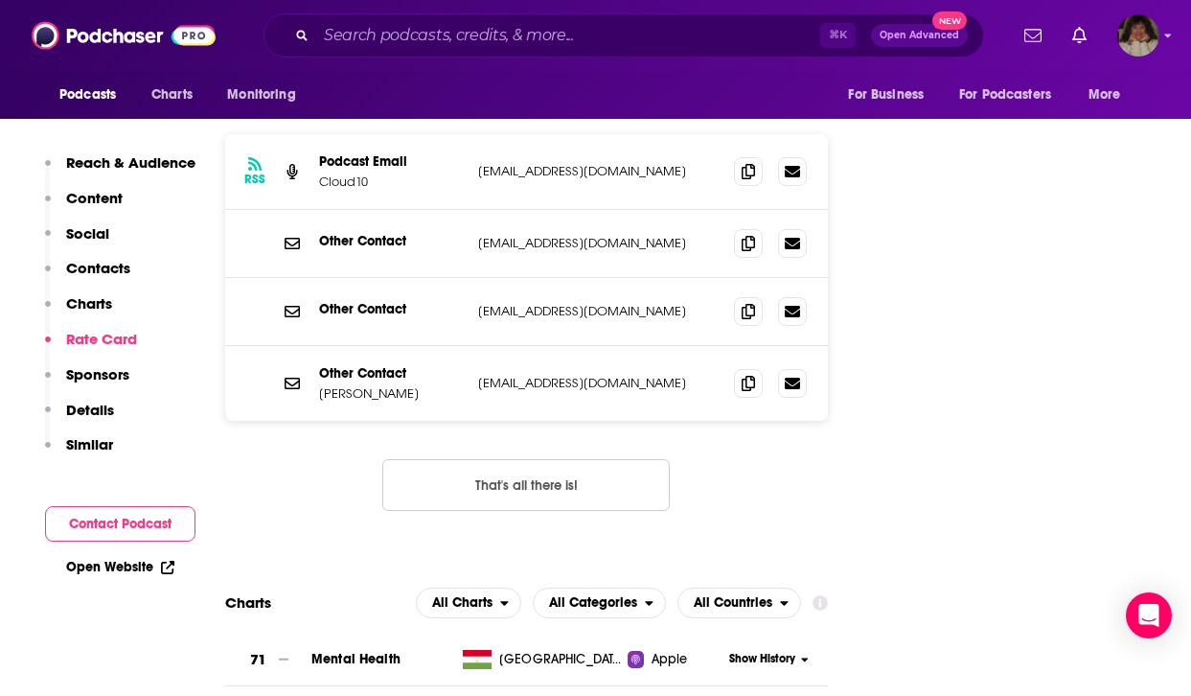
scroll to position [1597, 0]
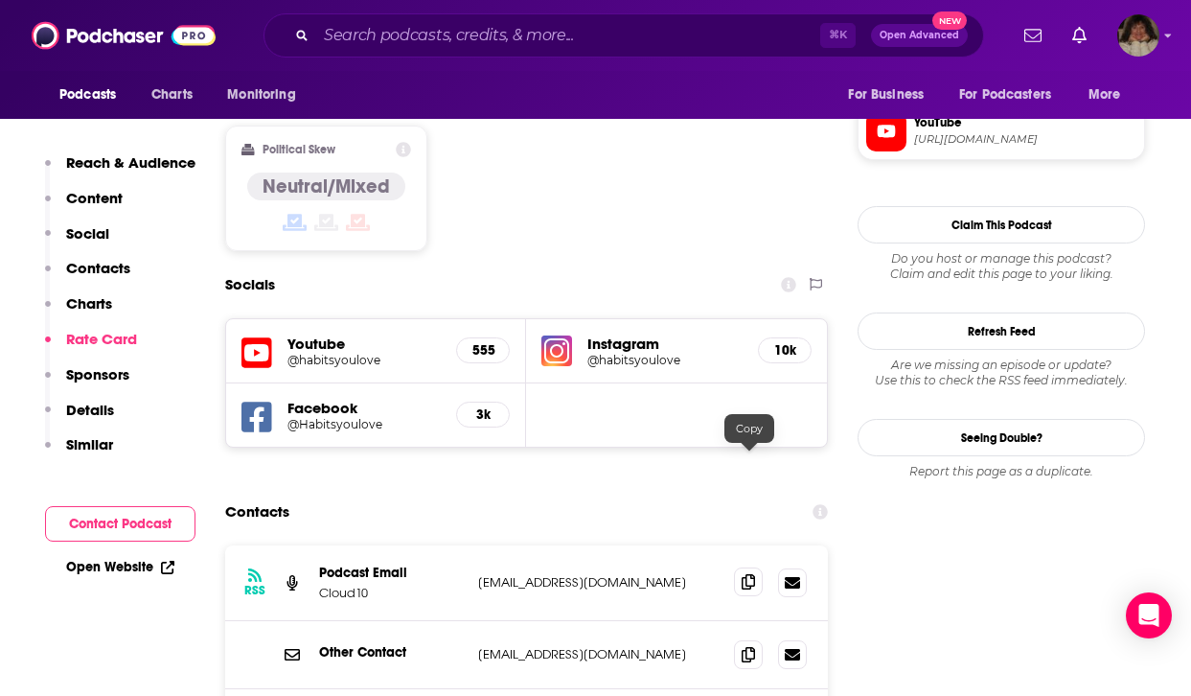
click at [746, 574] on icon at bounding box center [748, 581] width 13 height 15
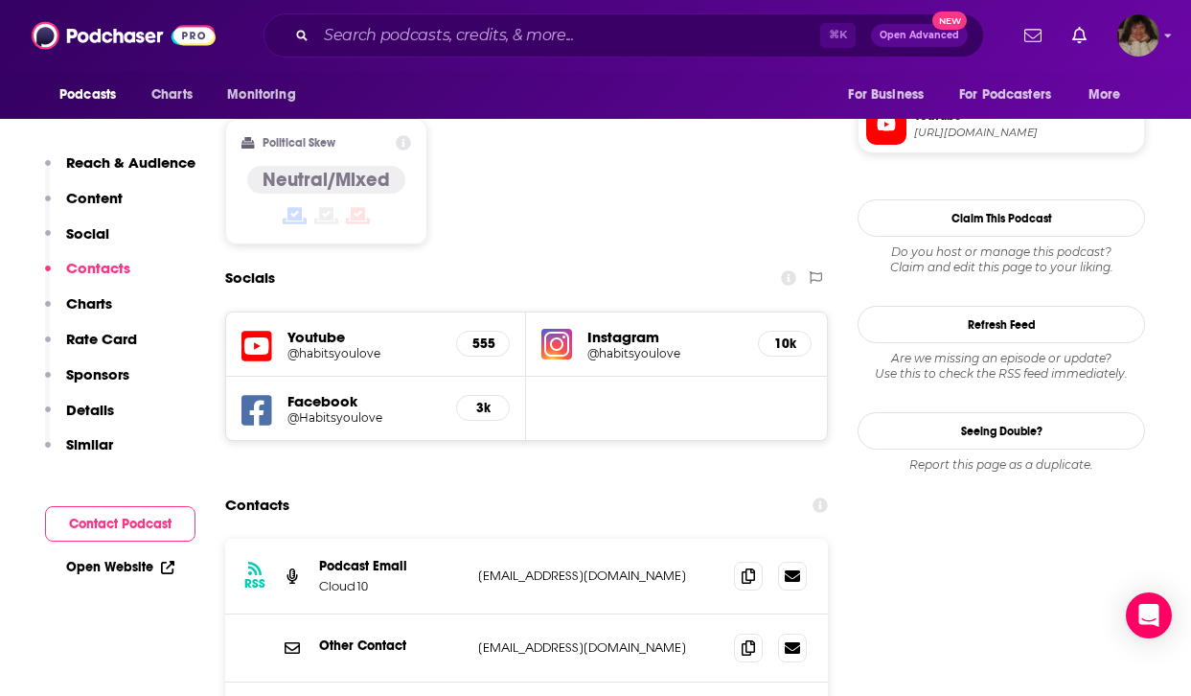
scroll to position [1647, 0]
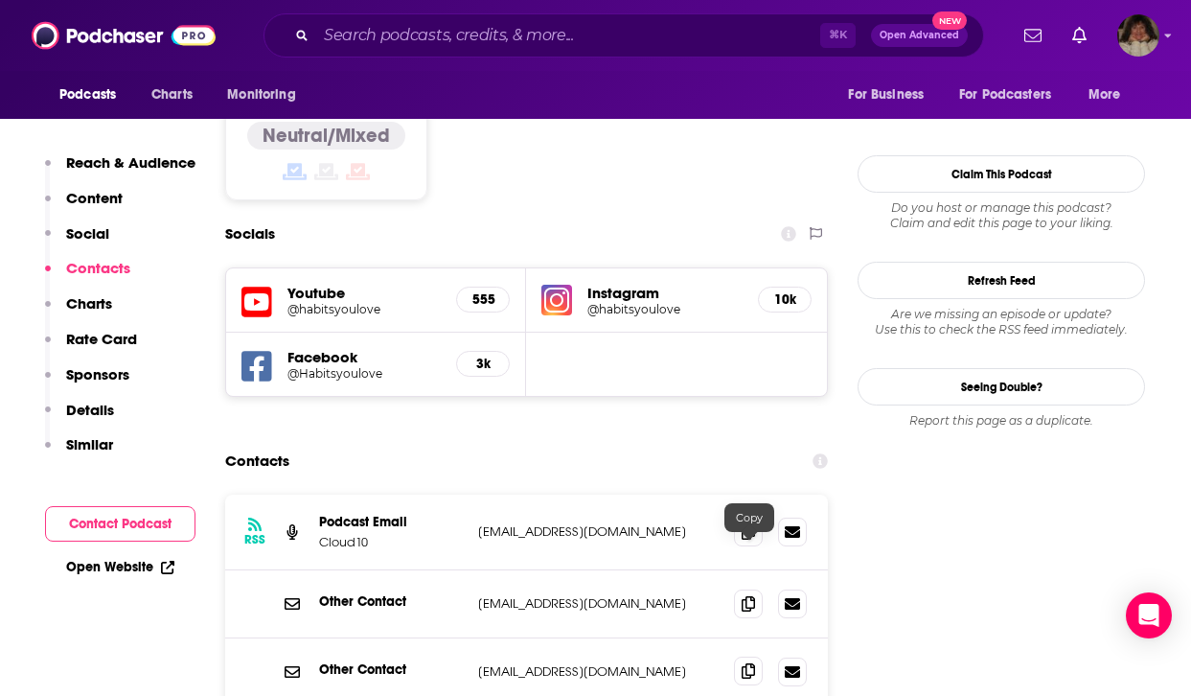
click at [746, 663] on icon at bounding box center [748, 670] width 13 height 15
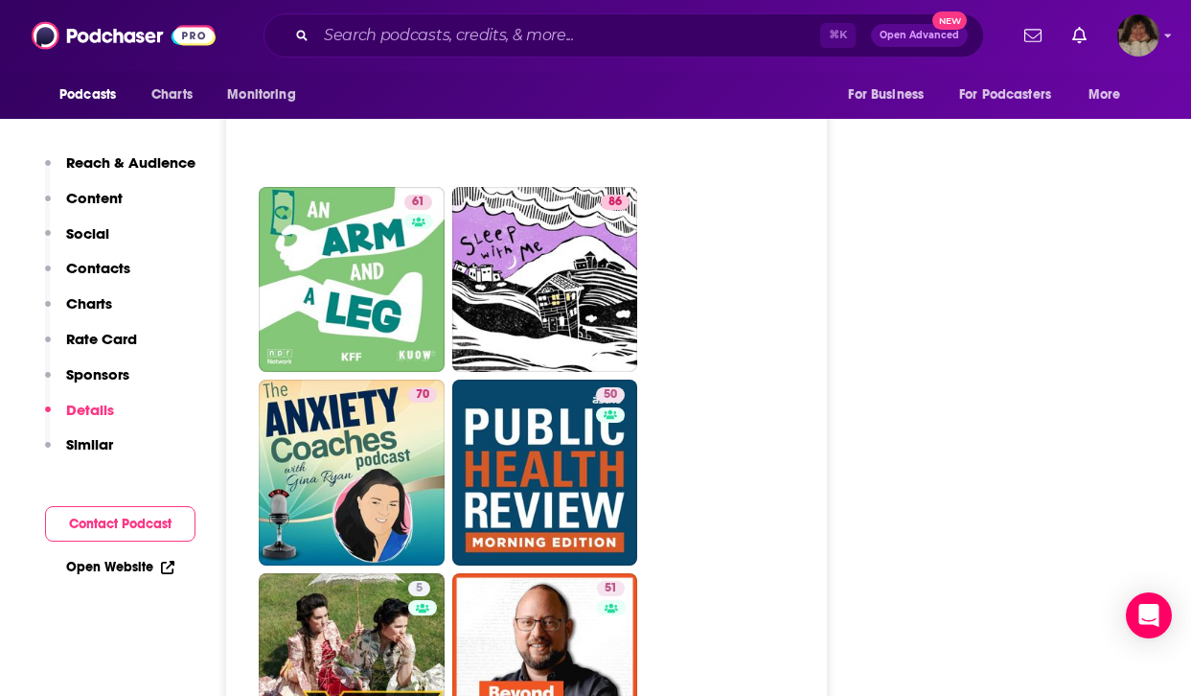
scroll to position [7748, 0]
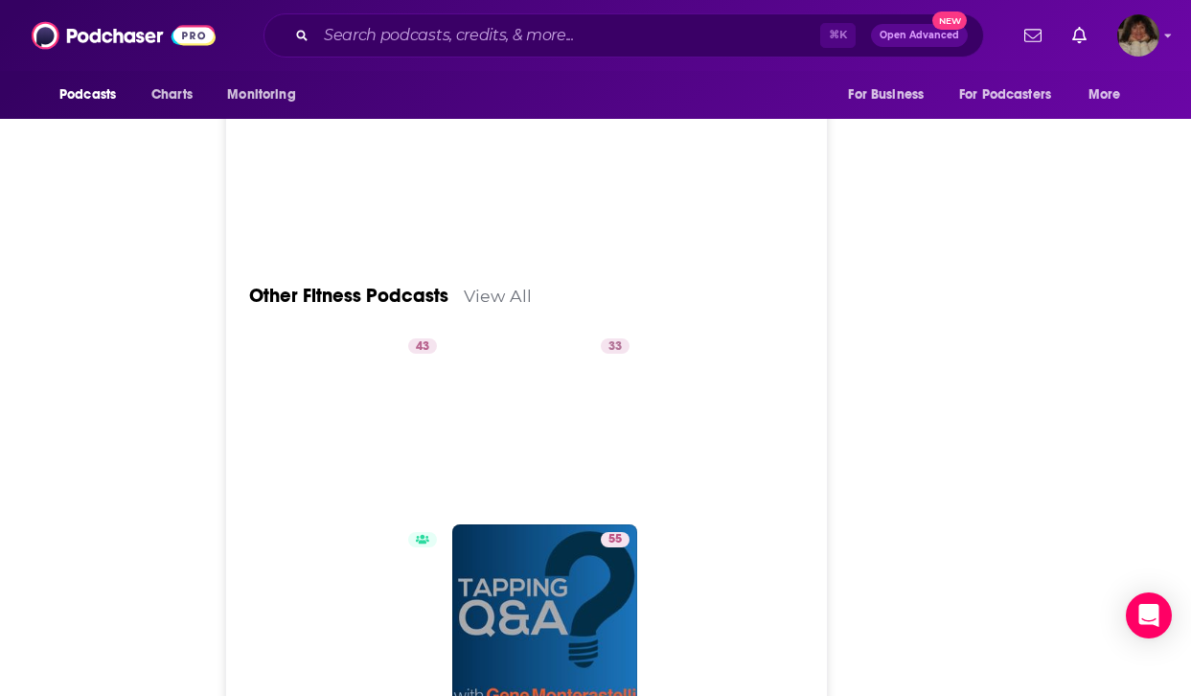
type input "[URL][DOMAIN_NAME]"
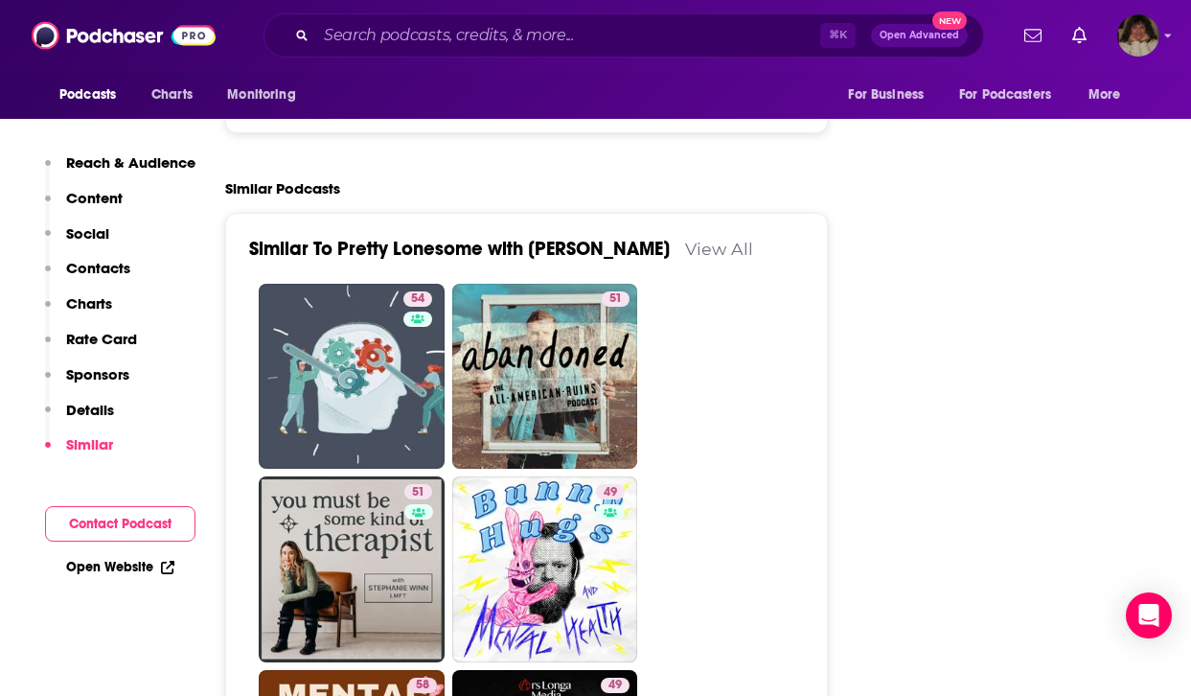
scroll to position [3596, 0]
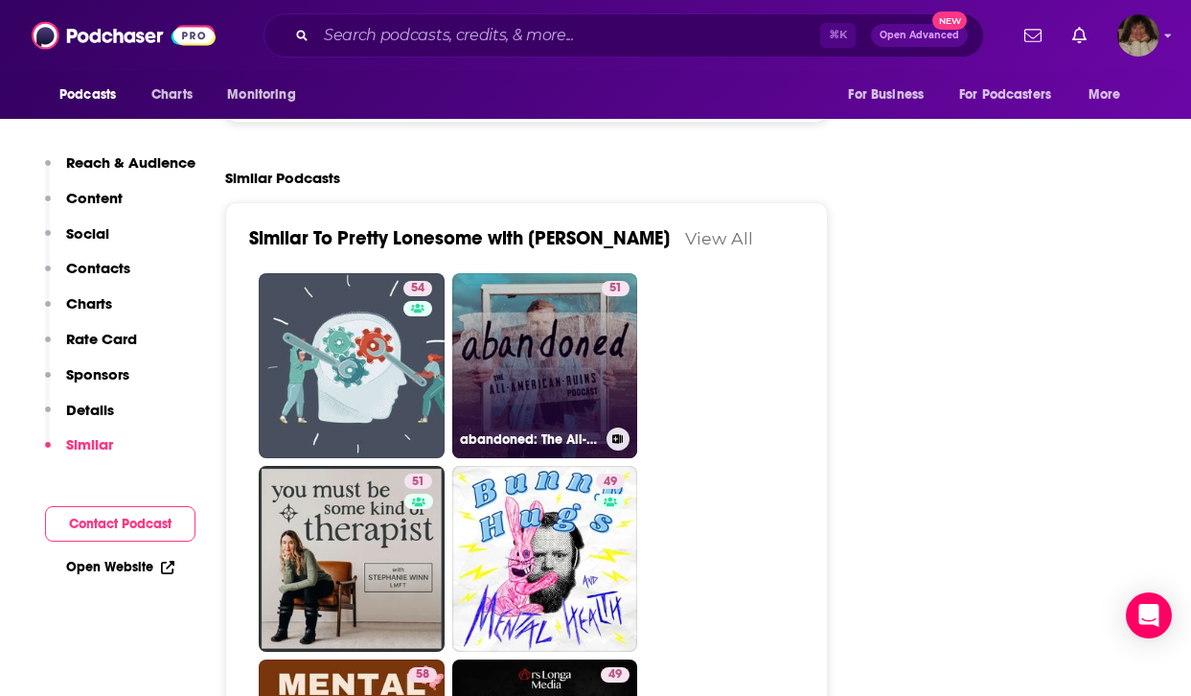
click at [559, 276] on link "51 abandoned: The All-American Ruins Podcast" at bounding box center [545, 366] width 186 height 186
type input "[URL][DOMAIN_NAME]"
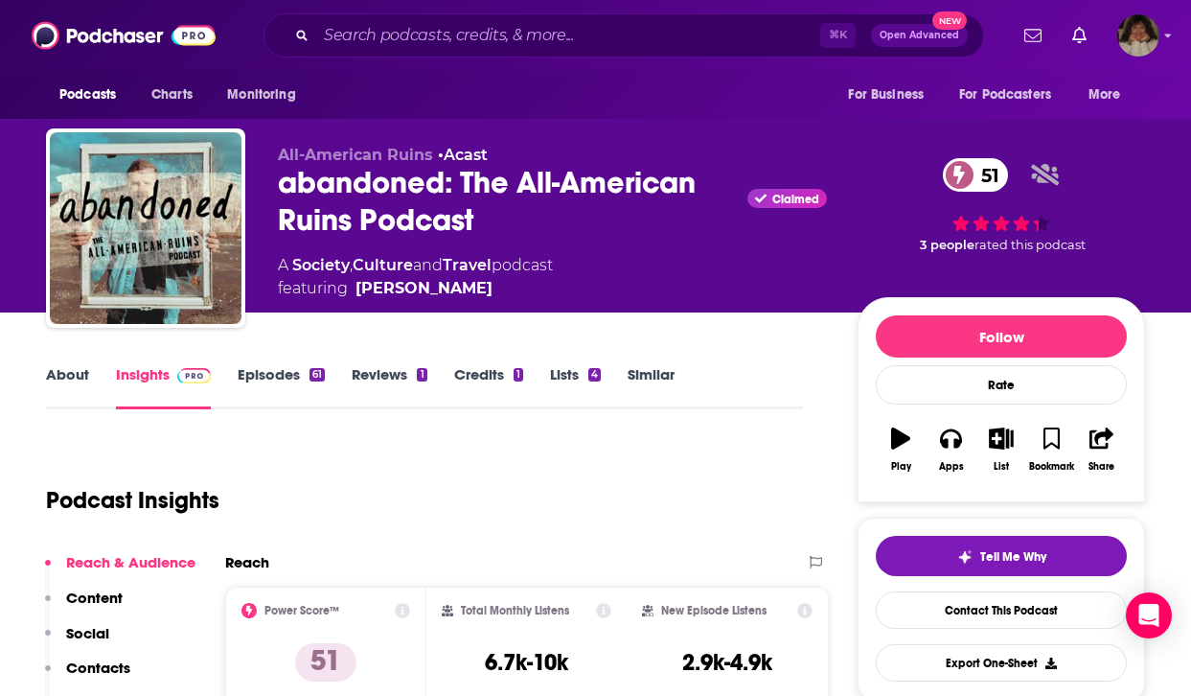
click at [57, 380] on link "About" at bounding box center [67, 387] width 43 height 44
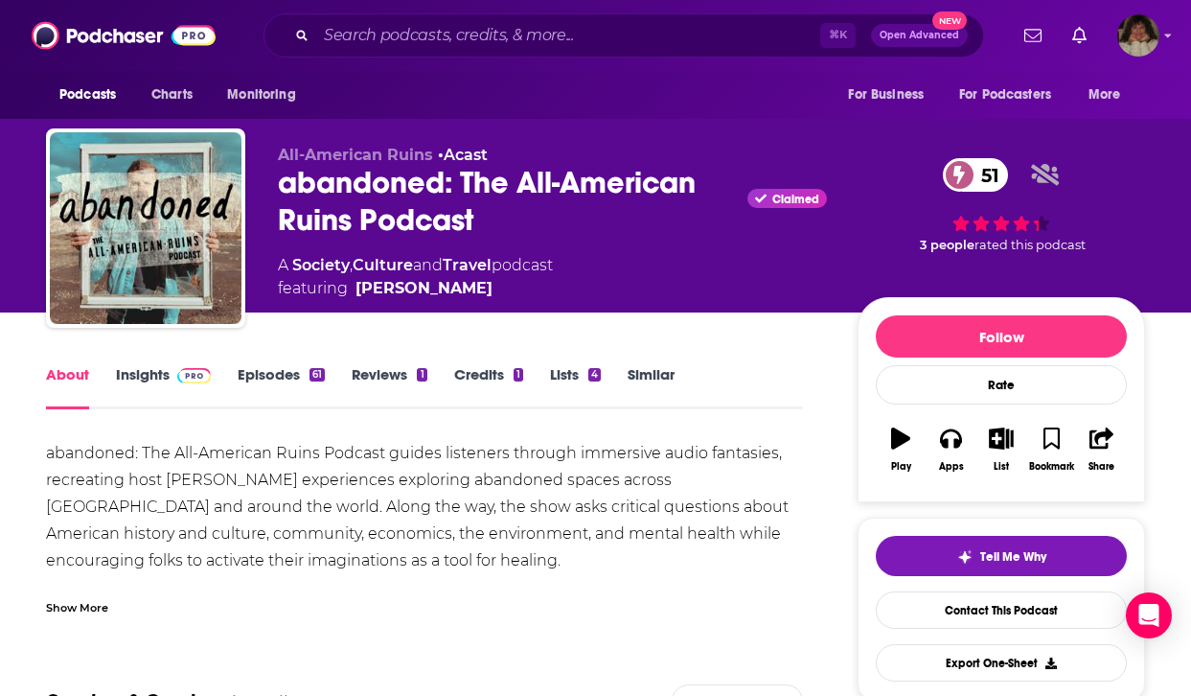
click at [143, 366] on link "Insights" at bounding box center [163, 387] width 95 height 44
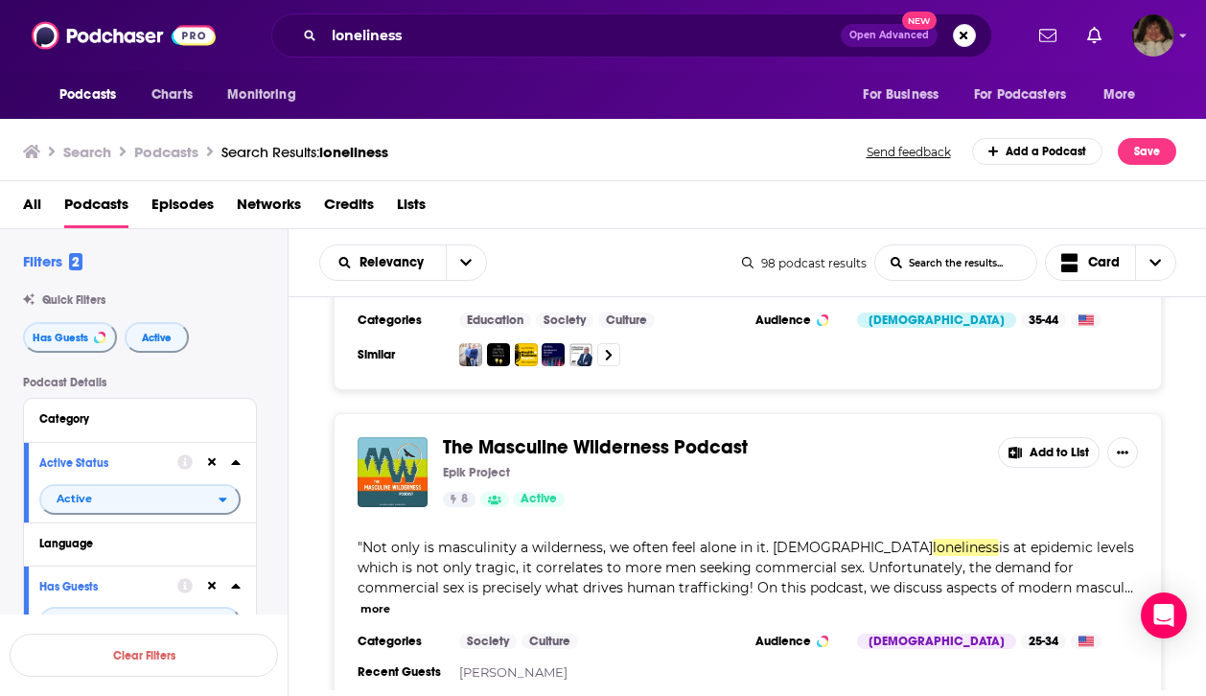
scroll to position [7056, 0]
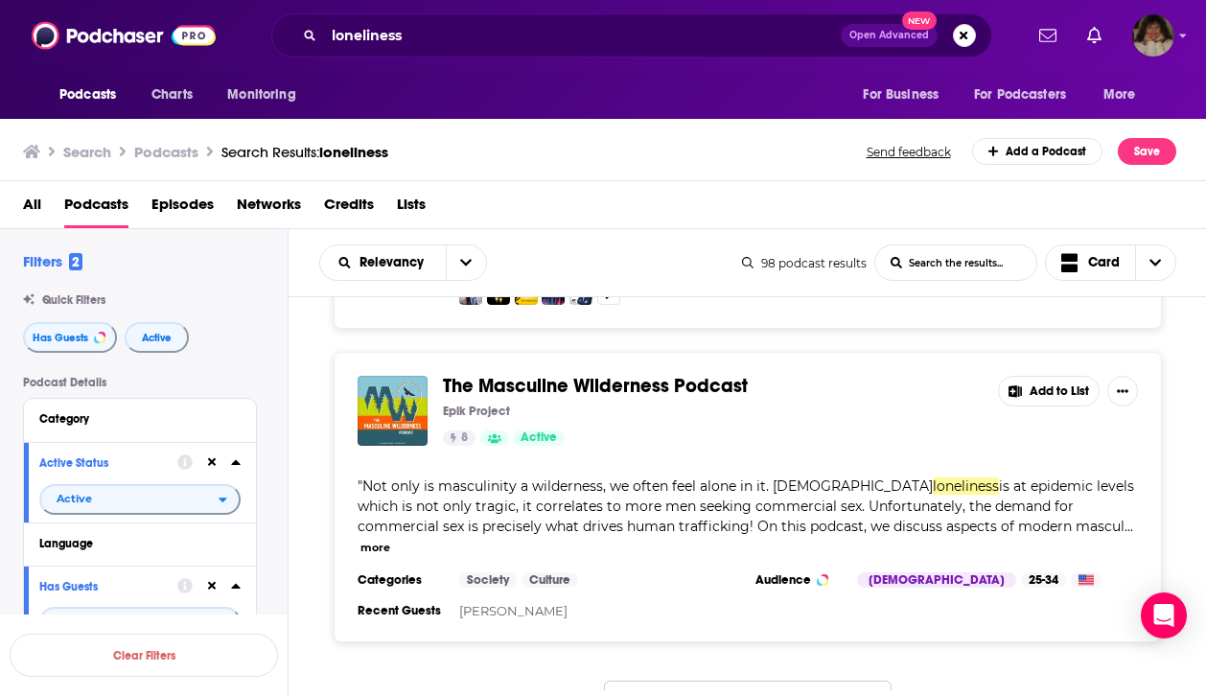
click at [780, 680] on button "Load More..." at bounding box center [748, 706] width 288 height 52
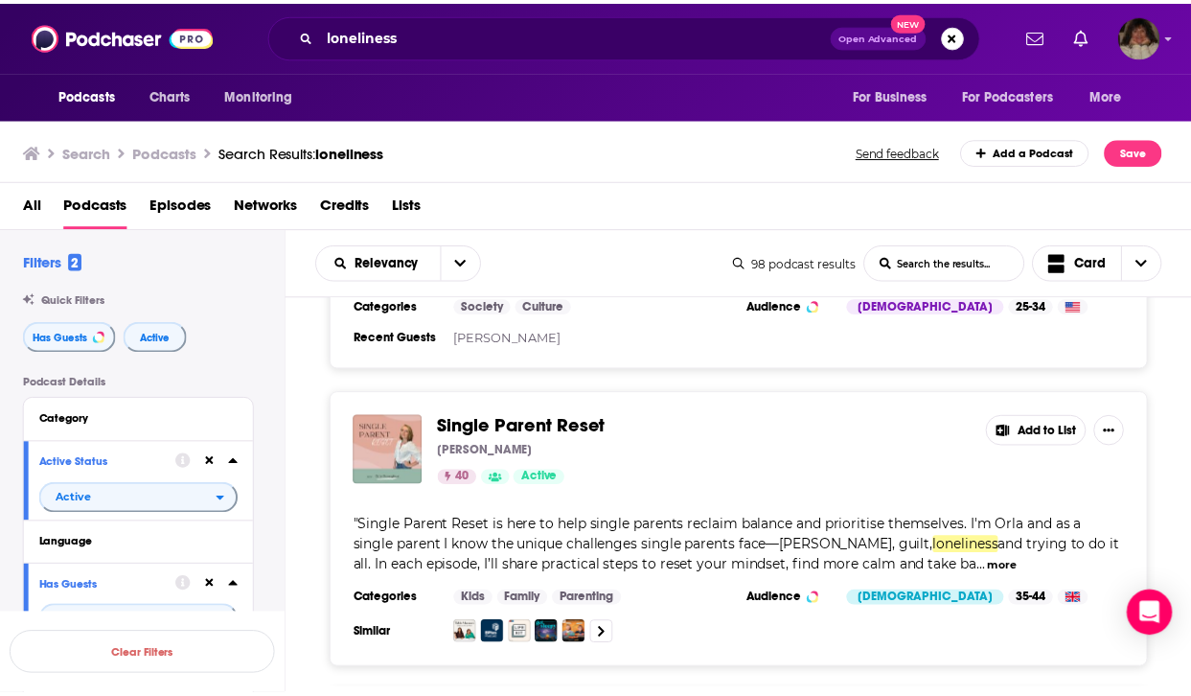
scroll to position [7617, 0]
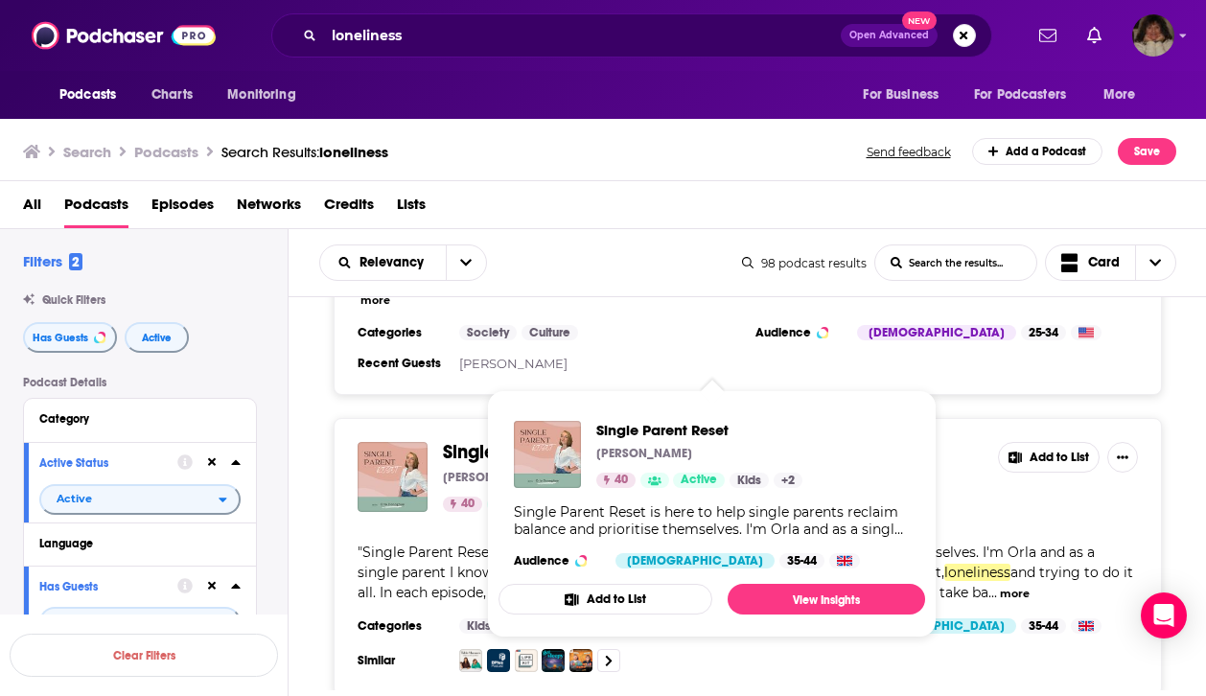
click at [531, 440] on span "Single Parent Reset" at bounding box center [528, 452] width 170 height 24
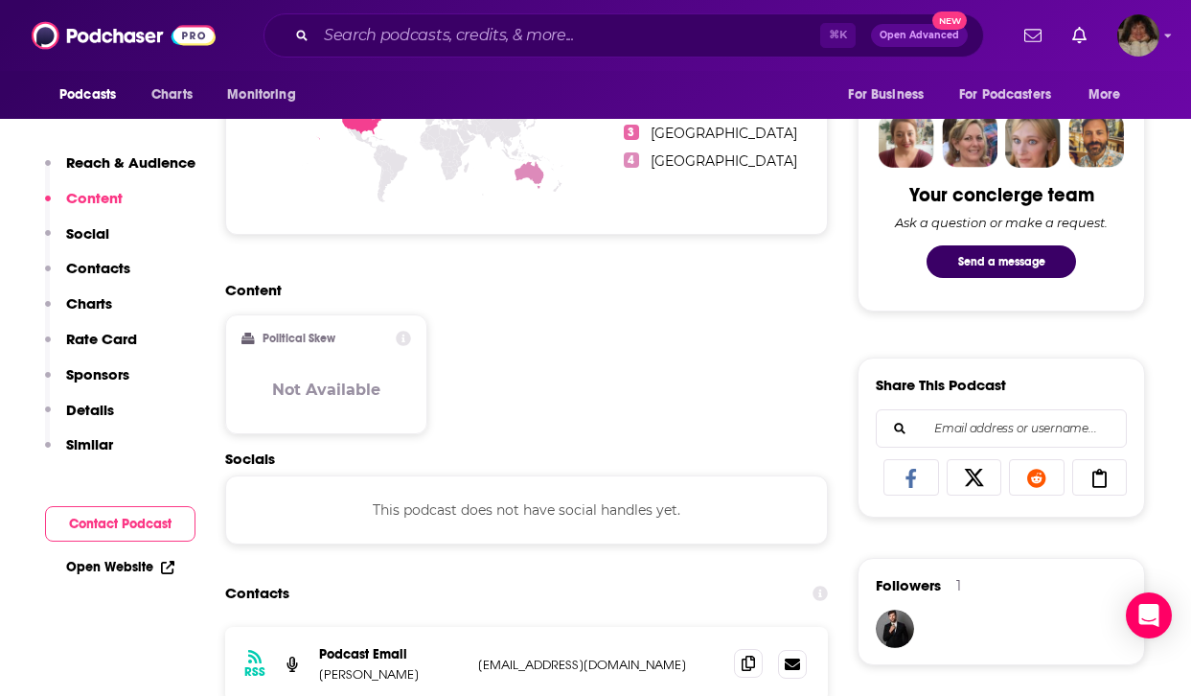
scroll to position [1094, 0]
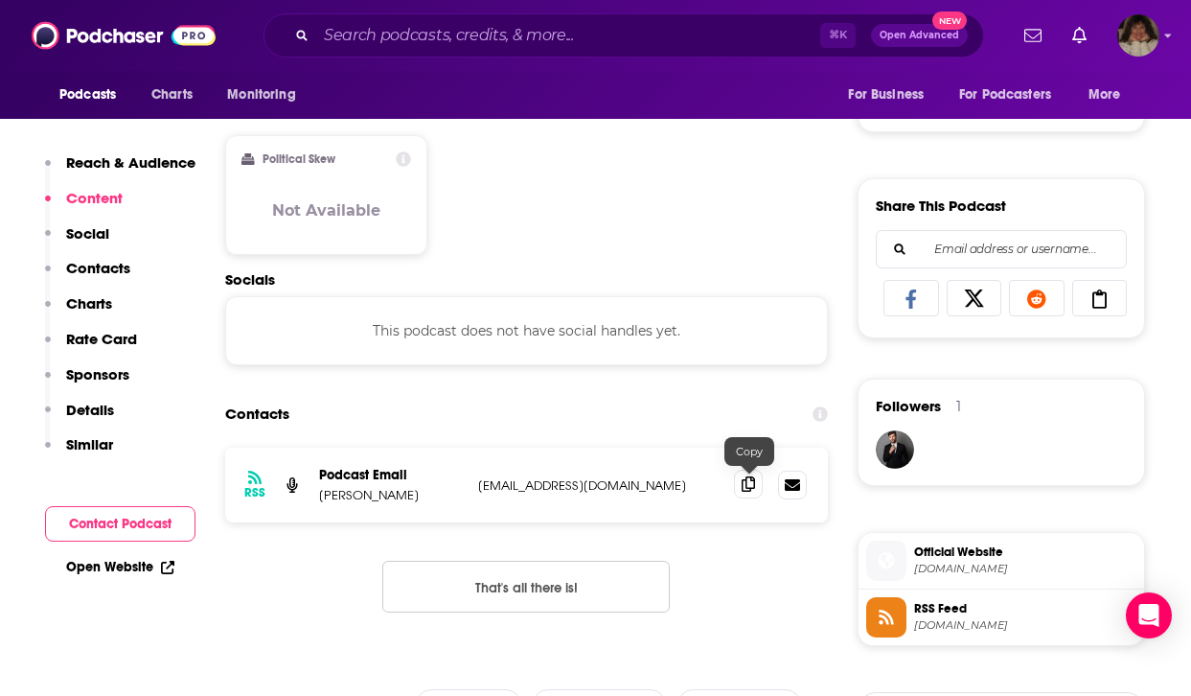
click at [747, 488] on icon at bounding box center [748, 483] width 13 height 15
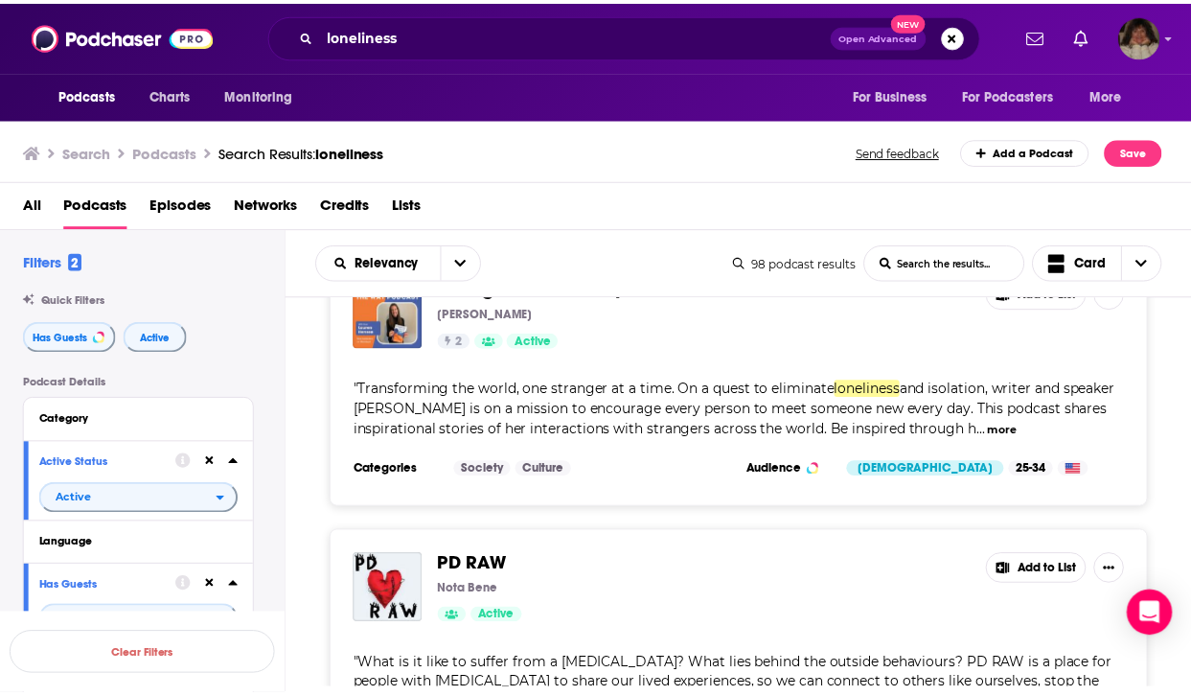
scroll to position [6087, 0]
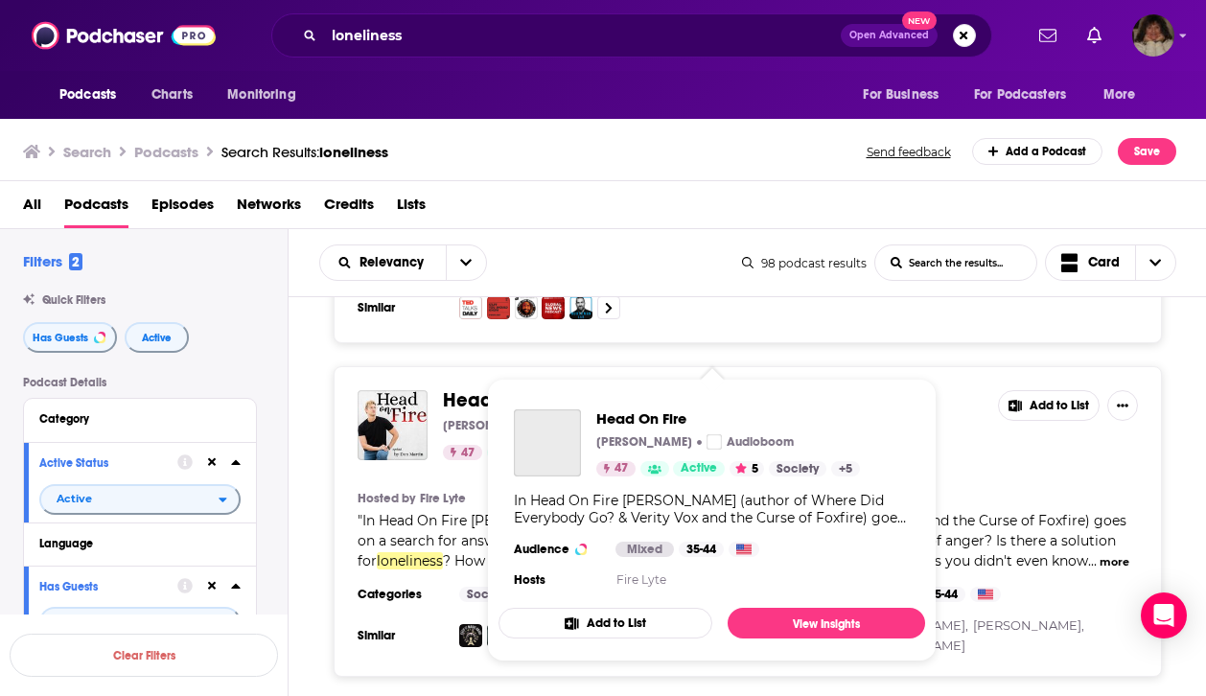
click at [493, 388] on span "Head On Fire" at bounding box center [501, 400] width 116 height 24
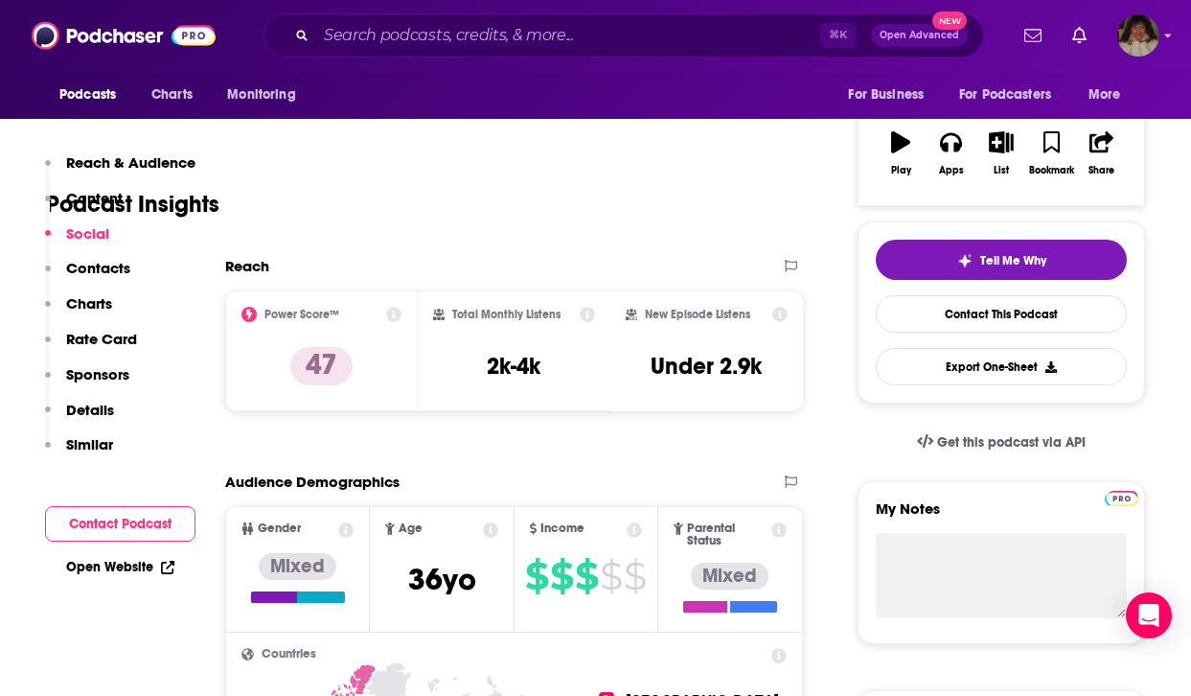
scroll to position [1738, 0]
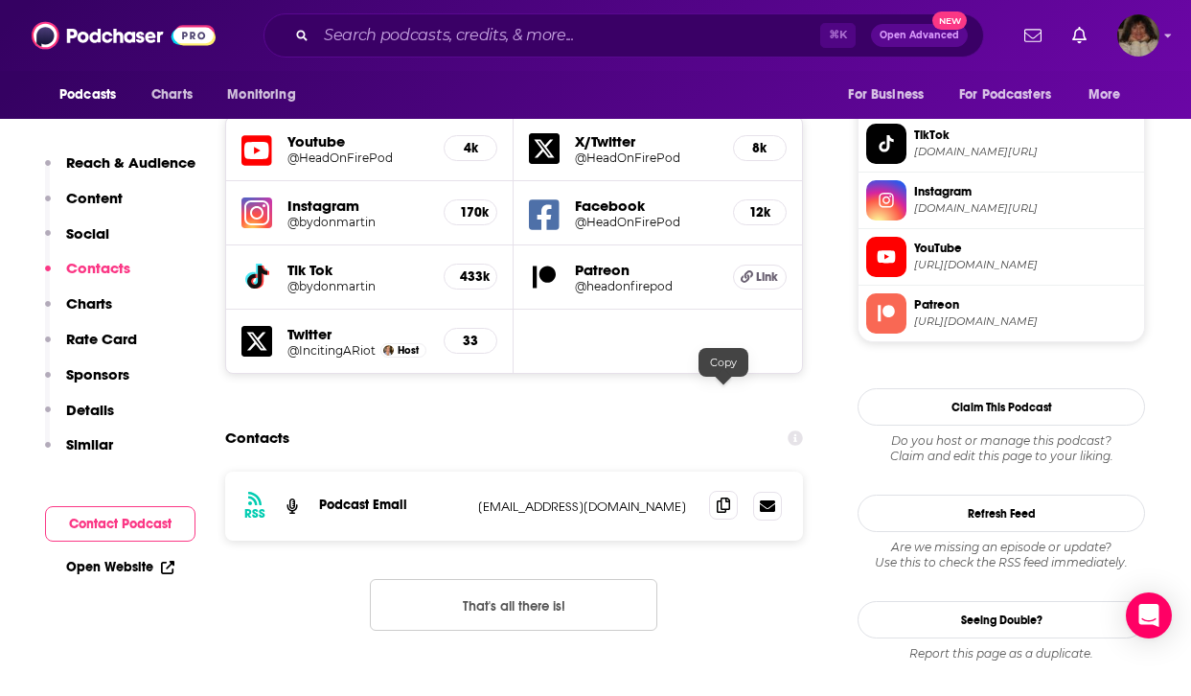
click at [727, 497] on icon at bounding box center [723, 504] width 13 height 15
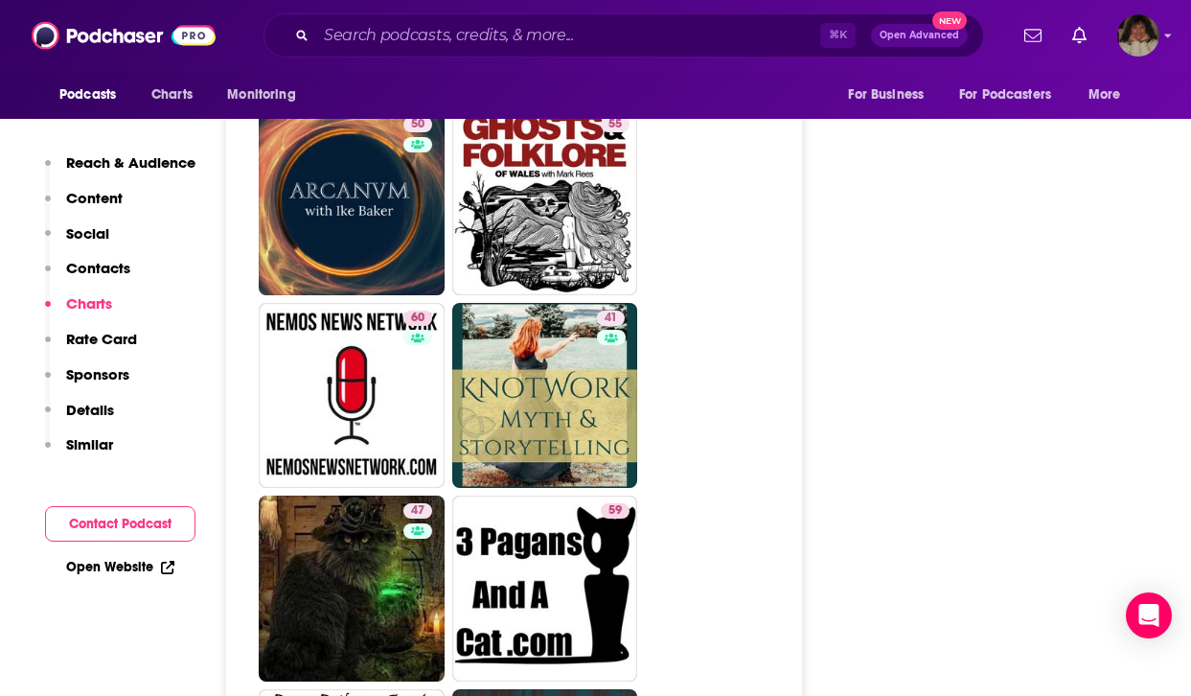
scroll to position [3820, 0]
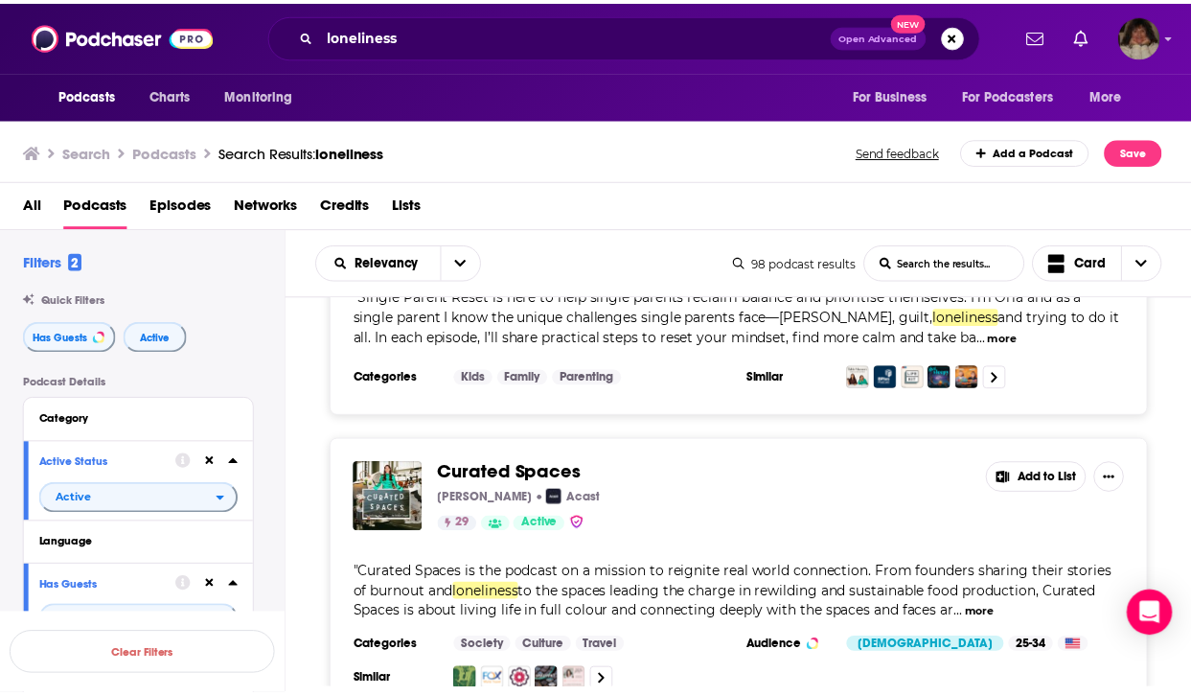
scroll to position [7800, 0]
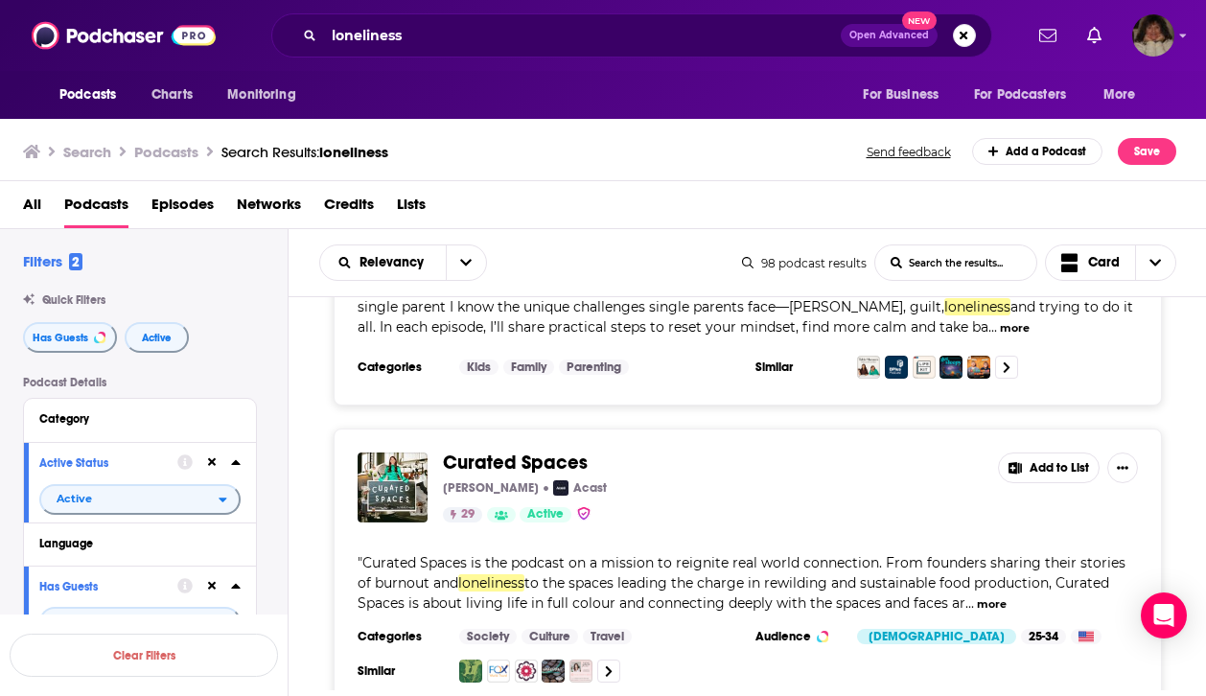
click at [514, 450] on span "Curated Spaces" at bounding box center [515, 462] width 145 height 24
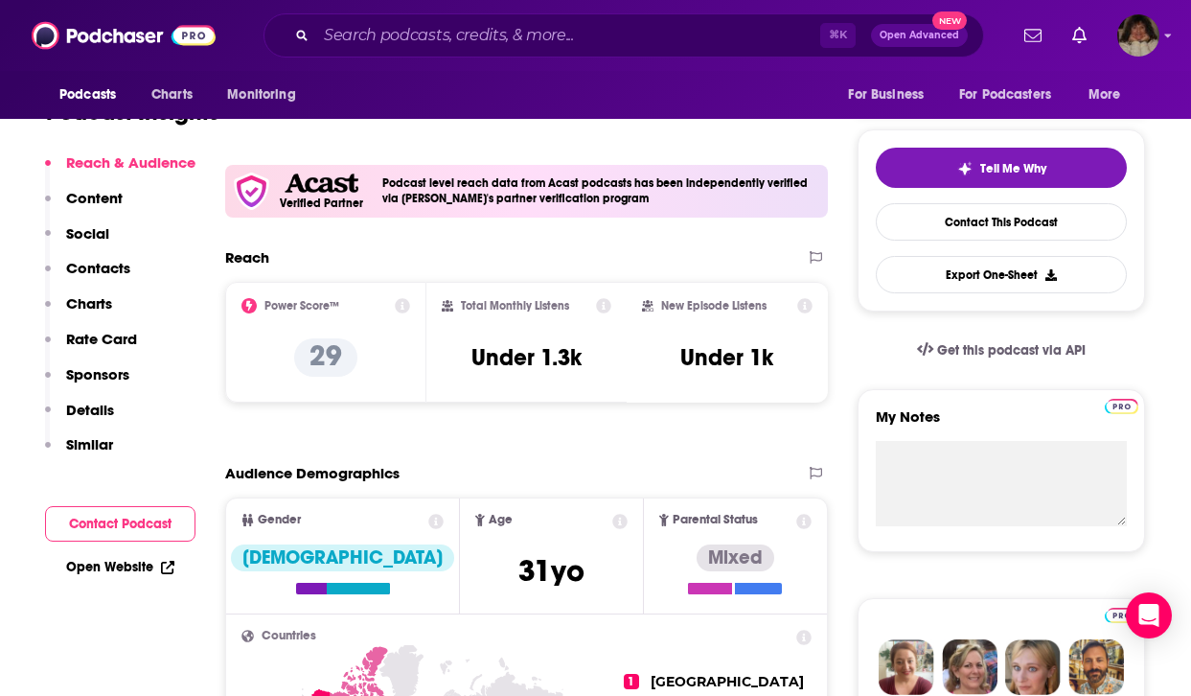
scroll to position [1443, 0]
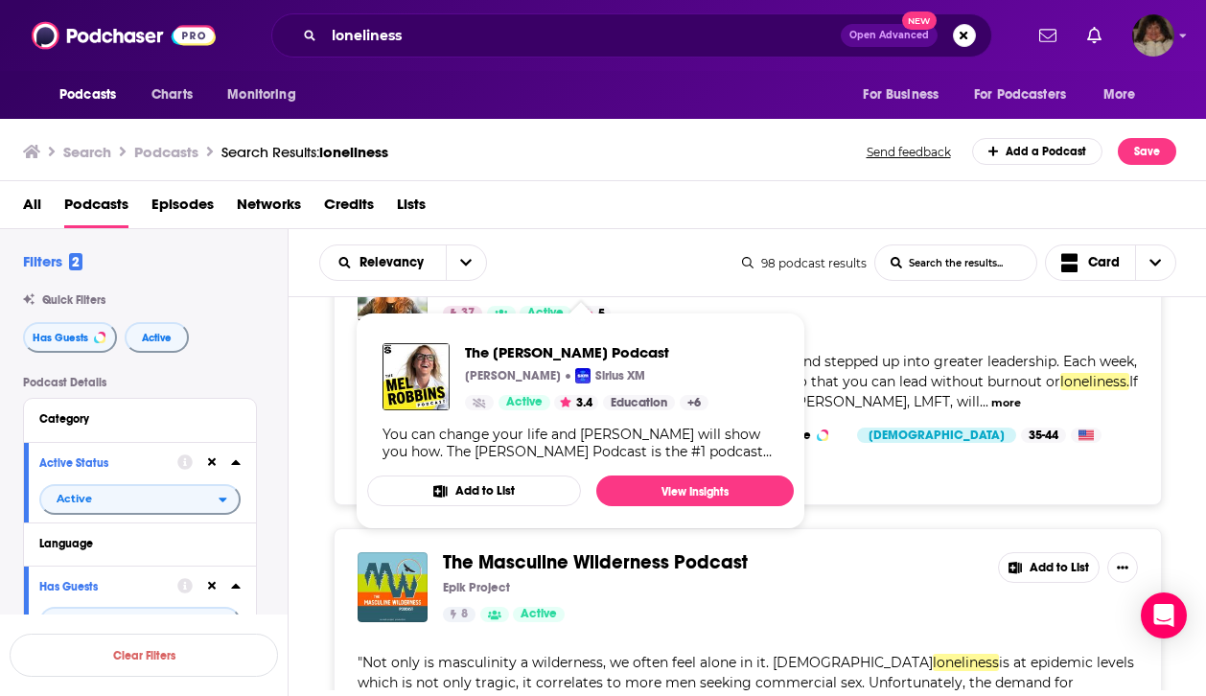
scroll to position [6887, 0]
click at [877, 553] on span "The Masculine Wilderness Podcast" at bounding box center [713, 563] width 540 height 21
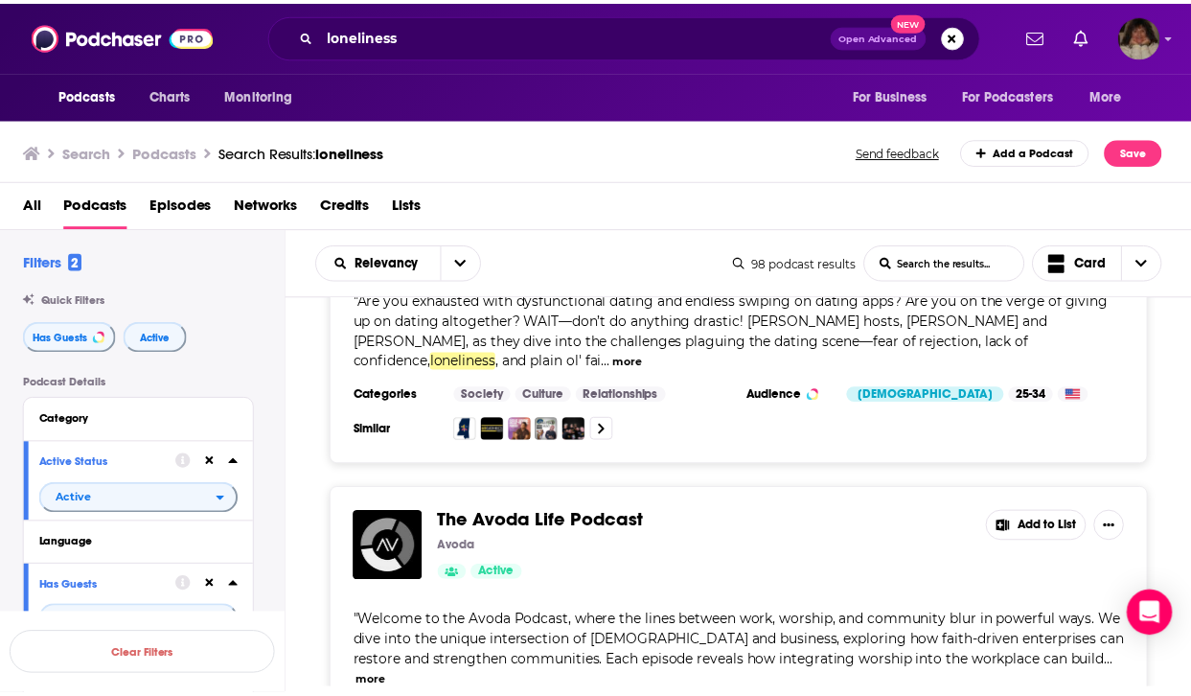
scroll to position [9531, 0]
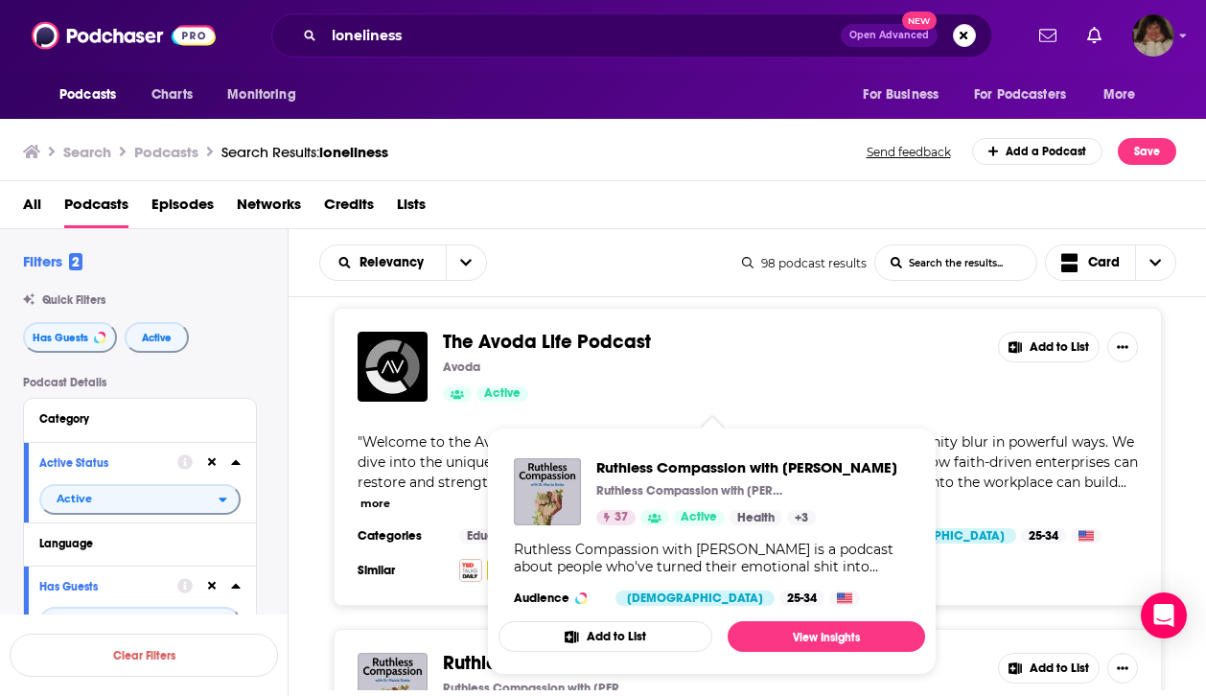
click at [478, 651] on span "Ruthless Compassion with [PERSON_NAME]" at bounding box center [630, 663] width 375 height 24
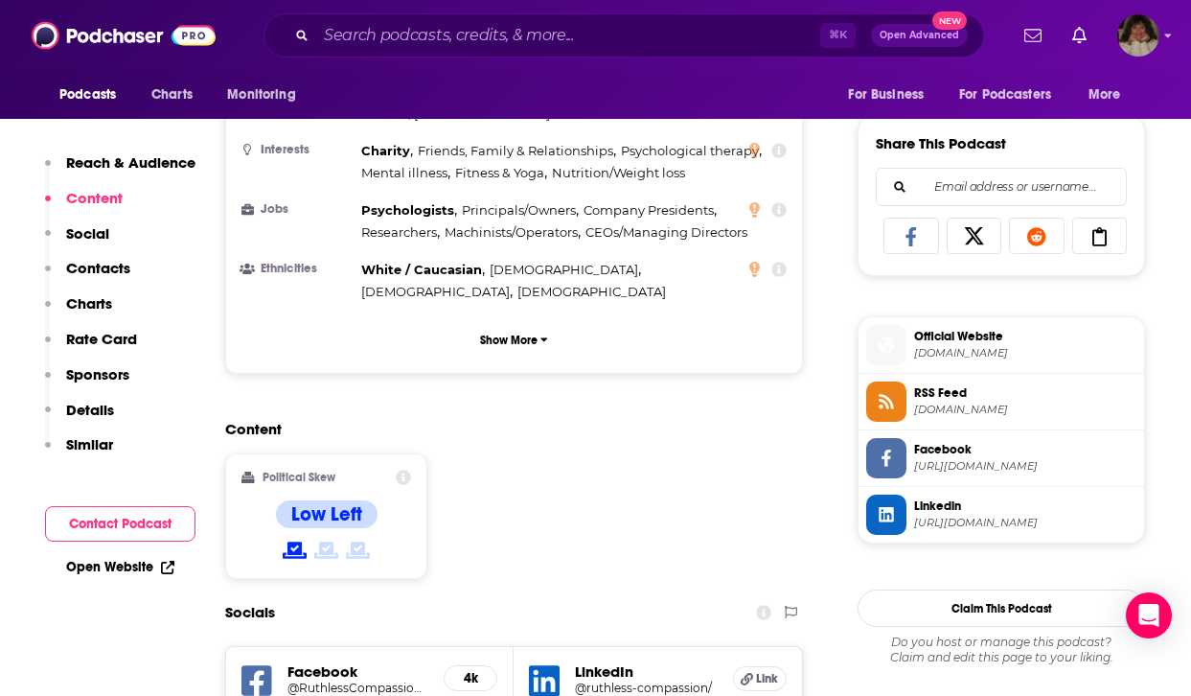
scroll to position [1437, 0]
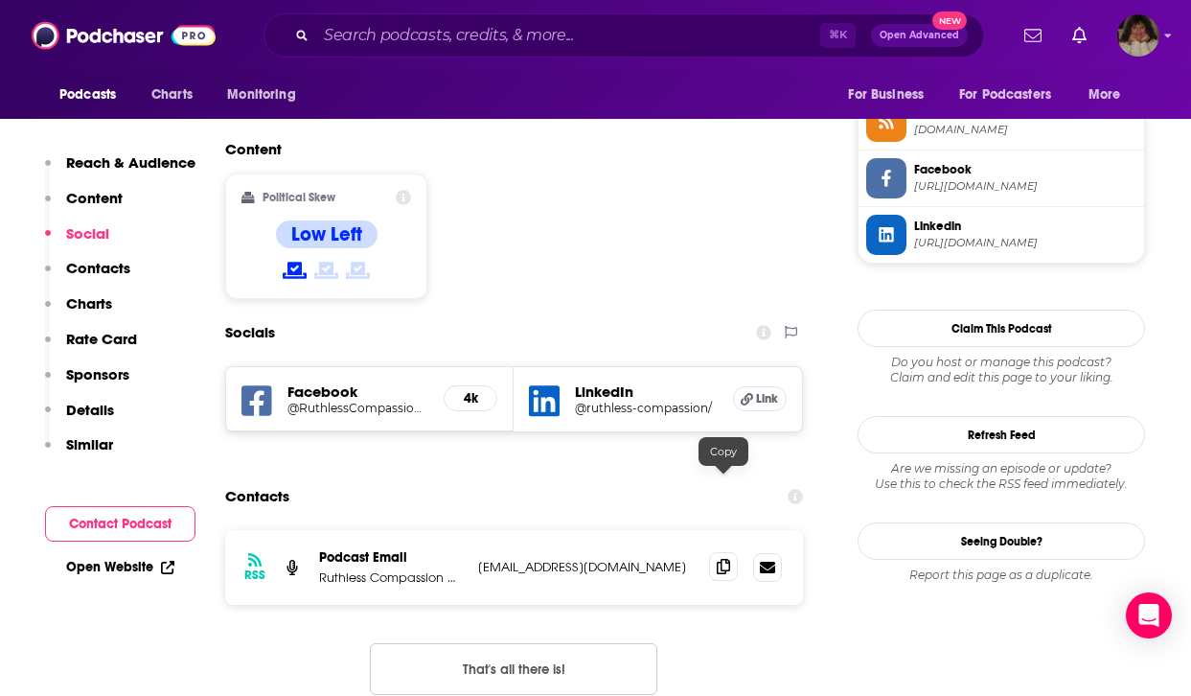
click at [724, 559] on icon at bounding box center [723, 566] width 13 height 15
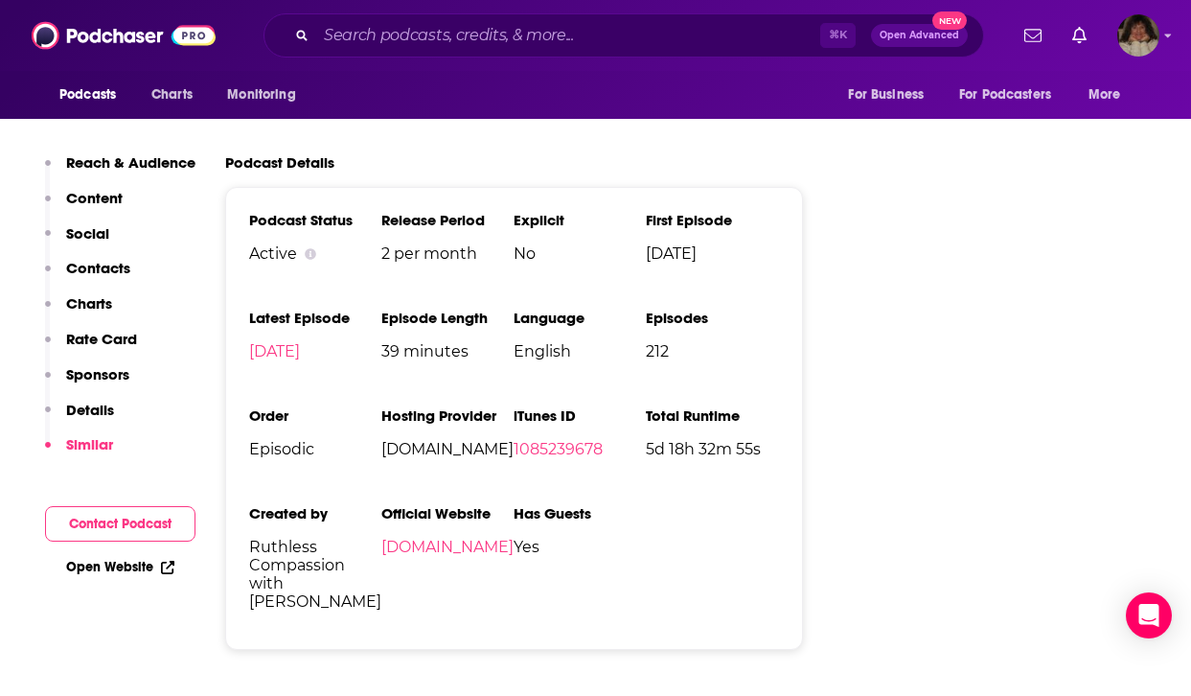
scroll to position [3077, 0]
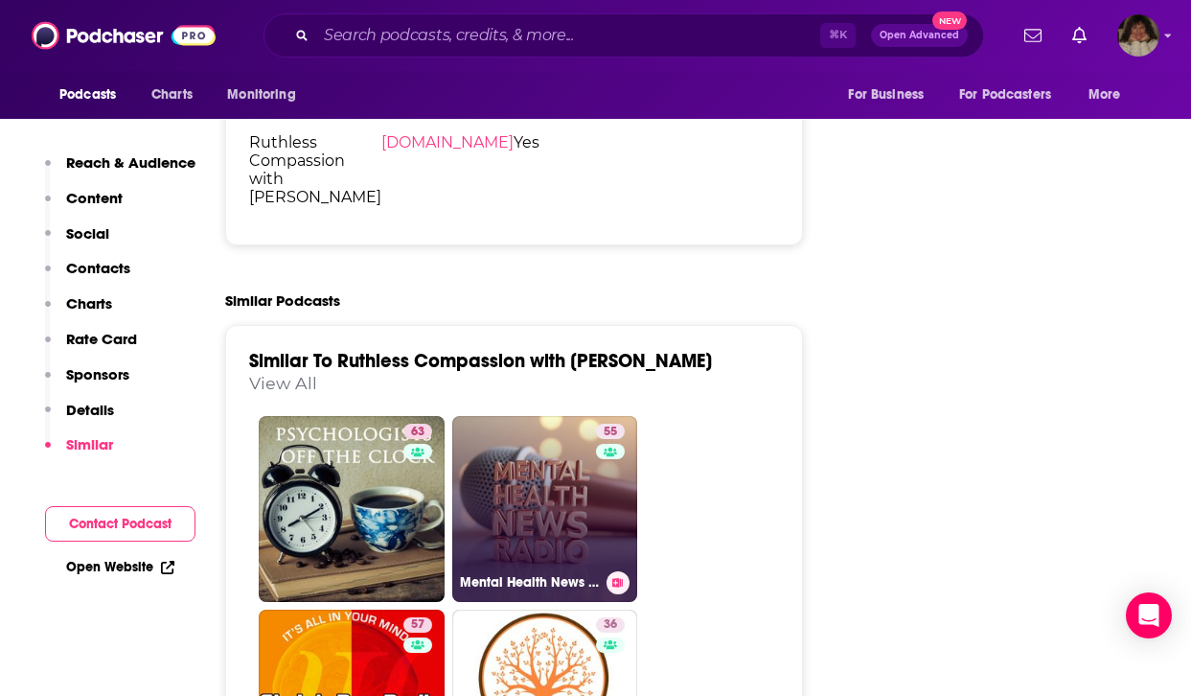
click at [546, 445] on link "55 Mental Health News Radio" at bounding box center [545, 509] width 186 height 186
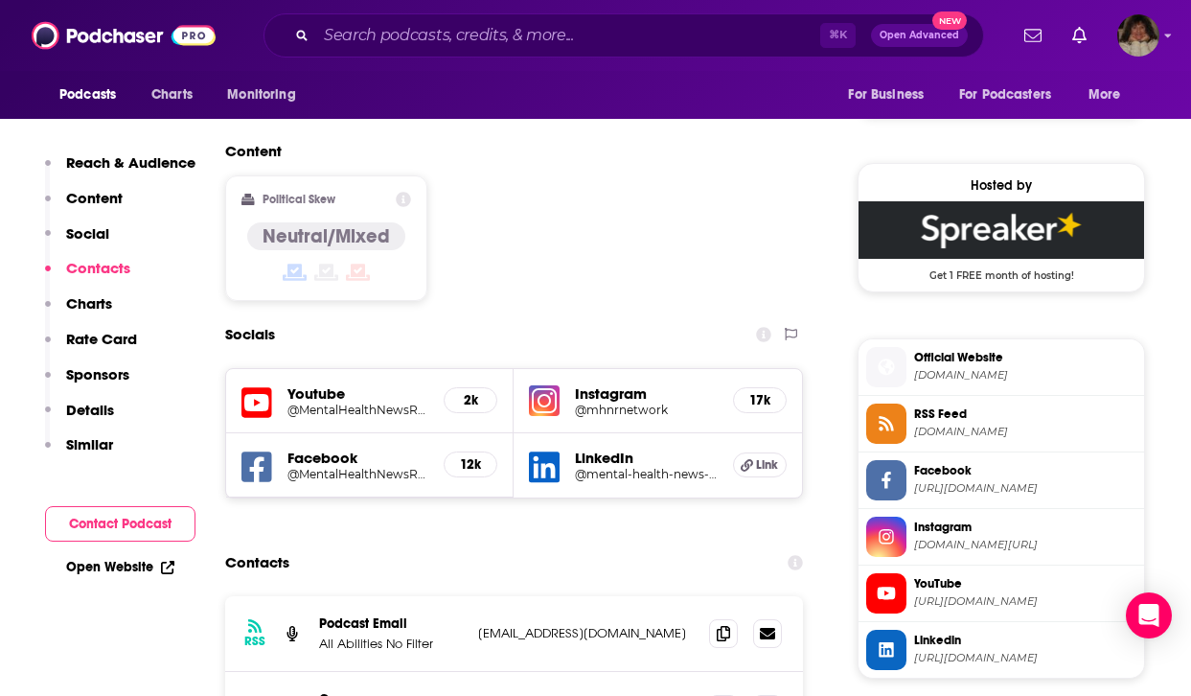
scroll to position [1593, 0]
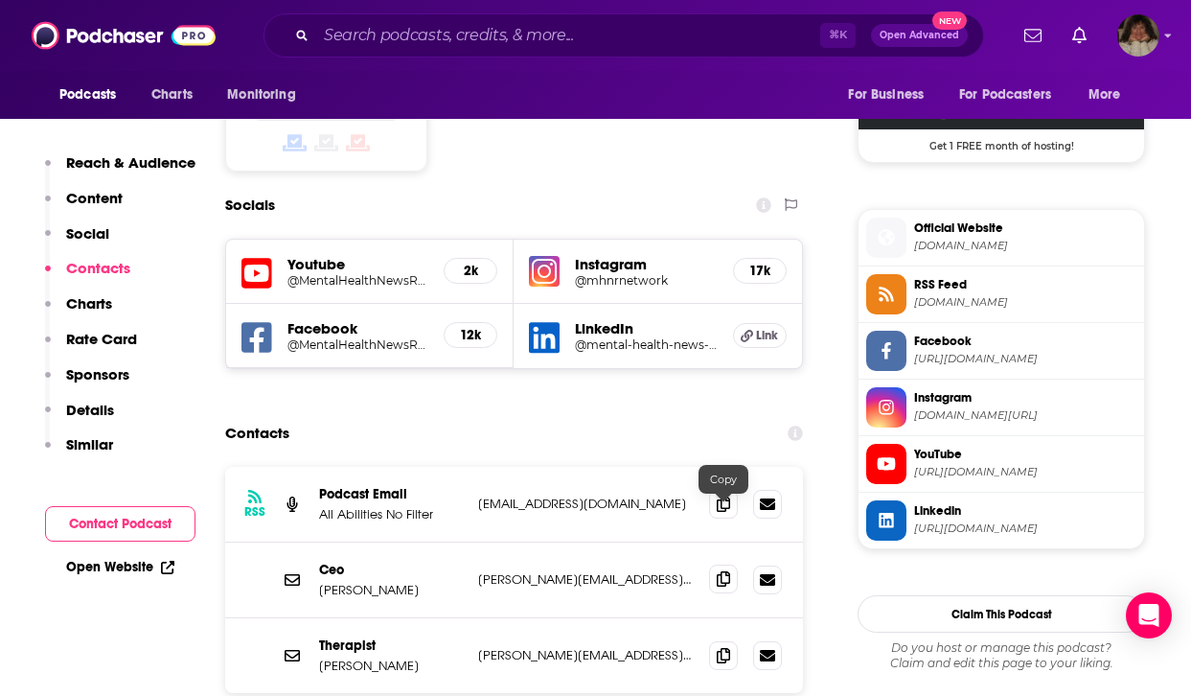
click at [712, 564] on span at bounding box center [723, 578] width 29 height 29
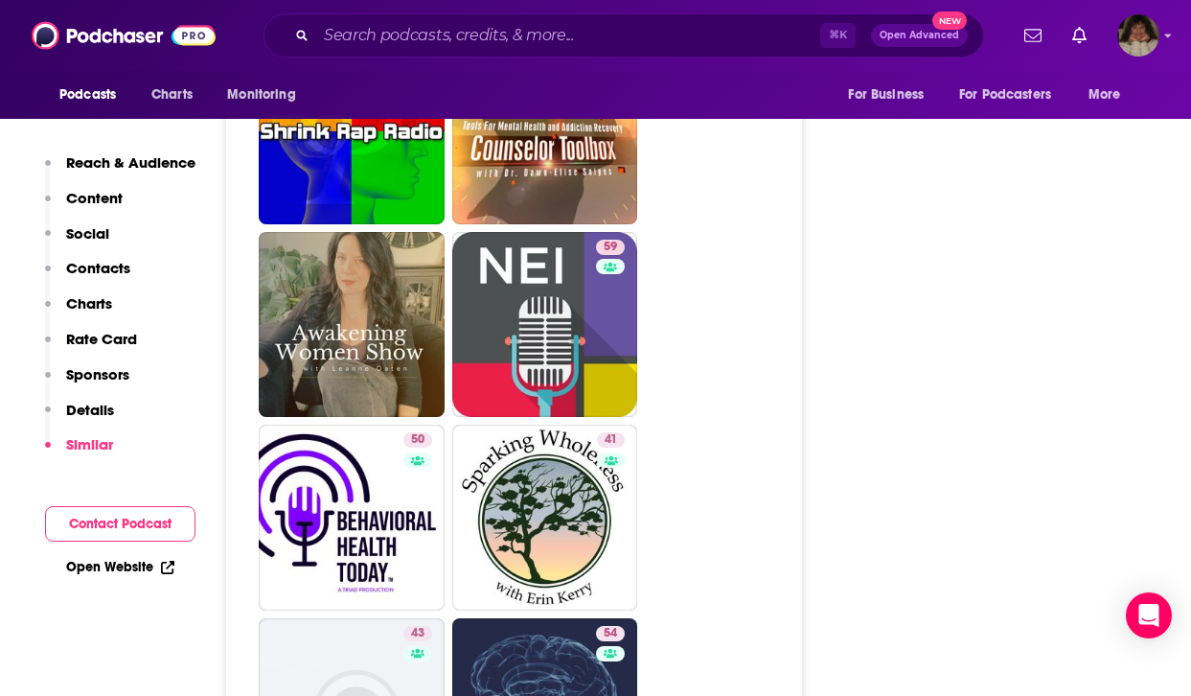
scroll to position [4811, 0]
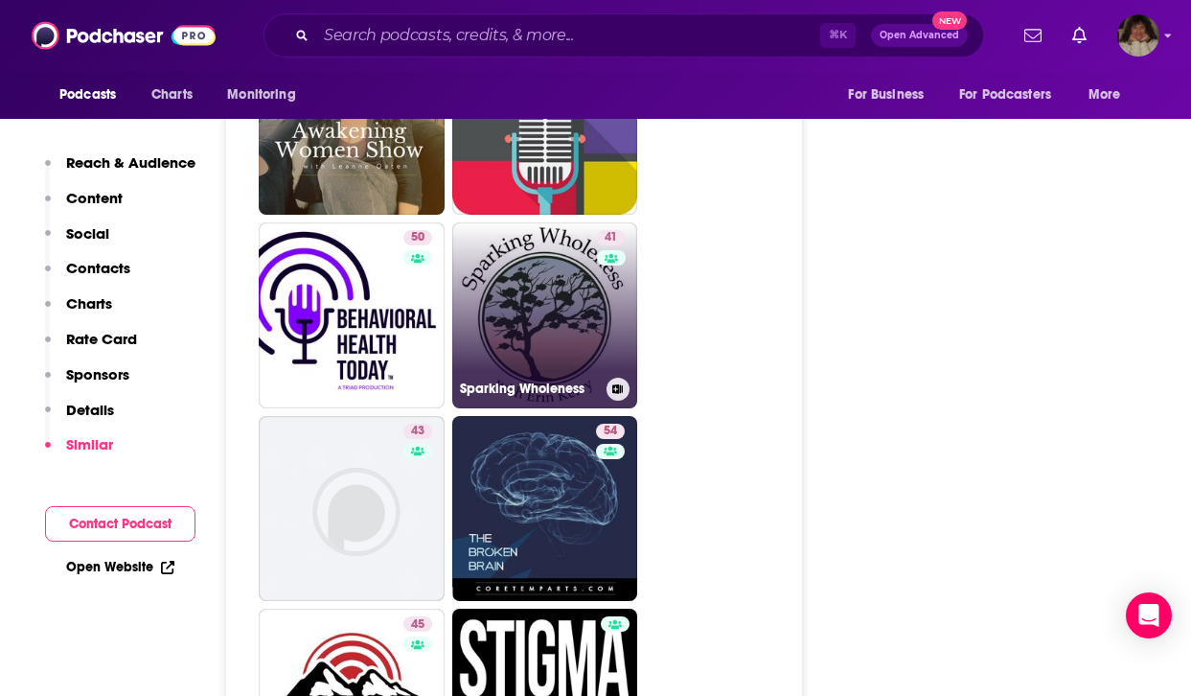
click at [554, 273] on link "41 Sparking Wholeness" at bounding box center [545, 315] width 186 height 186
type input "[URL][DOMAIN_NAME]"
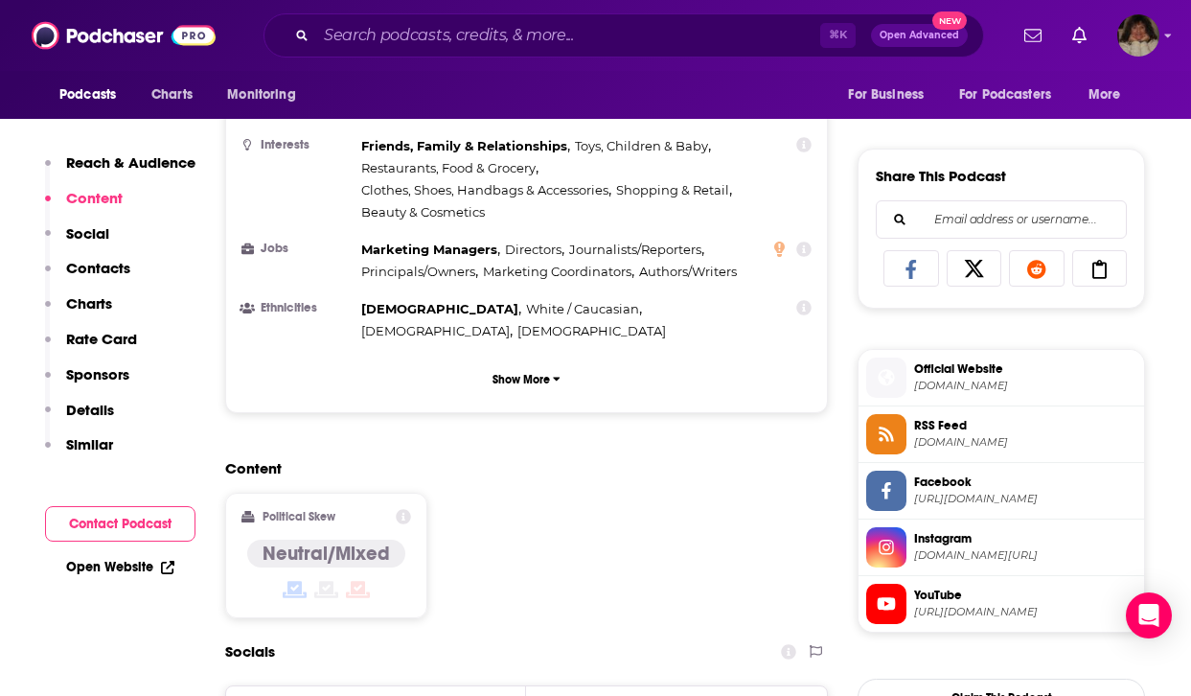
scroll to position [166, 0]
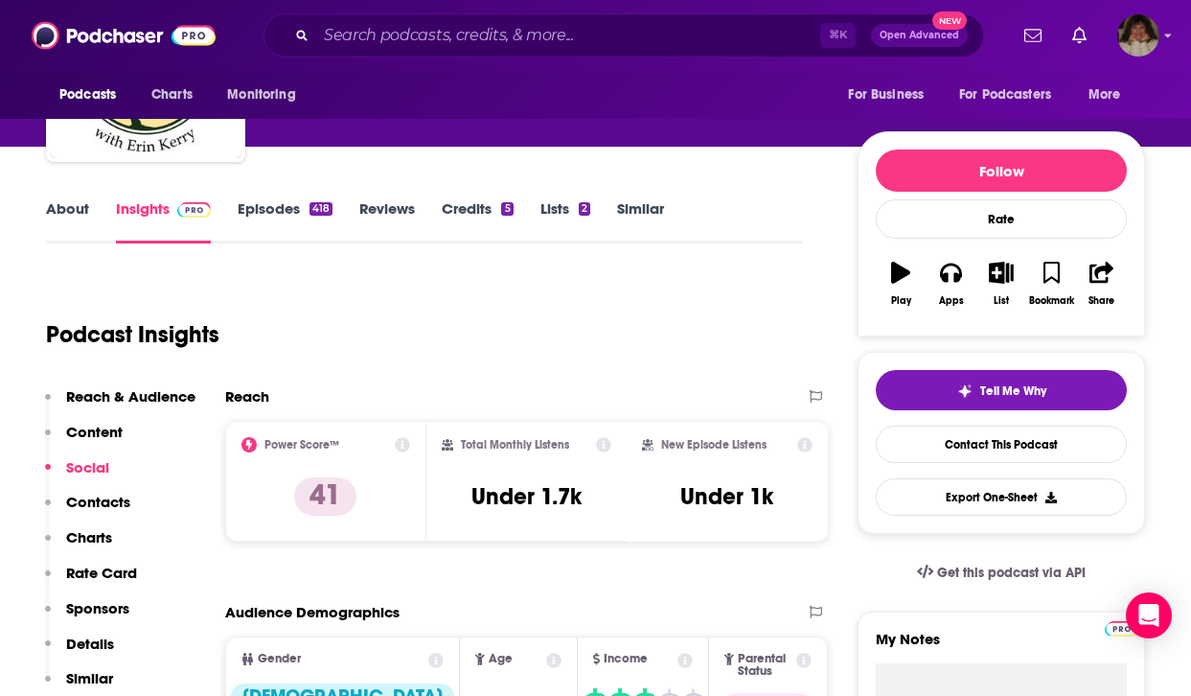
click at [47, 243] on link "About" at bounding box center [67, 221] width 43 height 44
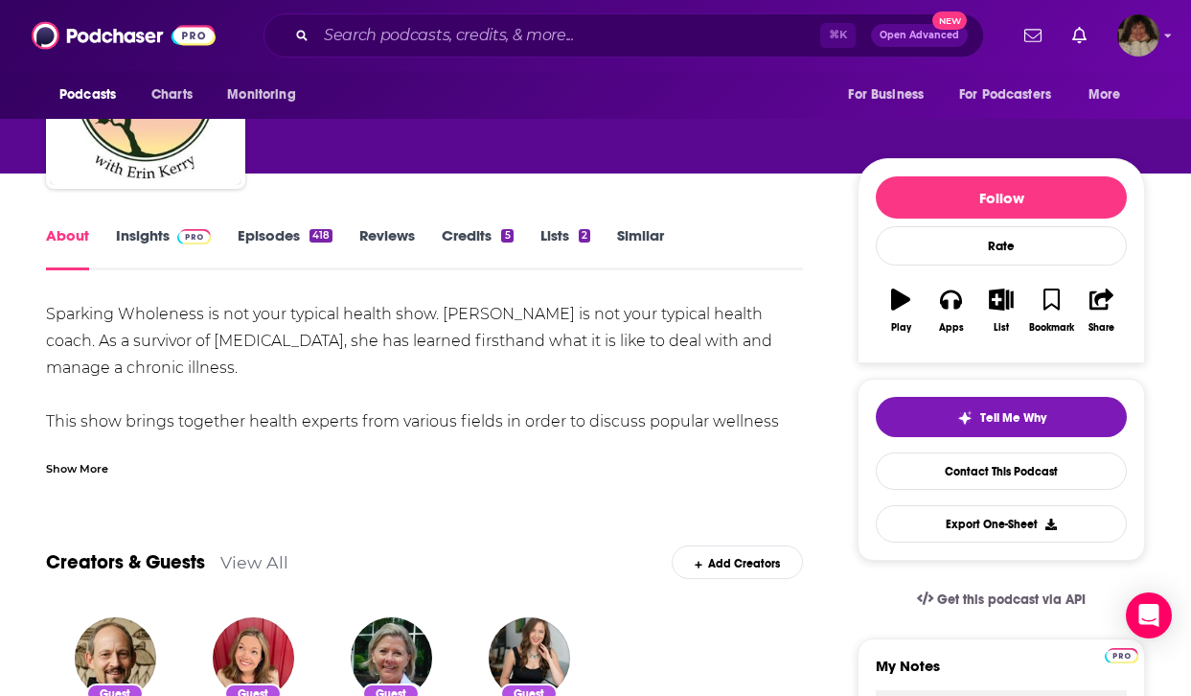
scroll to position [135, 0]
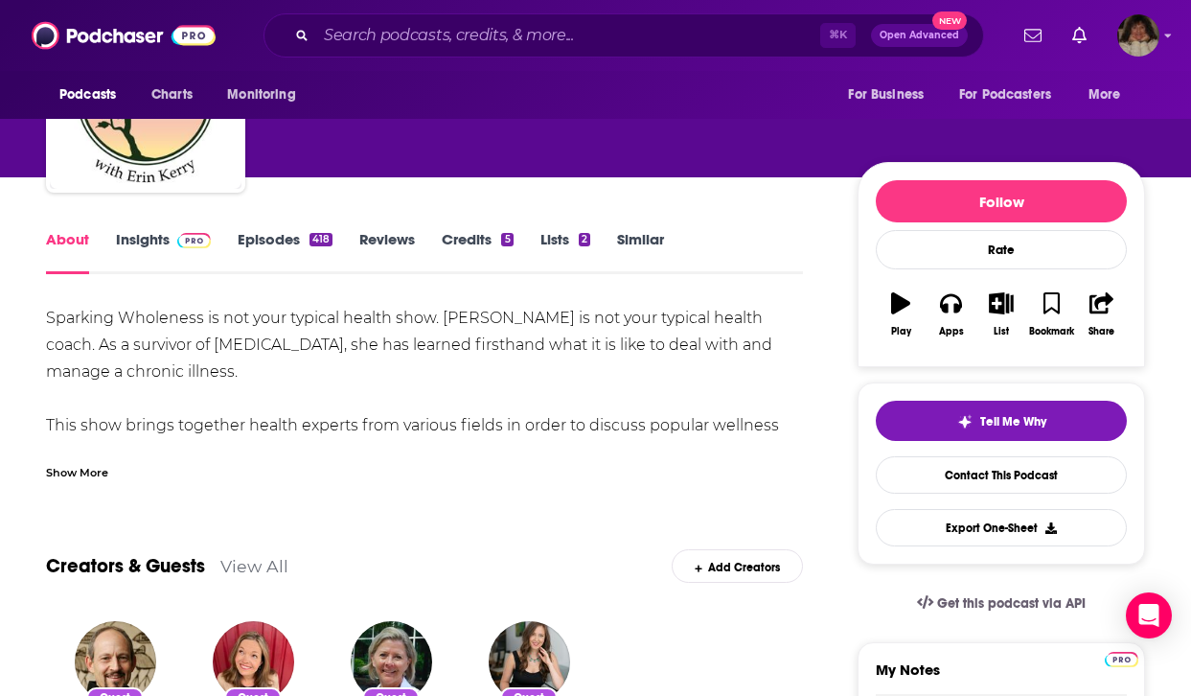
click at [80, 468] on div "Show More" at bounding box center [77, 471] width 62 height 18
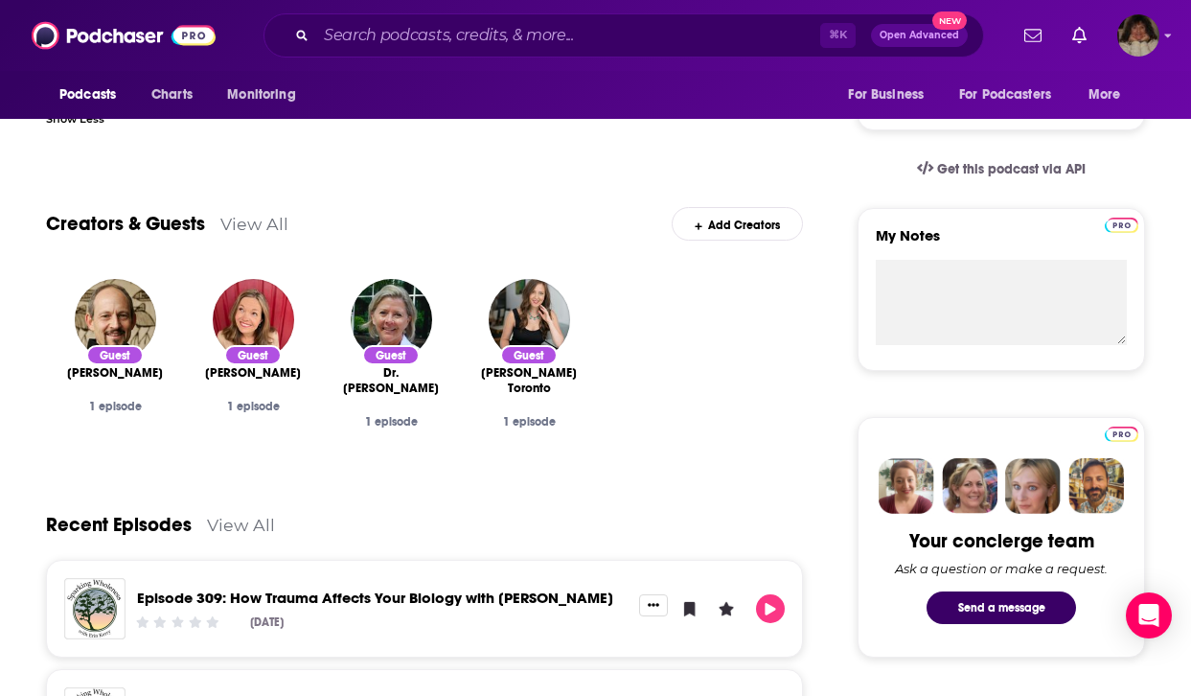
scroll to position [0, 0]
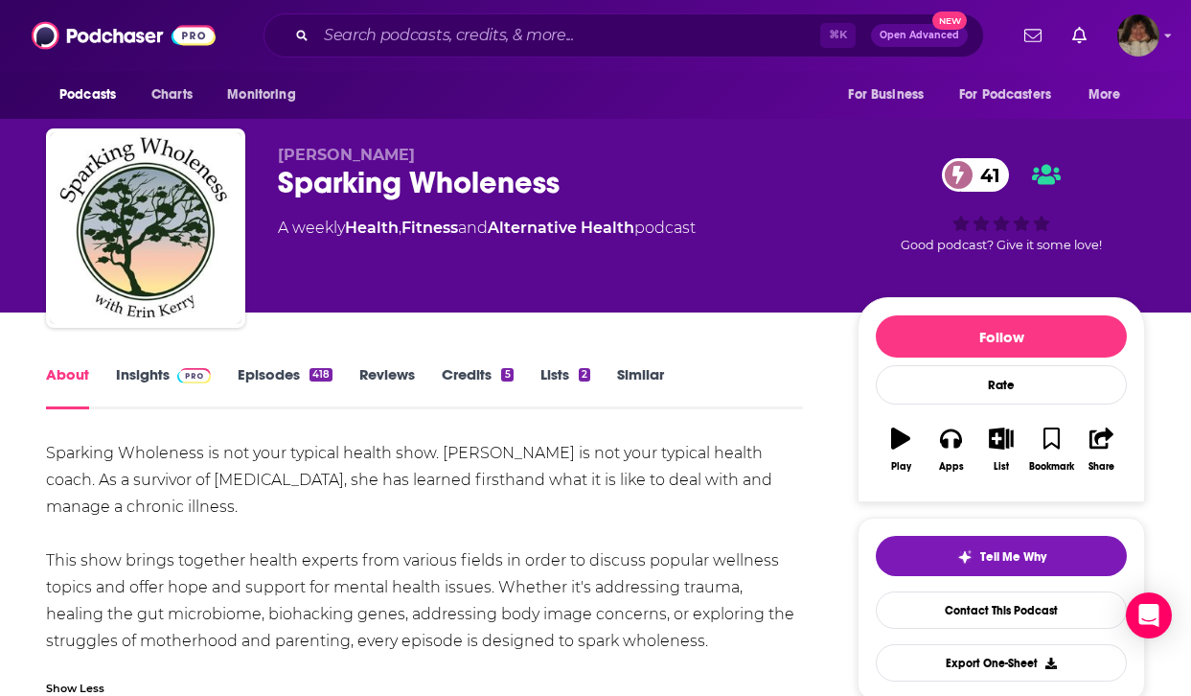
click at [152, 380] on link "Insights" at bounding box center [163, 387] width 95 height 44
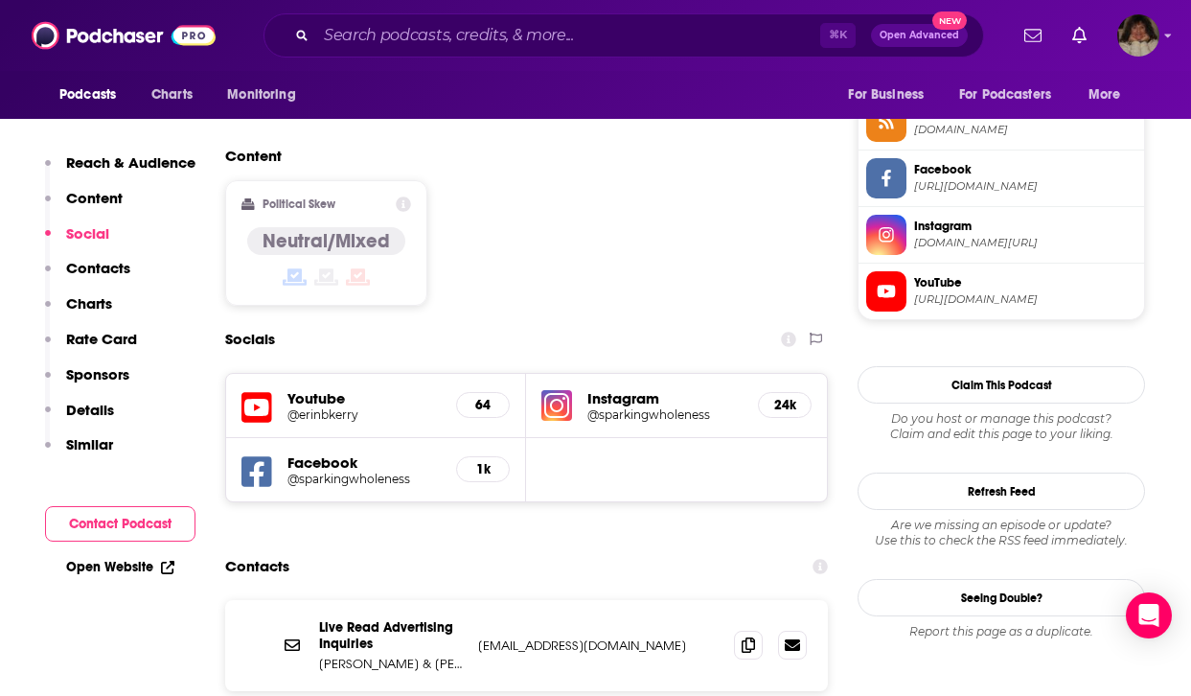
scroll to position [1560, 0]
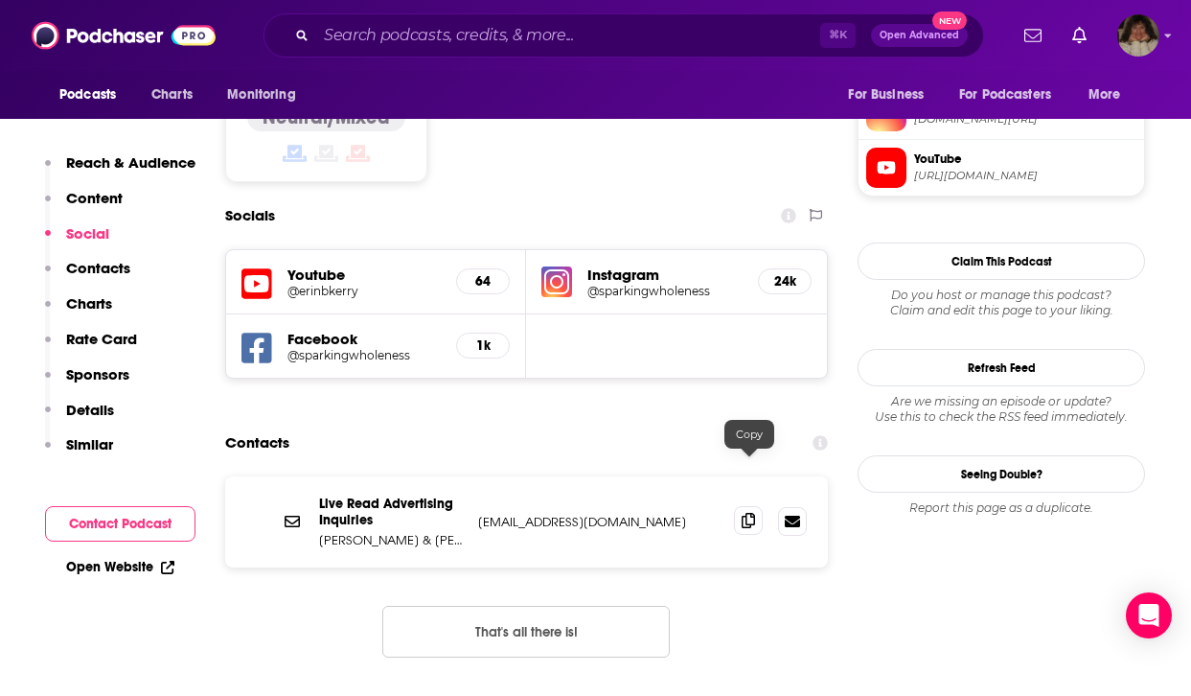
click at [742, 513] on icon at bounding box center [748, 520] width 13 height 15
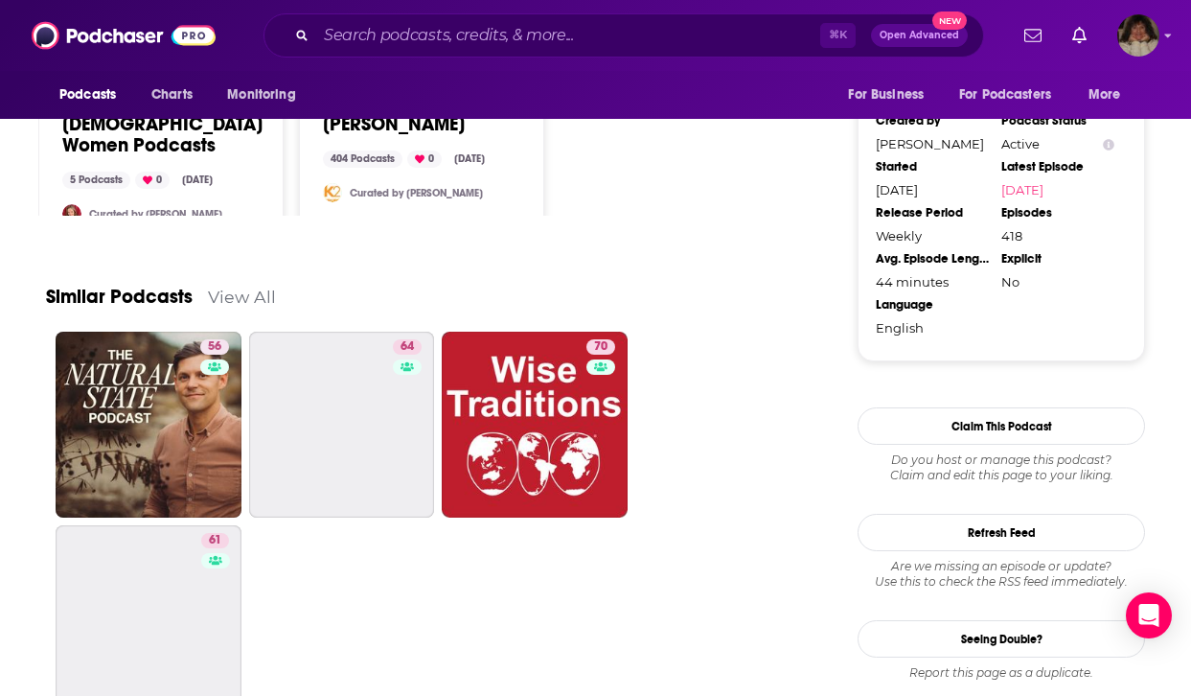
scroll to position [1866, 0]
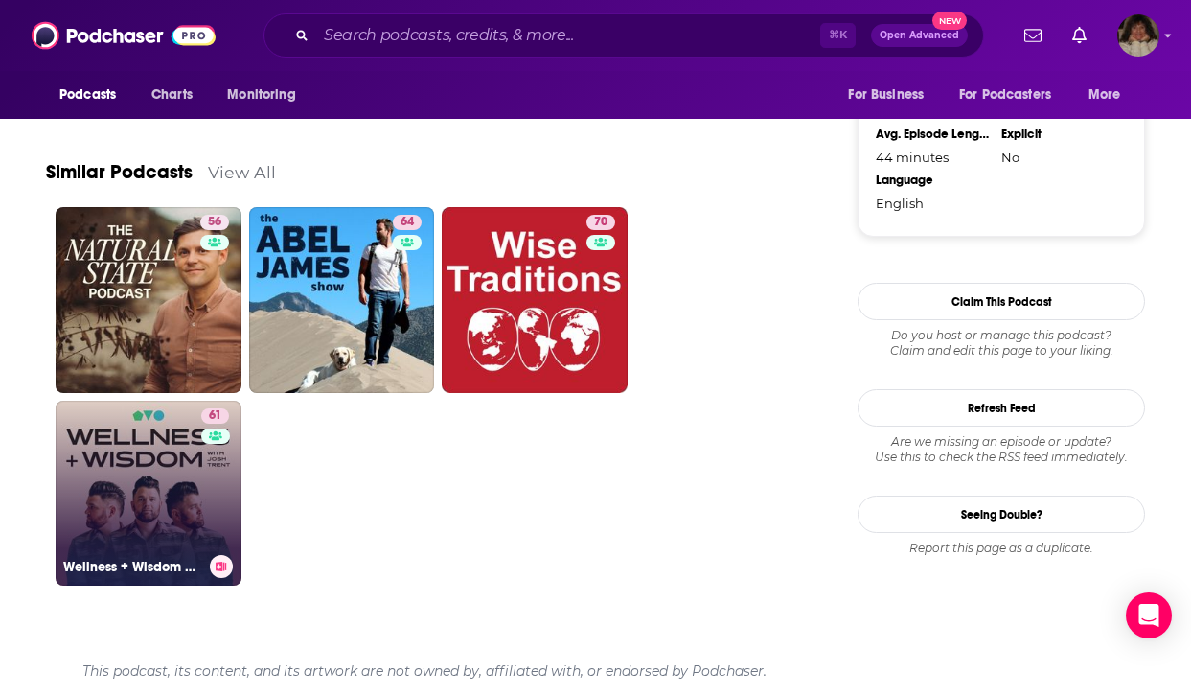
click at [144, 503] on link "61 Wellness + Wisdom Podcast" at bounding box center [149, 494] width 186 height 186
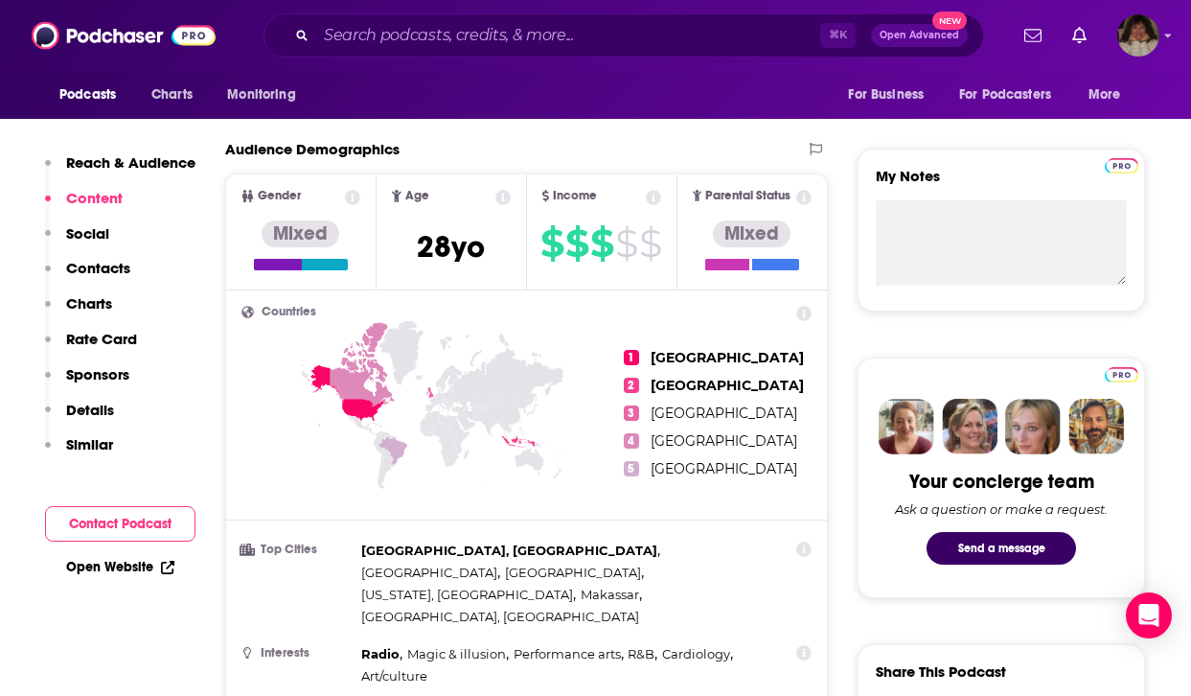
scroll to position [1453, 0]
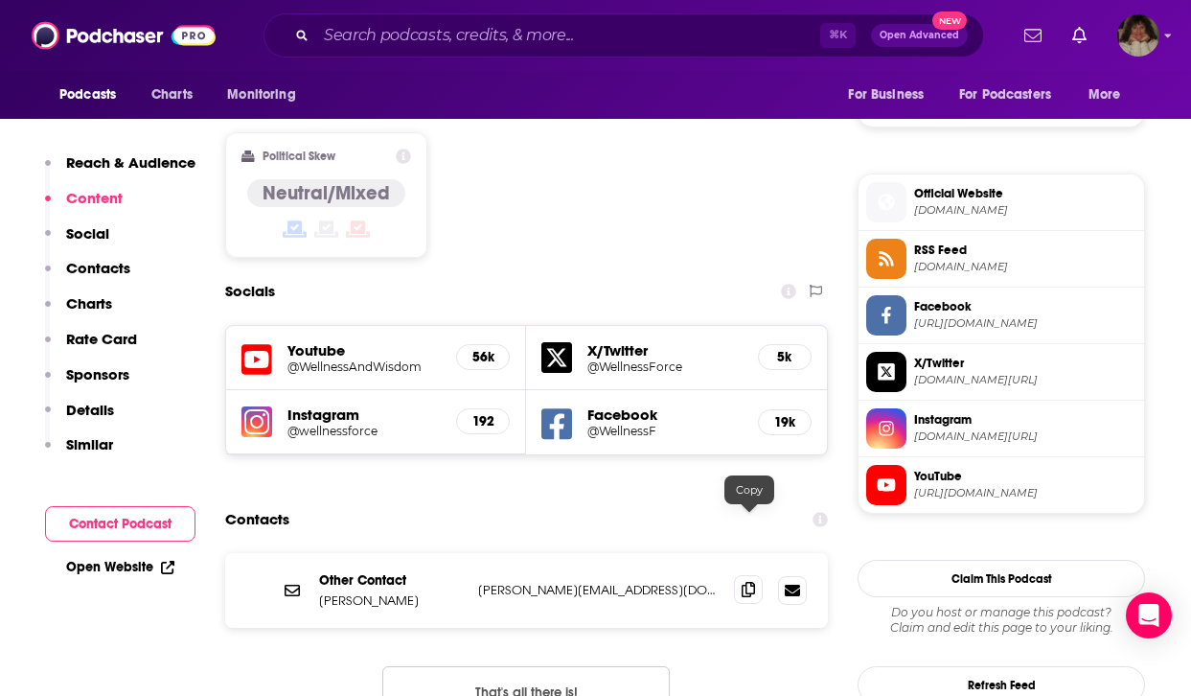
click at [746, 582] on icon at bounding box center [748, 589] width 13 height 15
click at [401, 30] on input "Search podcasts, credits, & more..." at bounding box center [568, 35] width 504 height 31
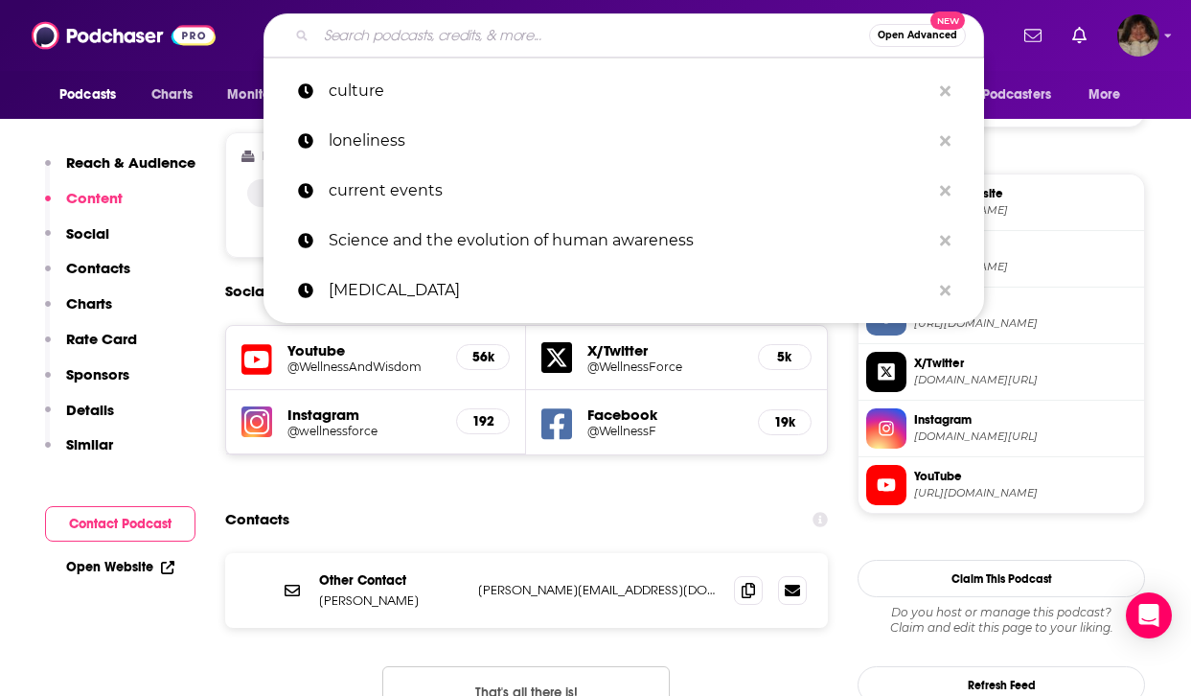
type input "l"
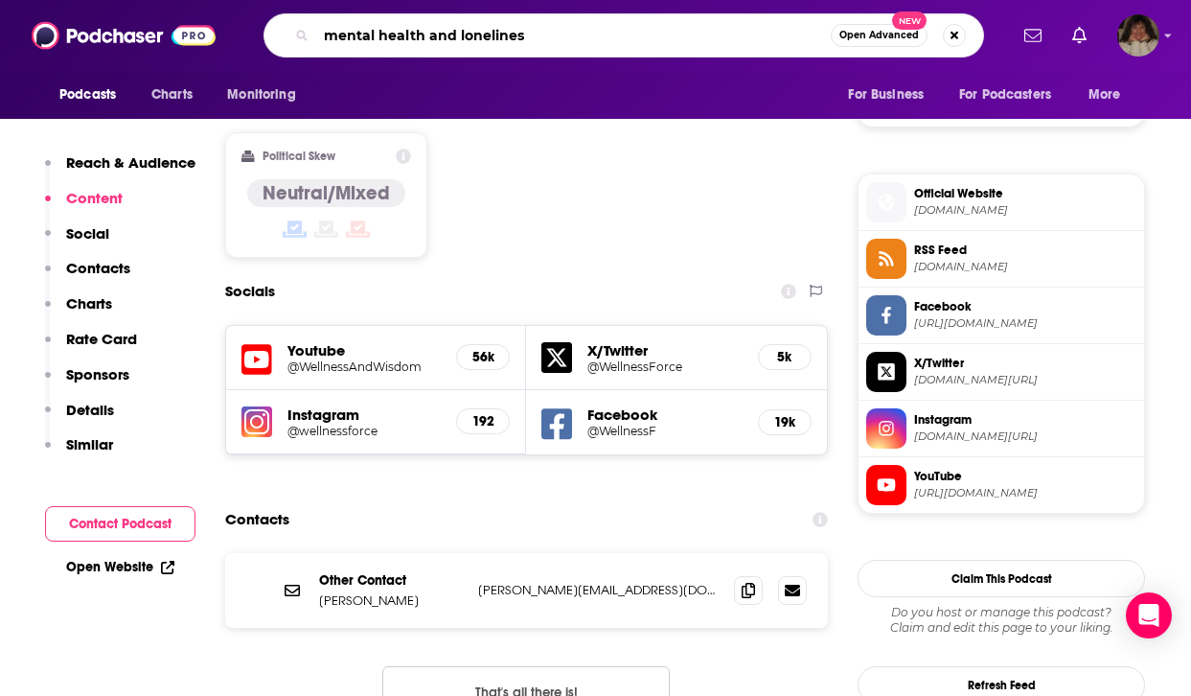
type input "mental health and loneliness"
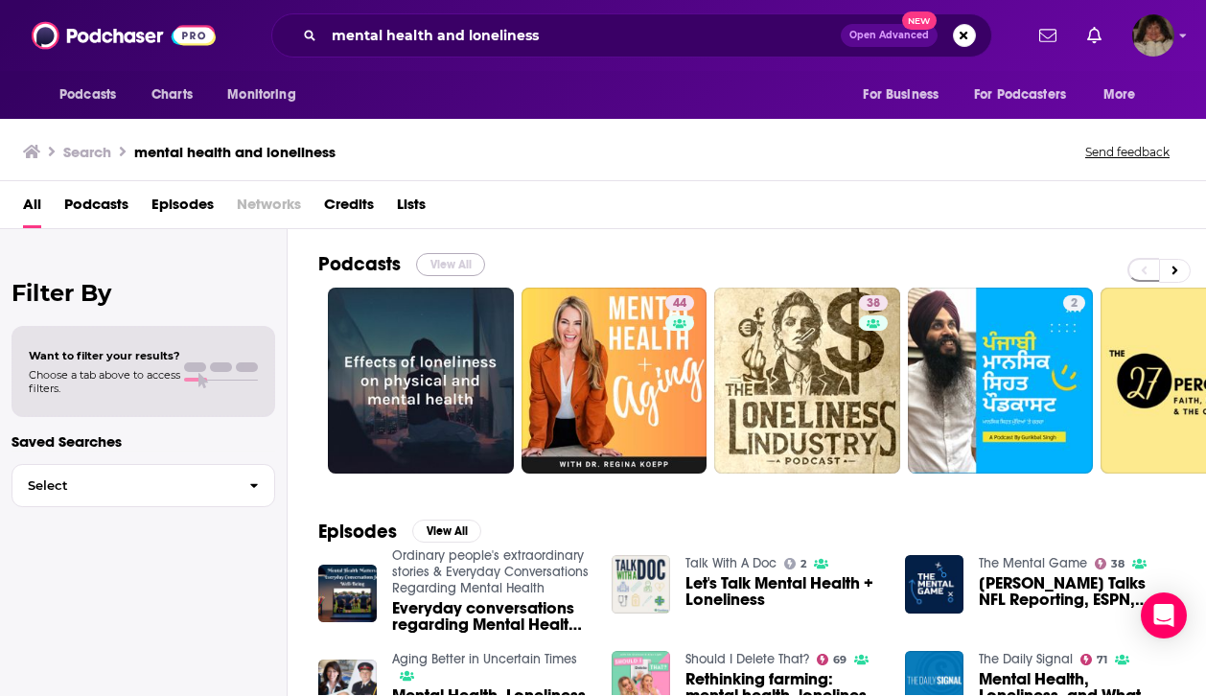
click at [463, 260] on button "View All" at bounding box center [450, 264] width 69 height 23
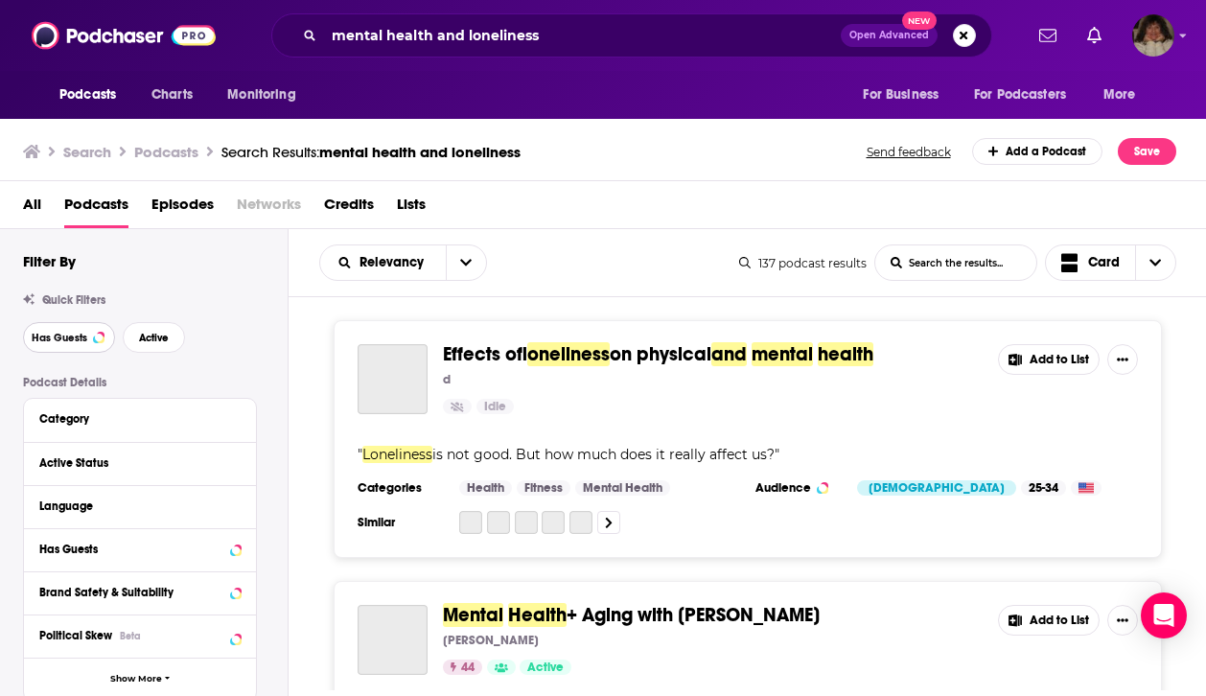
click at [55, 336] on span "Has Guests" at bounding box center [60, 338] width 56 height 11
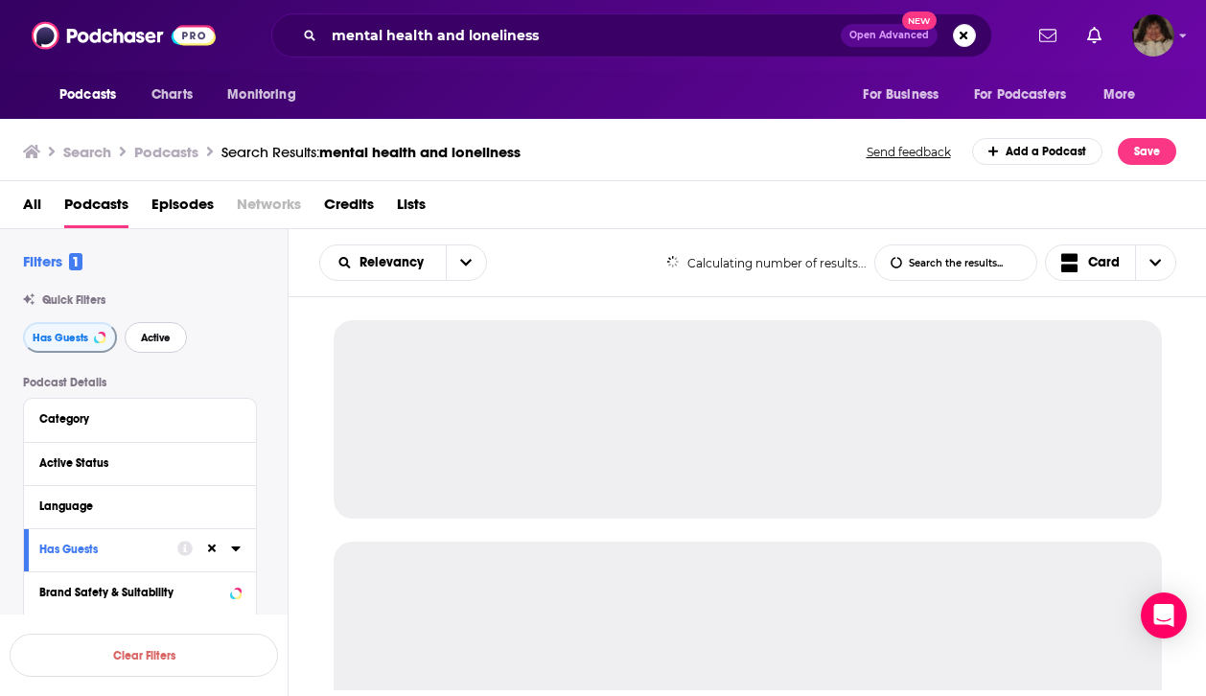
click at [148, 337] on span "Active" at bounding box center [156, 338] width 30 height 11
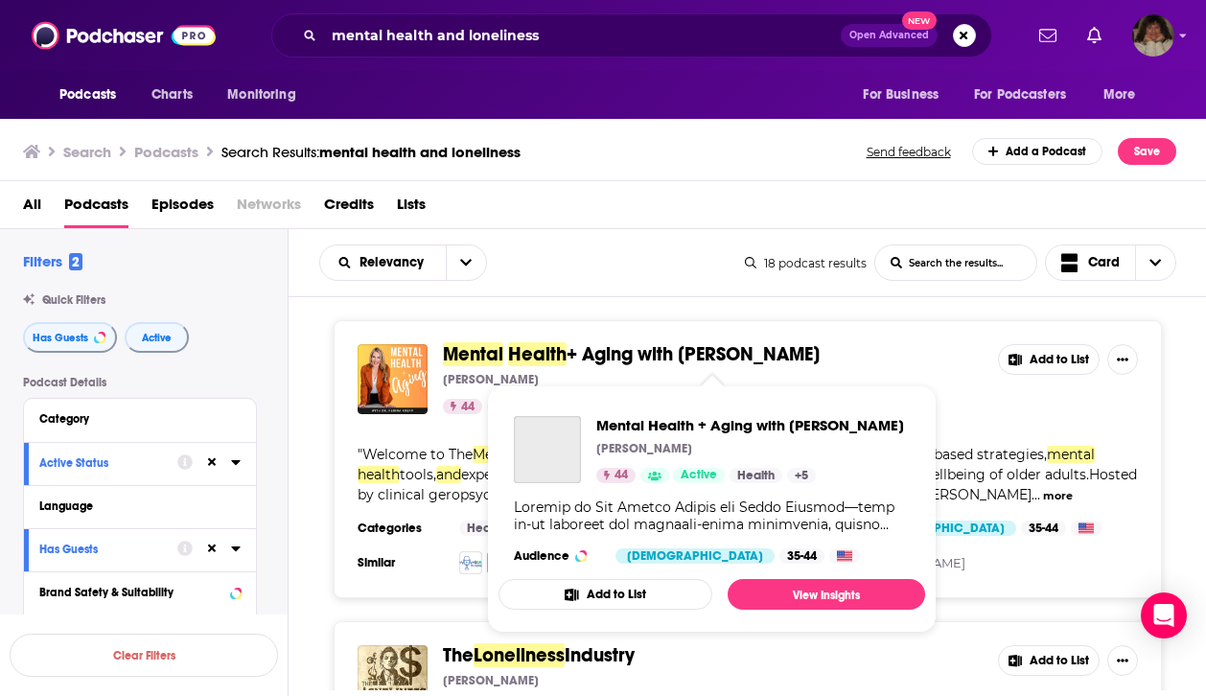
click at [622, 350] on span "+ Aging with [PERSON_NAME]" at bounding box center [692, 354] width 253 height 24
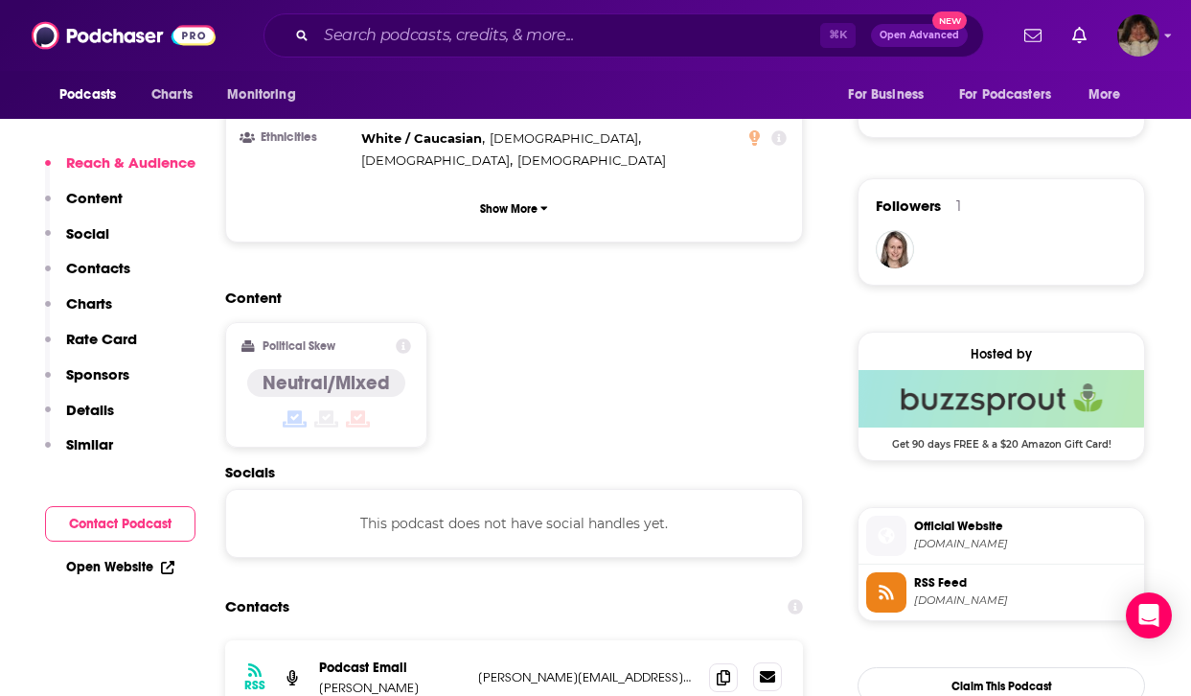
scroll to position [1299, 0]
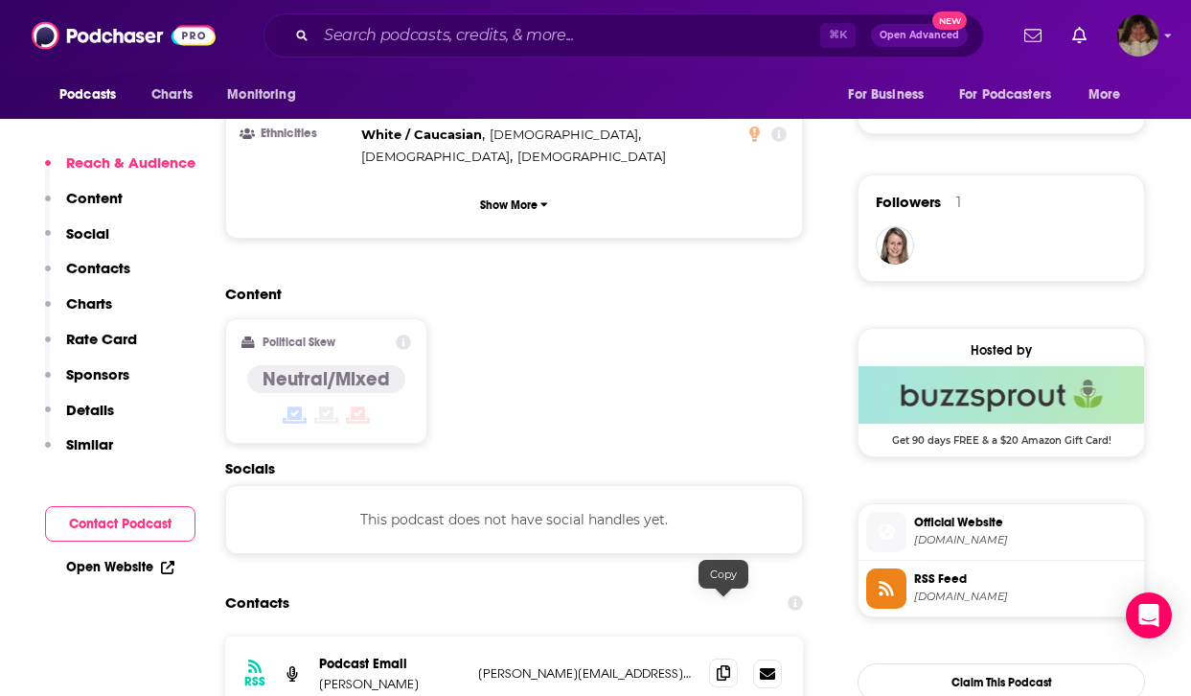
click at [722, 665] on icon at bounding box center [723, 672] width 13 height 15
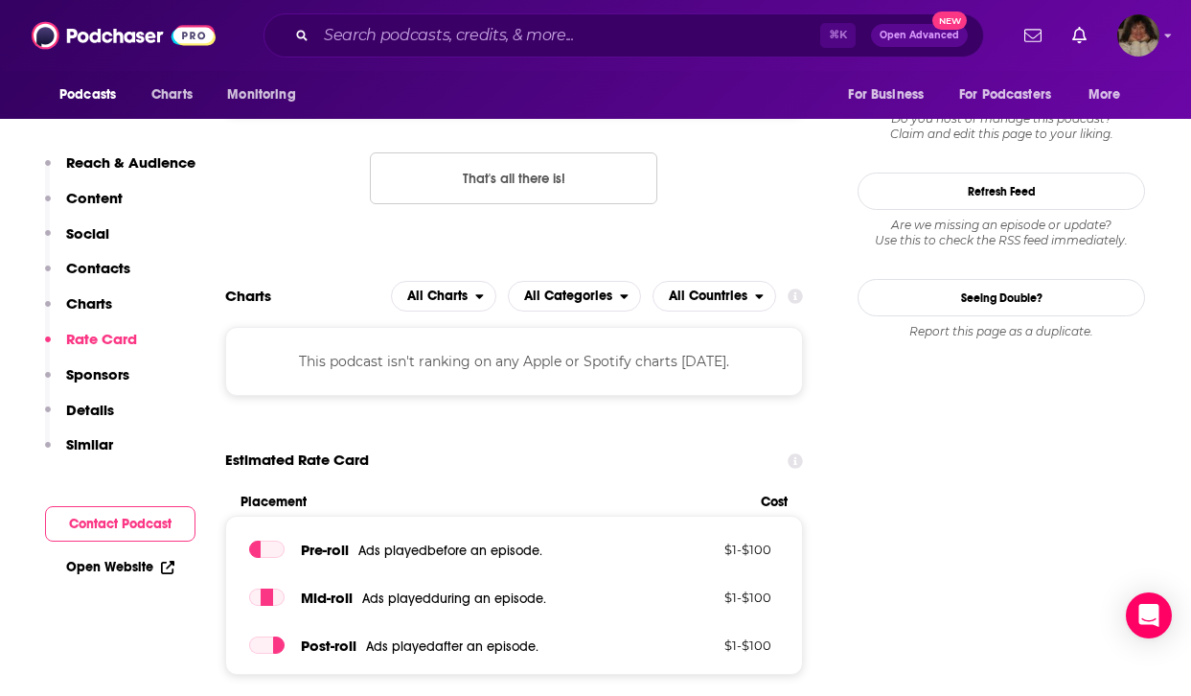
scroll to position [3120, 0]
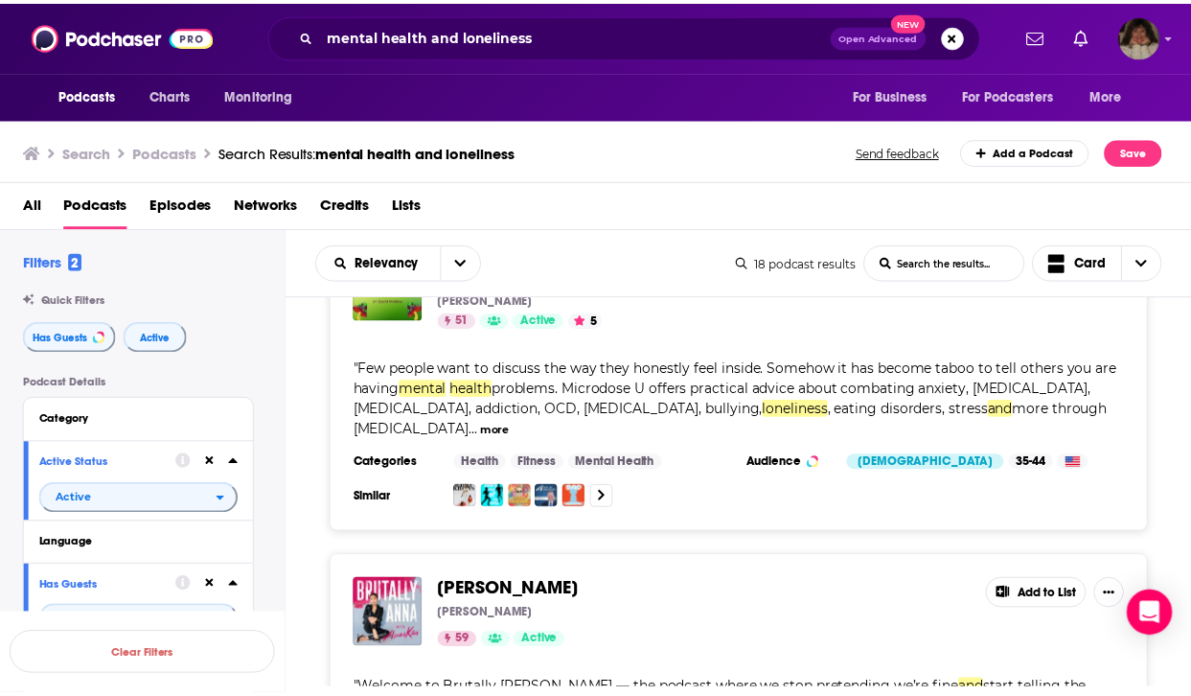
scroll to position [2841, 0]
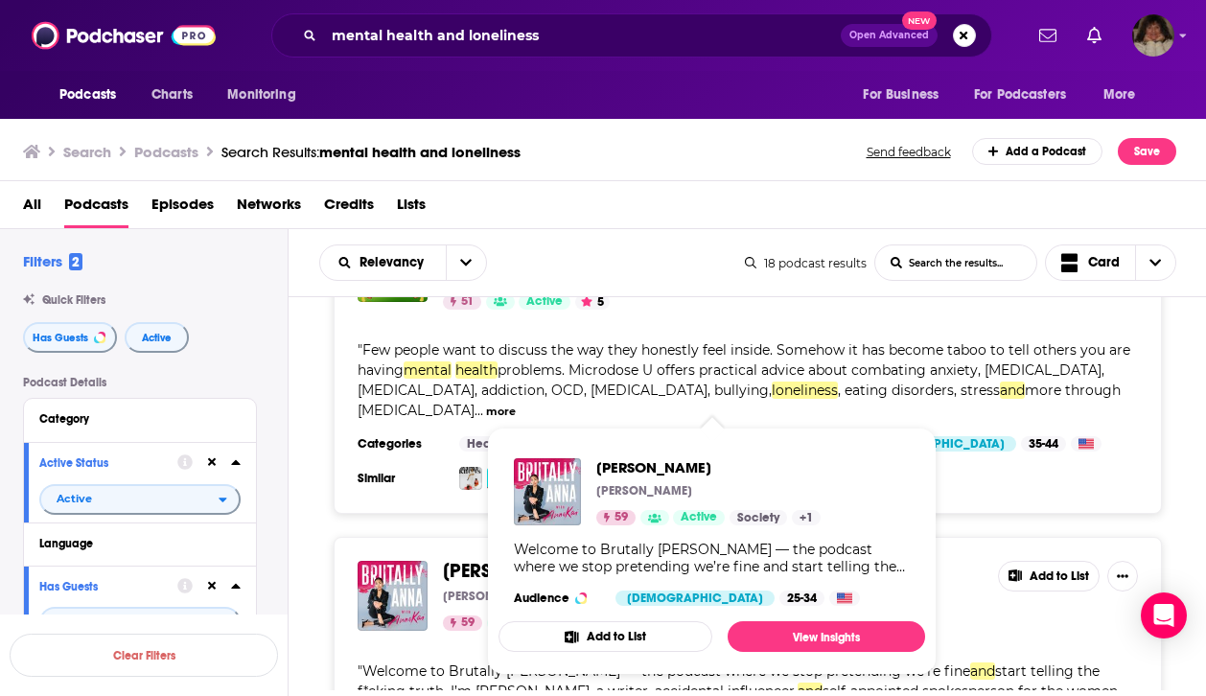
click at [471, 559] on span "[PERSON_NAME]" at bounding box center [514, 571] width 142 height 24
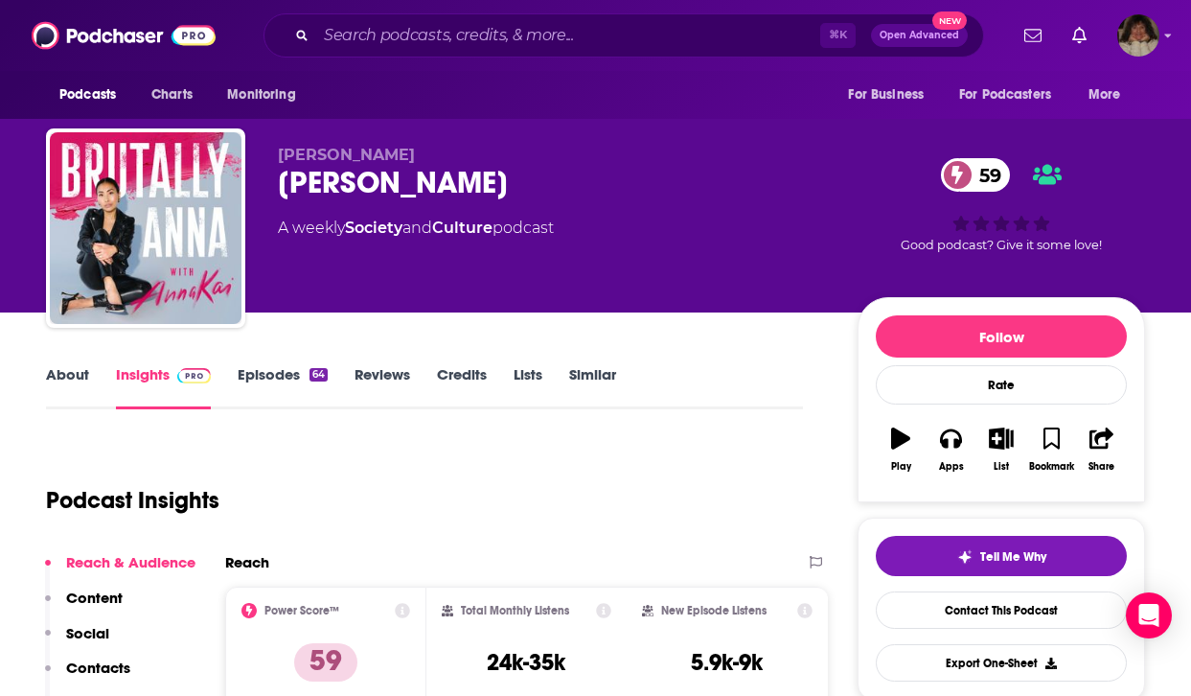
click at [69, 370] on link "About" at bounding box center [67, 387] width 43 height 44
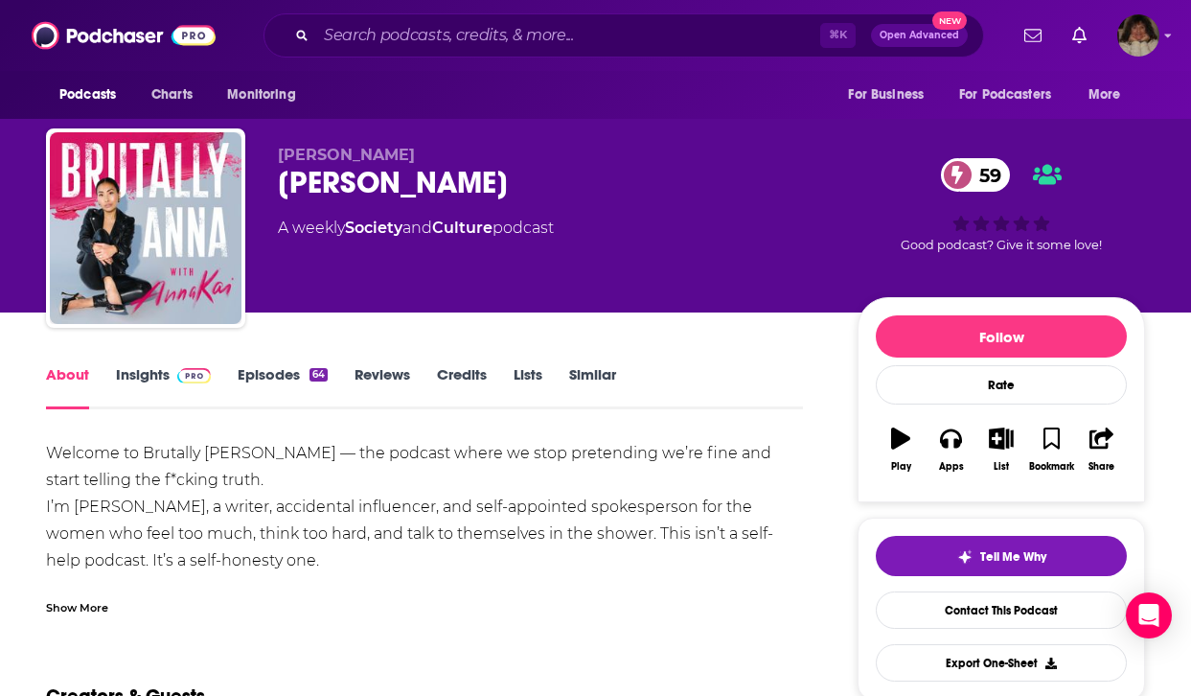
click at [162, 366] on link "Insights" at bounding box center [163, 387] width 95 height 44
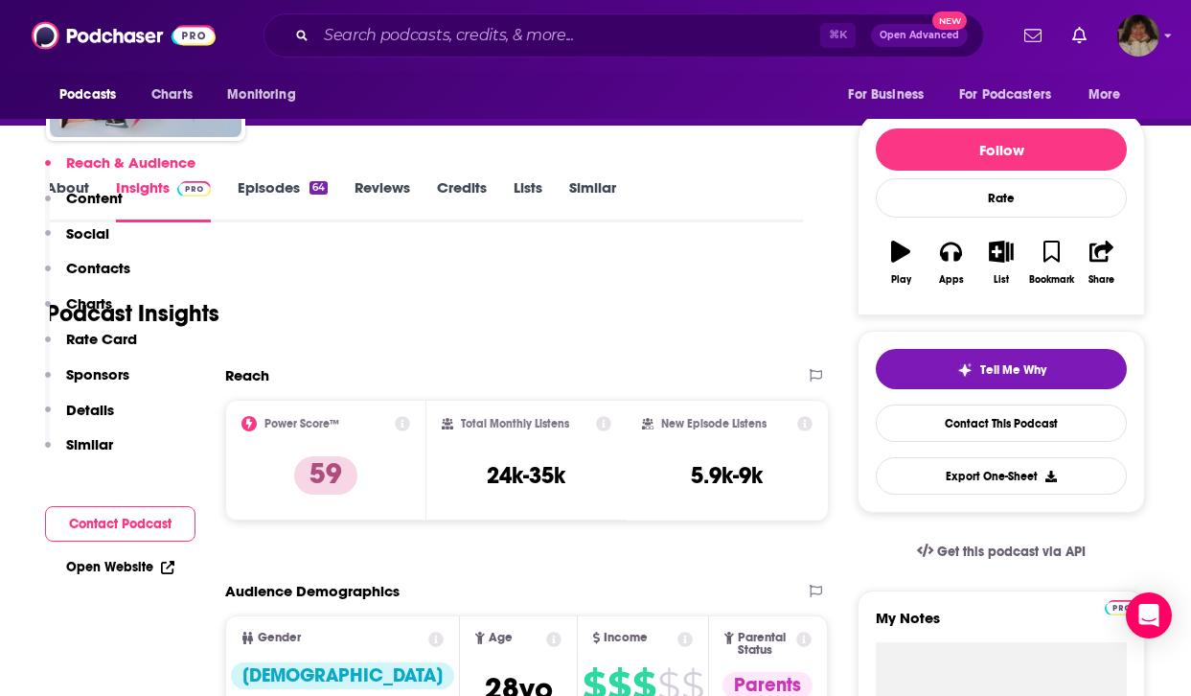
scroll to position [1362, 0]
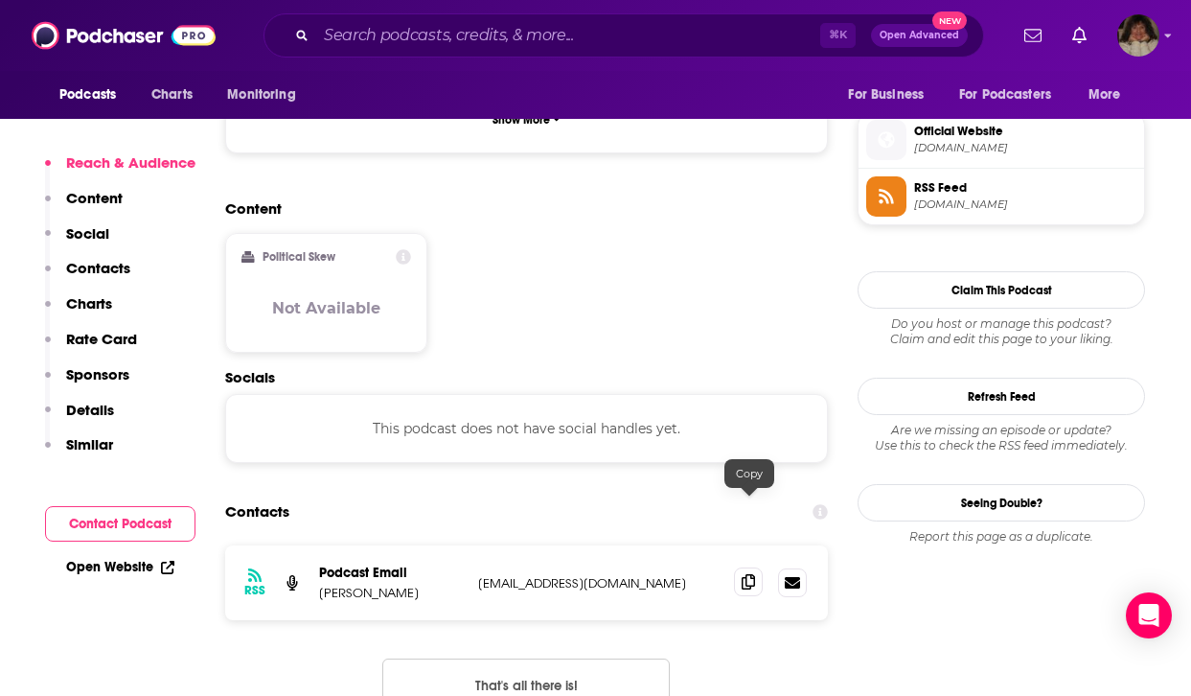
click at [743, 574] on icon at bounding box center [748, 581] width 13 height 15
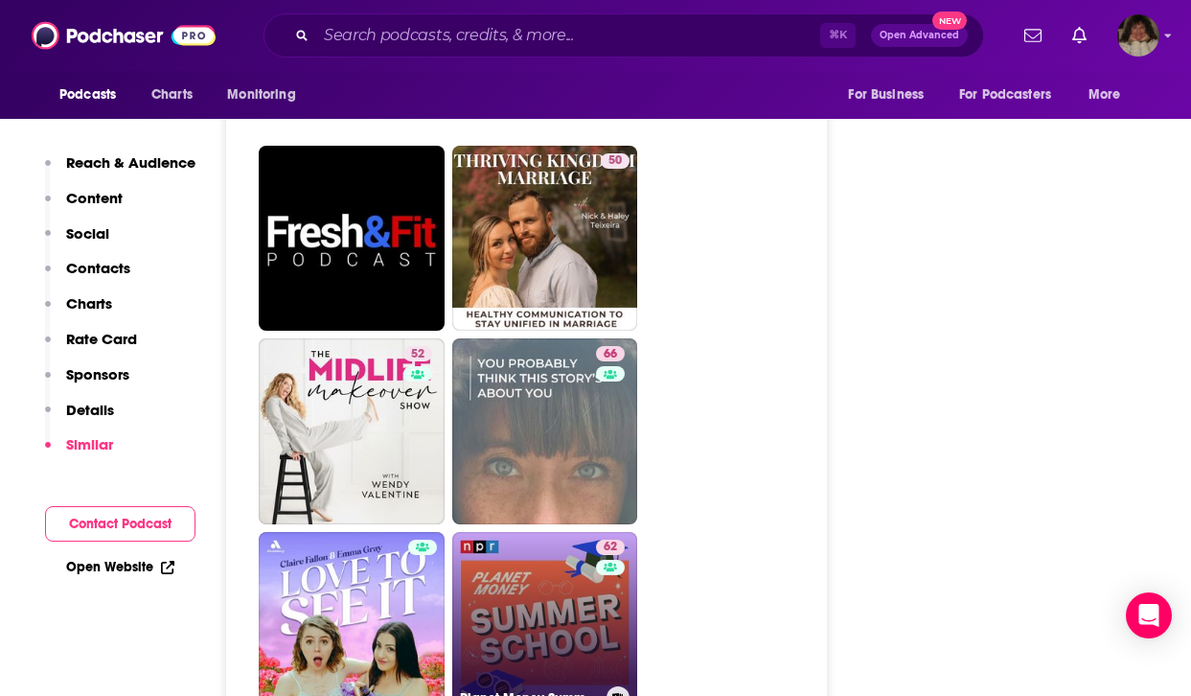
scroll to position [3926, 0]
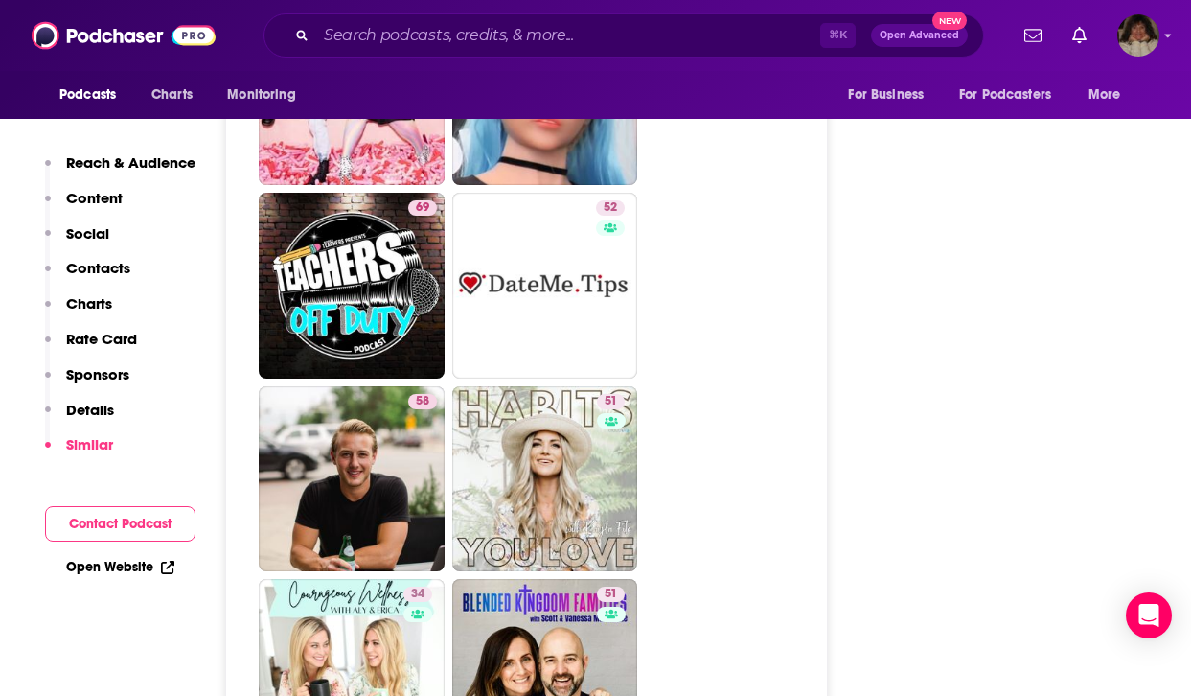
scroll to position [4708, 0]
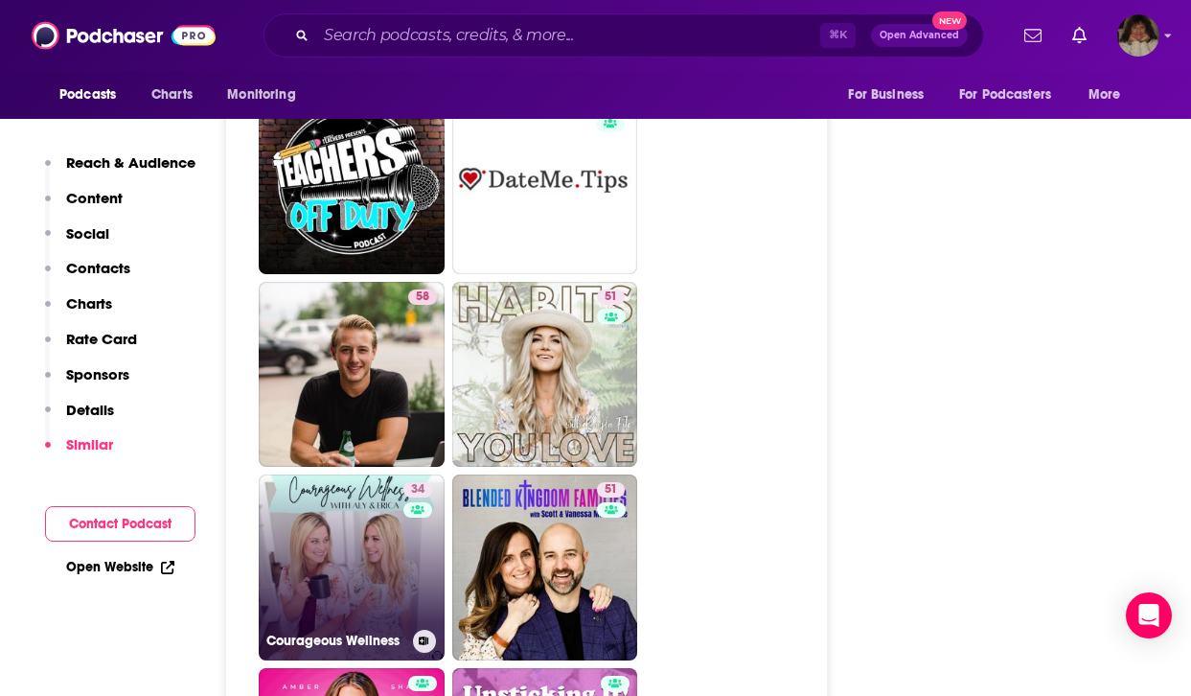
click at [348, 476] on link "34 Courageous Wellness" at bounding box center [352, 567] width 186 height 186
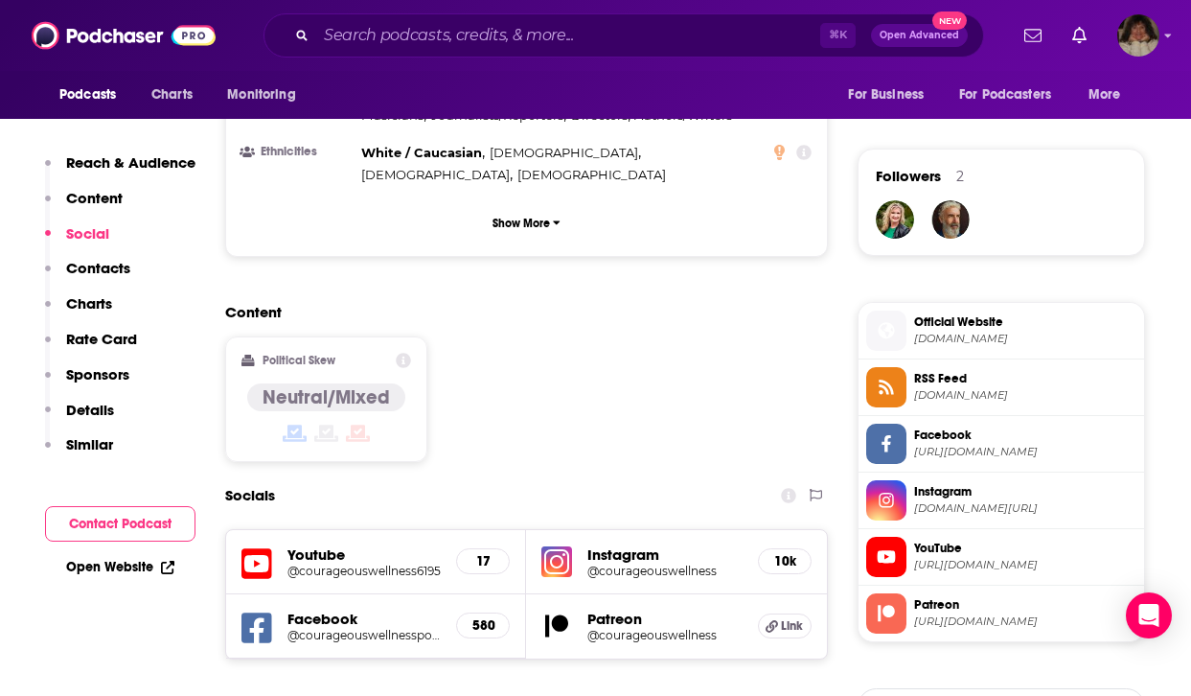
scroll to position [1454, 0]
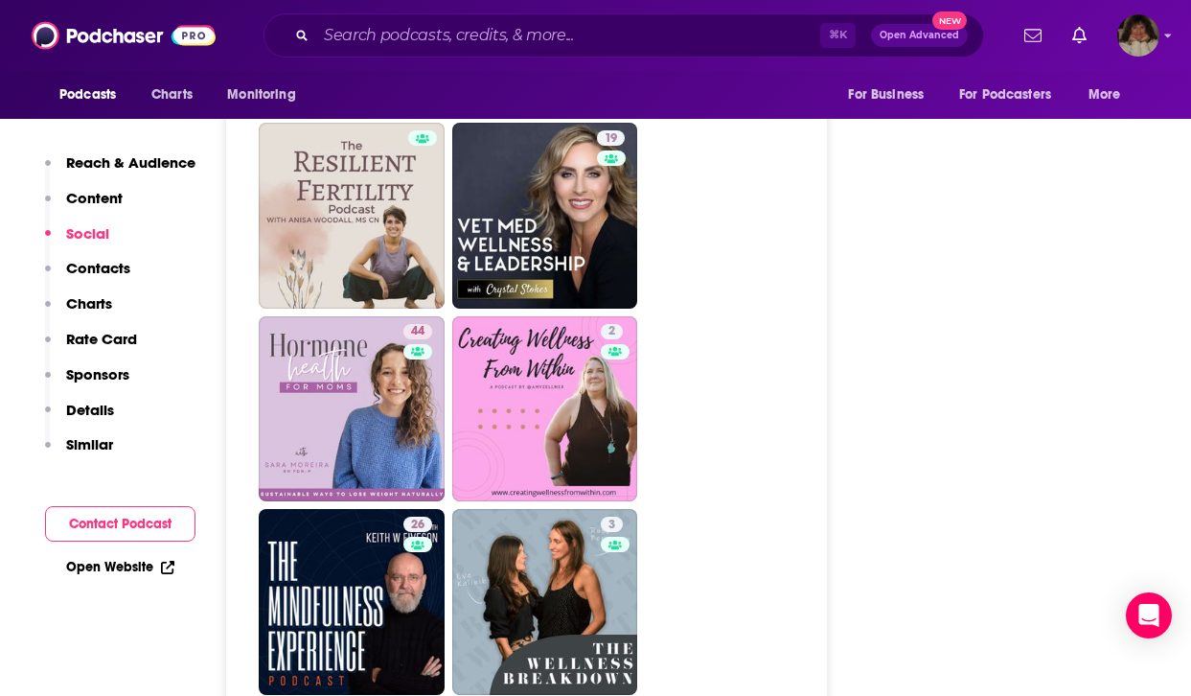
scroll to position [4223, 0]
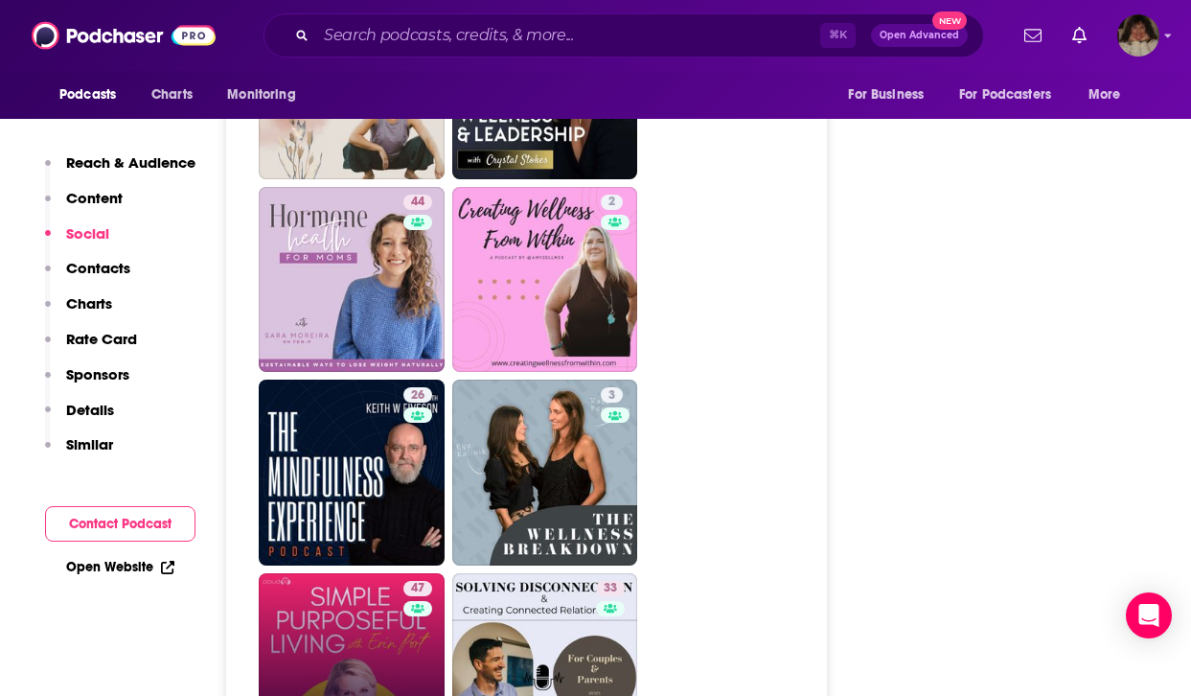
click at [354, 591] on link "47 Simple Purposeful Living Podcast" at bounding box center [352, 666] width 186 height 186
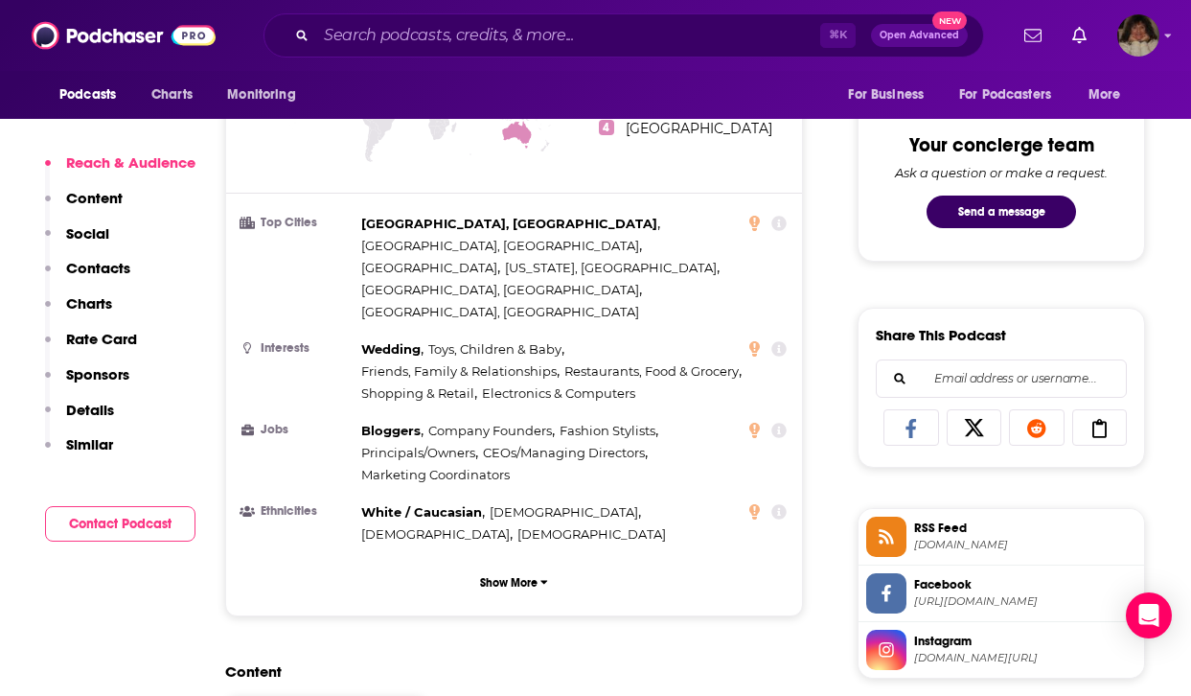
scroll to position [1325, 0]
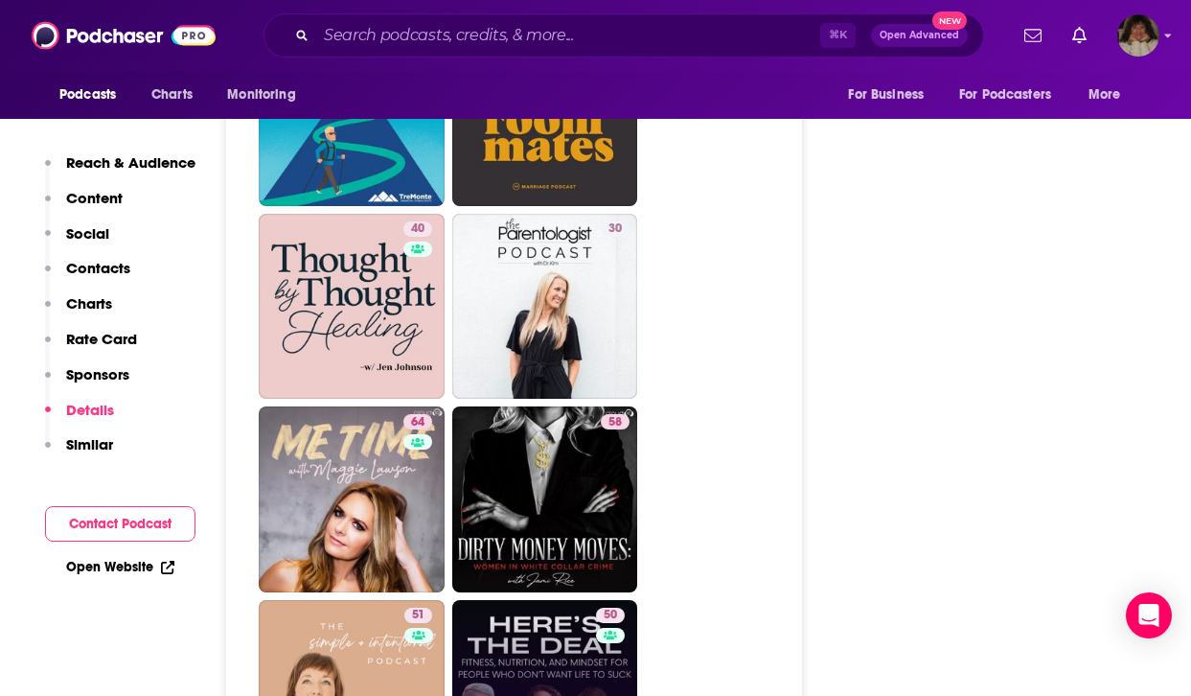
scroll to position [4045, 0]
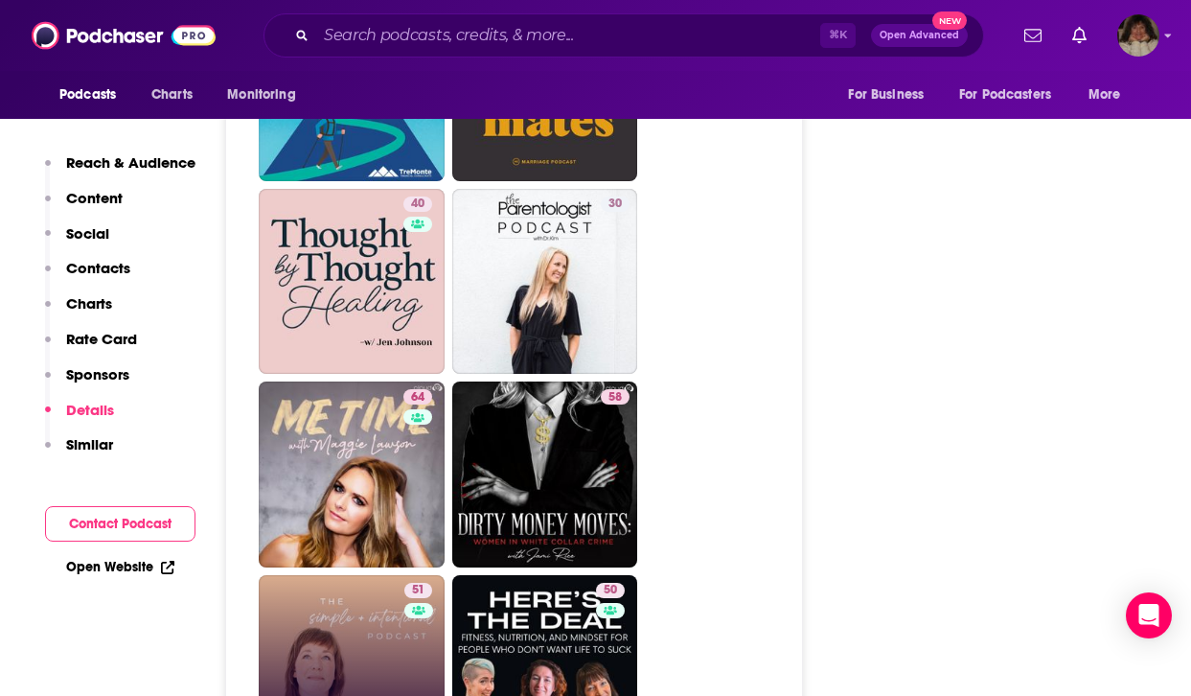
click at [337, 605] on link "51 SIMPLE + INTENTIONAL, decluttering, intentional living, habits, decluttering…" at bounding box center [352, 668] width 186 height 186
type input "https://www.podchaser.com/podcasts/simple-intentional-declutterin-5233847"
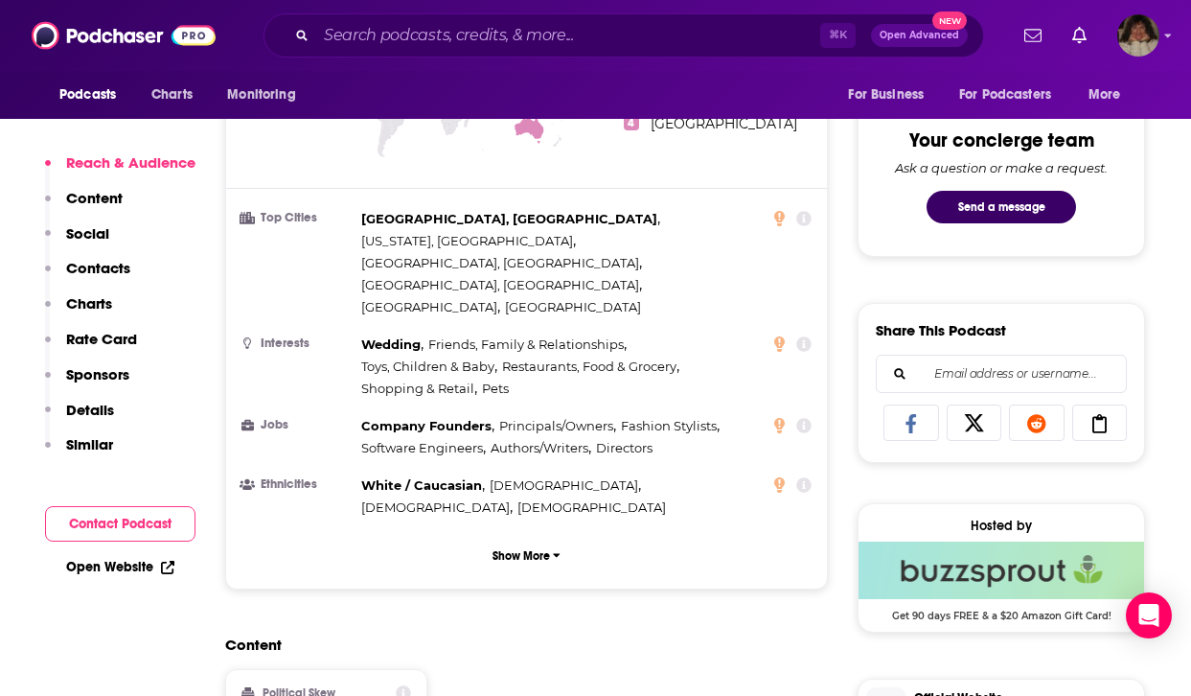
scroll to position [1296, 0]
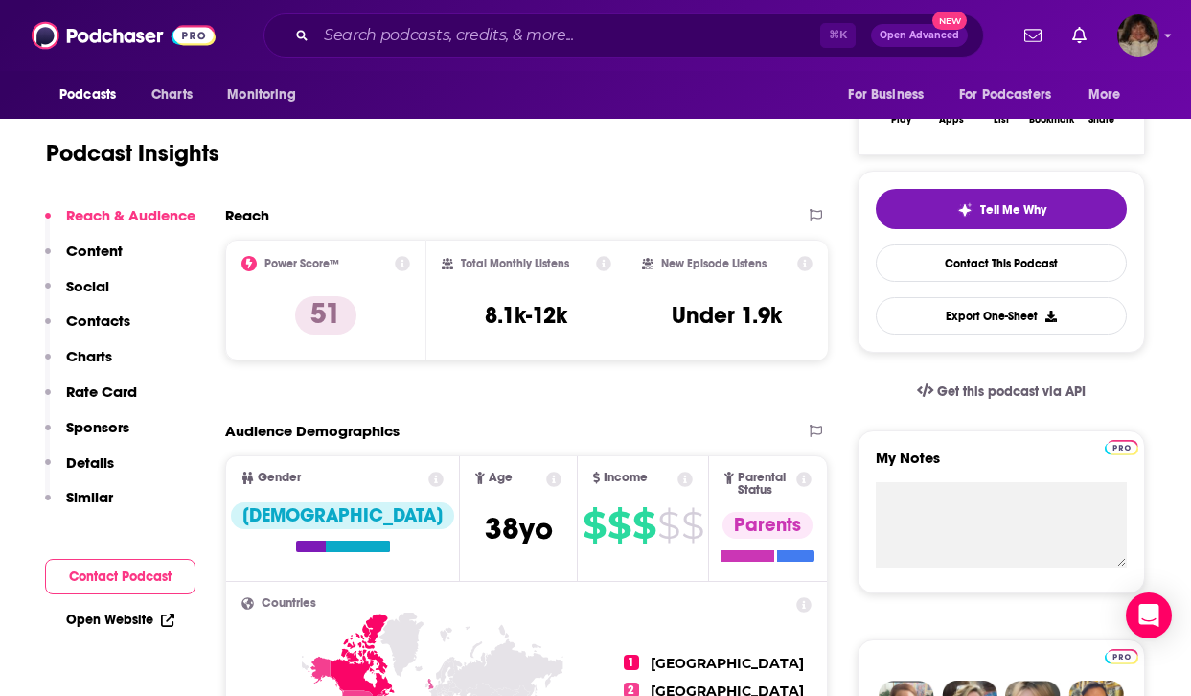
click at [66, 62] on link "About" at bounding box center [67, 40] width 43 height 44
